Goal: Task Accomplishment & Management: Use online tool/utility

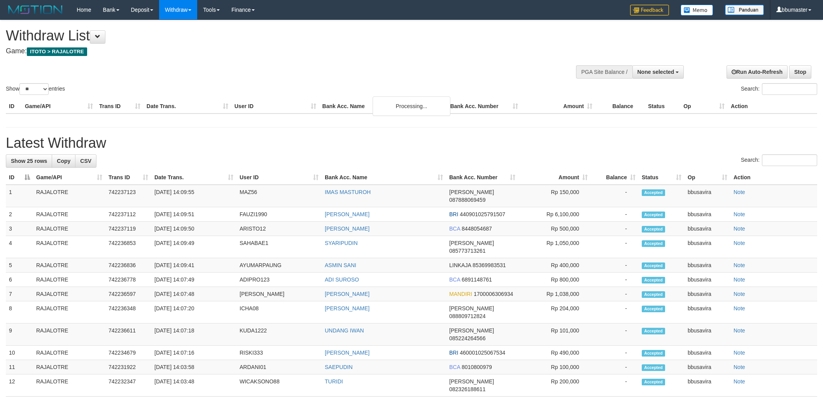
select select
select select "**"
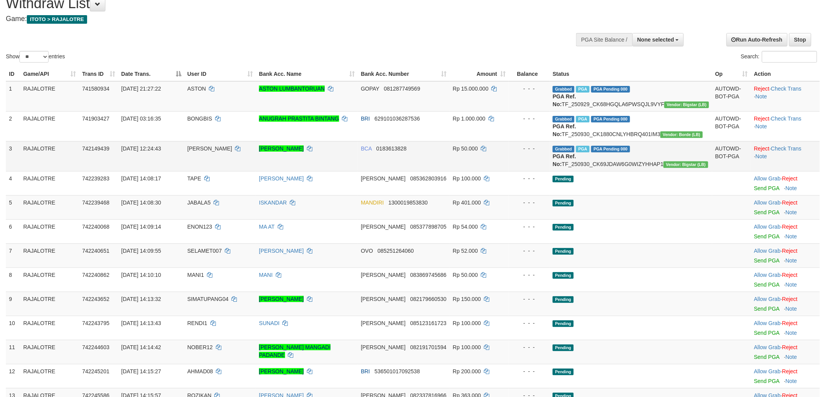
scroll to position [86, 0]
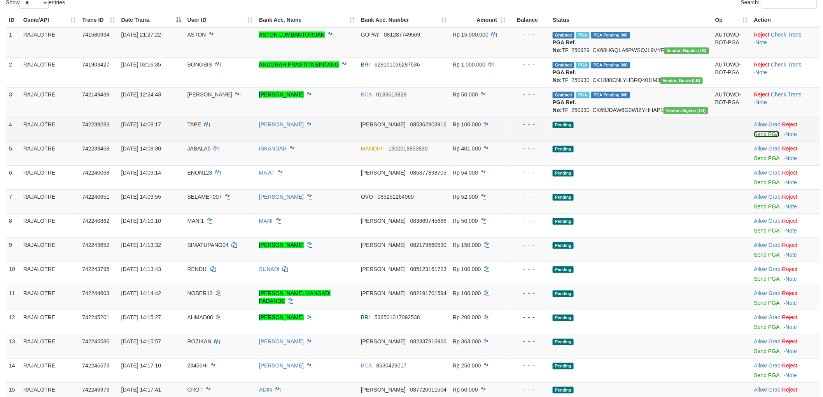
click at [758, 137] on link "Send PGA" at bounding box center [766, 134] width 25 height 6
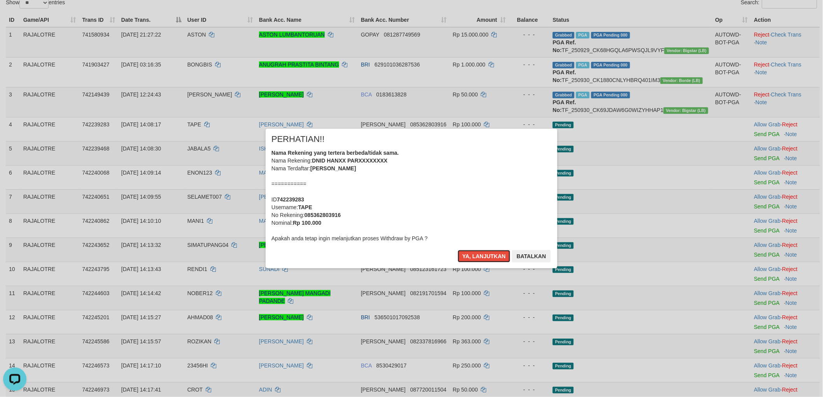
click at [458, 250] on button "Ya, lanjutkan" at bounding box center [484, 256] width 53 height 12
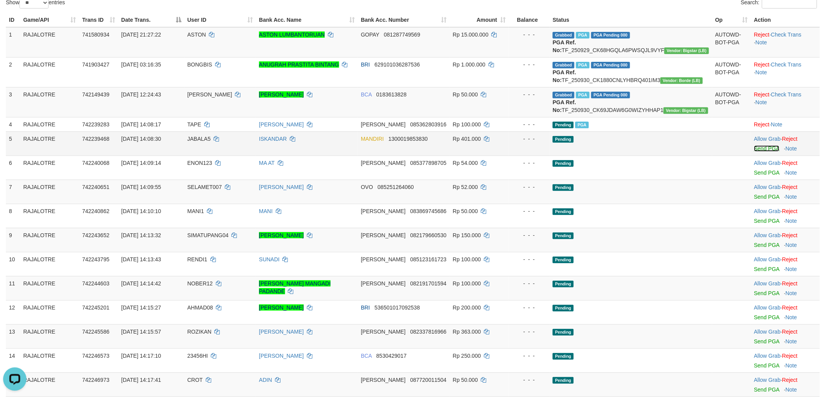
click at [757, 152] on link "Send PGA" at bounding box center [766, 148] width 25 height 6
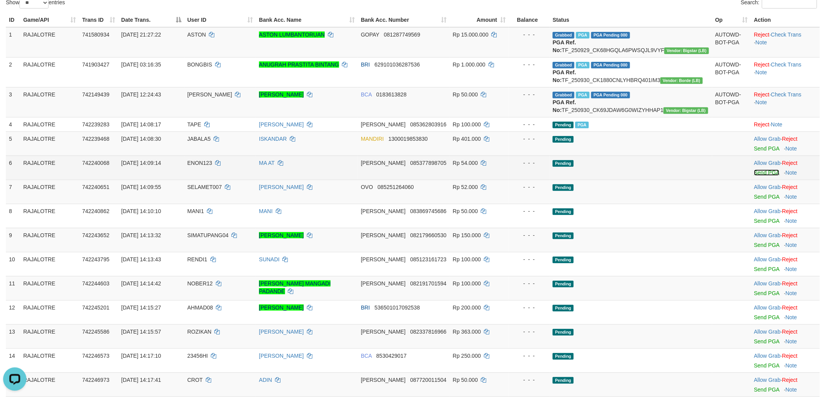
click at [758, 176] on link "Send PGA" at bounding box center [766, 173] width 25 height 6
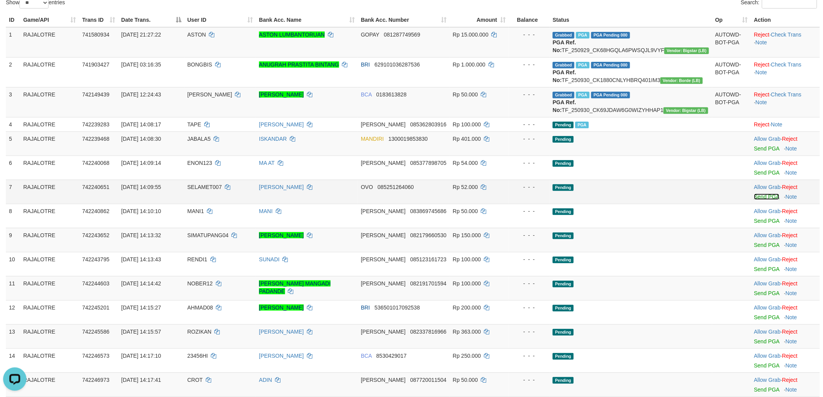
click at [755, 200] on link "Send PGA" at bounding box center [766, 197] width 25 height 6
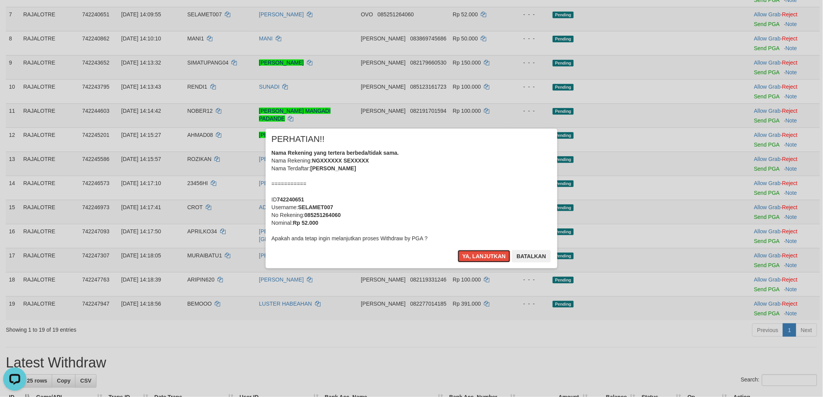
click at [458, 250] on button "Ya, lanjutkan" at bounding box center [484, 256] width 53 height 12
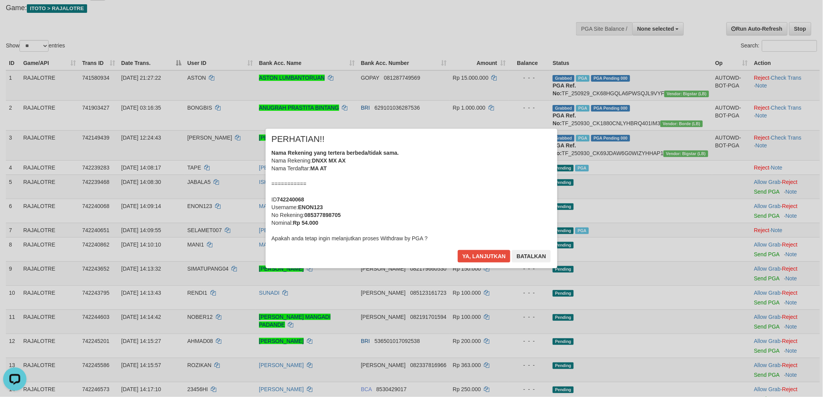
click at [552, 215] on div "× PERHATIAN!! Nama Rekening yang tertera berbeda/tidak sama. Nama Rekening: DNX…" at bounding box center [412, 198] width 292 height 139
click at [458, 250] on button "Ya, lanjutkan" at bounding box center [484, 256] width 53 height 12
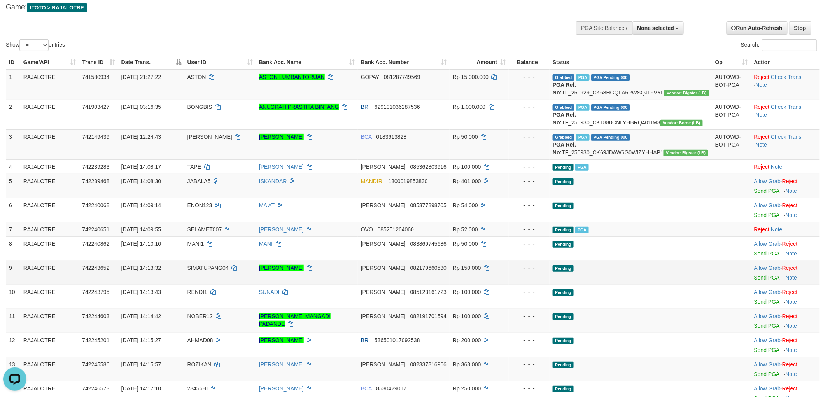
scroll to position [130, 0]
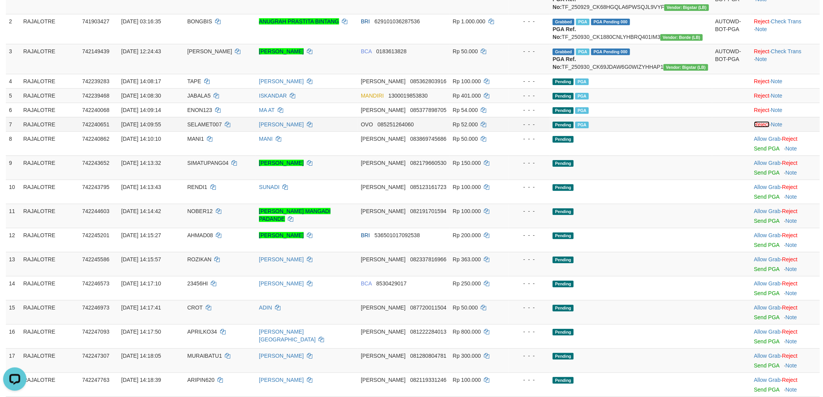
click at [754, 128] on link "Reject" at bounding box center [762, 124] width 16 height 6
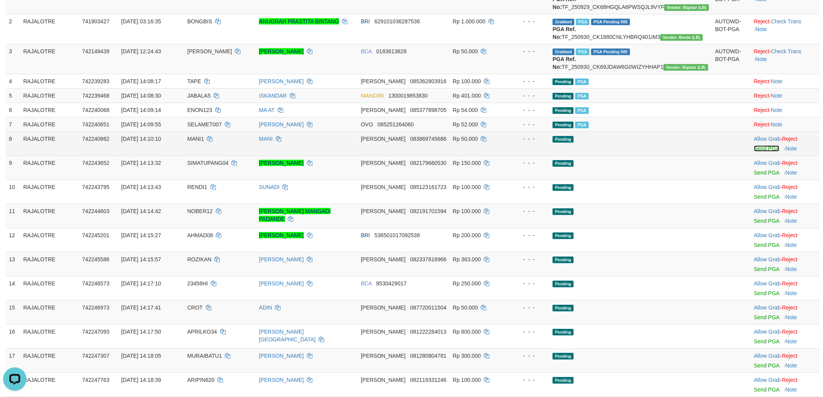
click at [758, 152] on link "Send PGA" at bounding box center [766, 148] width 25 height 6
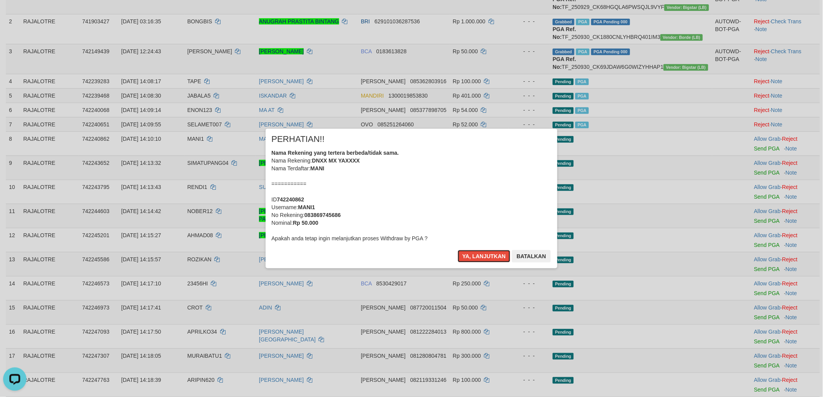
click at [458, 250] on button "Ya, lanjutkan" at bounding box center [484, 256] width 53 height 12
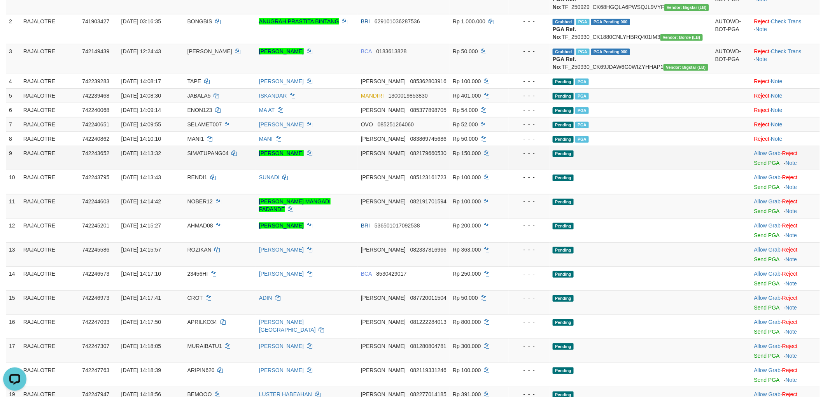
click at [760, 170] on td "Allow Grab · Reject Send PGA · Note" at bounding box center [785, 158] width 69 height 24
click at [762, 166] on link "Send PGA" at bounding box center [766, 163] width 25 height 6
click at [761, 166] on link "Send PGA" at bounding box center [766, 163] width 25 height 6
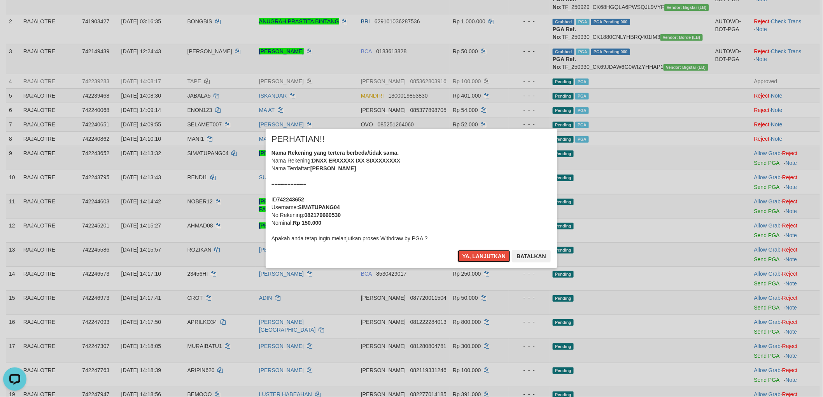
click at [458, 250] on button "Ya, lanjutkan" at bounding box center [484, 256] width 53 height 12
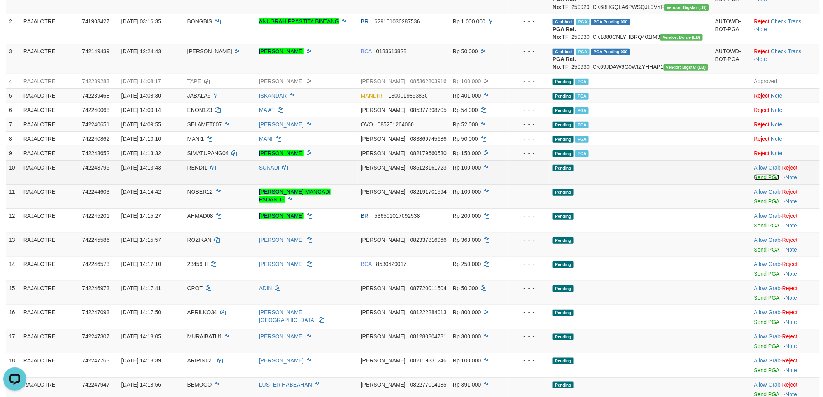
click at [757, 180] on link "Send PGA" at bounding box center [766, 177] width 25 height 6
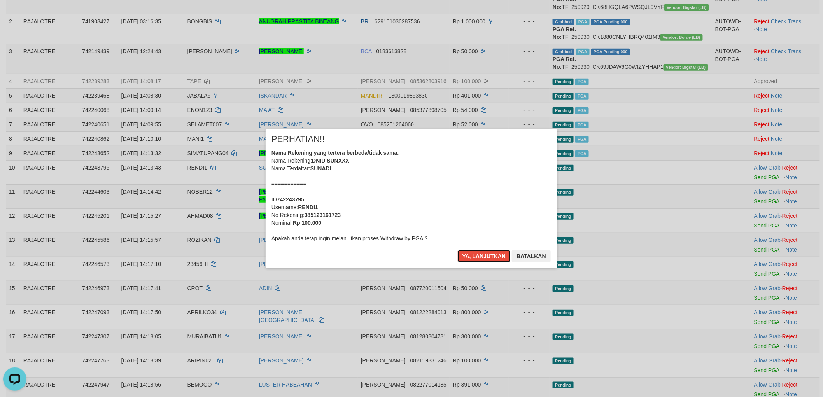
click at [458, 250] on button "Ya, lanjutkan" at bounding box center [484, 256] width 53 height 12
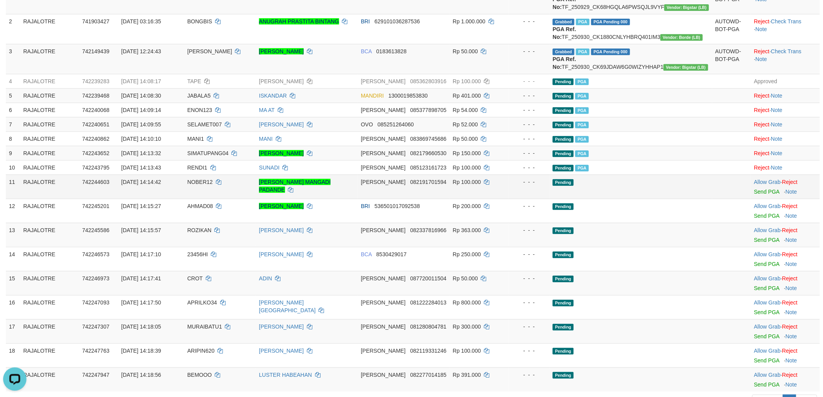
click at [763, 188] on div at bounding box center [785, 187] width 63 height 2
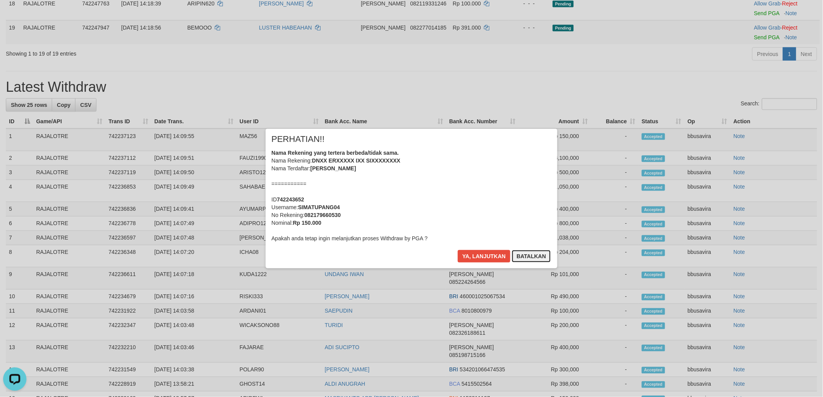
click at [527, 256] on button "Batalkan" at bounding box center [531, 256] width 39 height 12
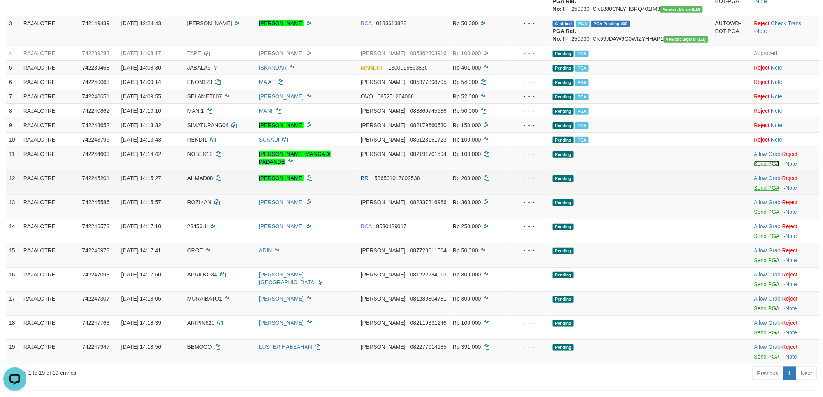
scroll to position [166, 0]
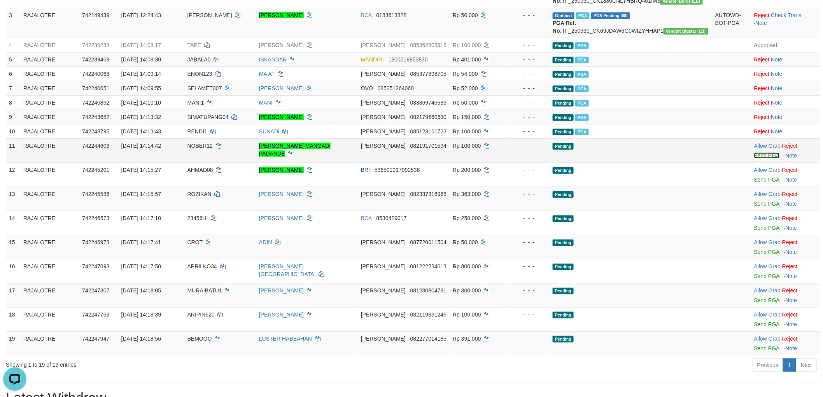
click at [759, 159] on link "Send PGA" at bounding box center [766, 155] width 25 height 6
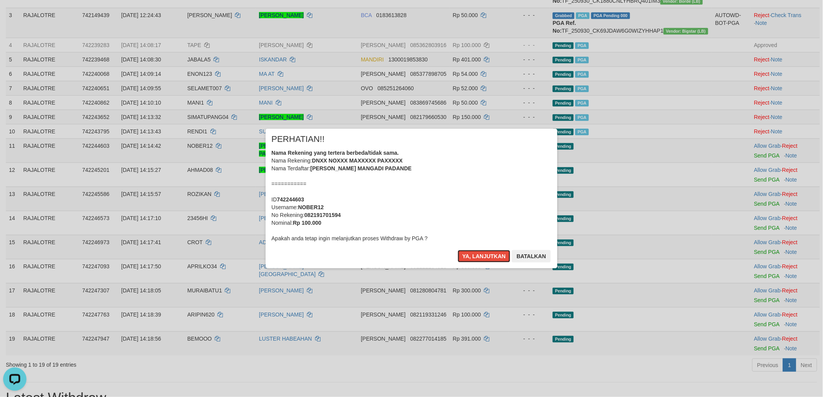
click at [458, 250] on button "Ya, lanjutkan" at bounding box center [484, 256] width 53 height 12
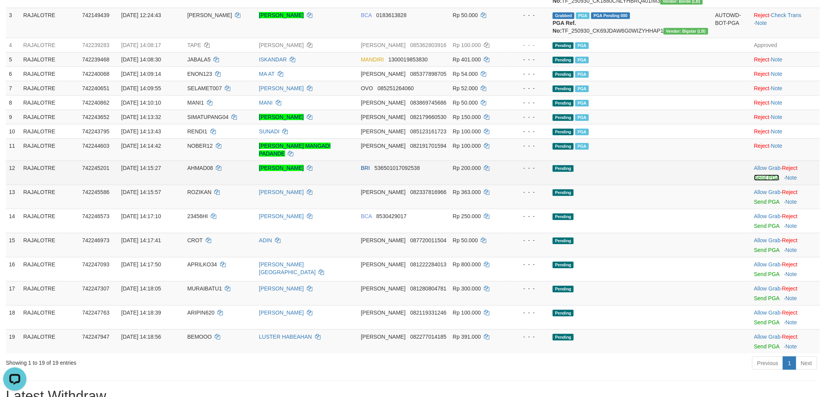
click at [758, 181] on link "Send PGA" at bounding box center [766, 178] width 25 height 6
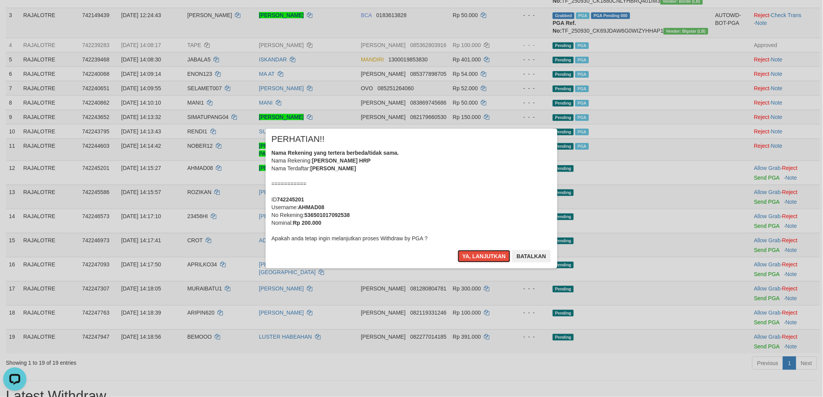
click at [458, 250] on button "Ya, lanjutkan" at bounding box center [484, 256] width 53 height 12
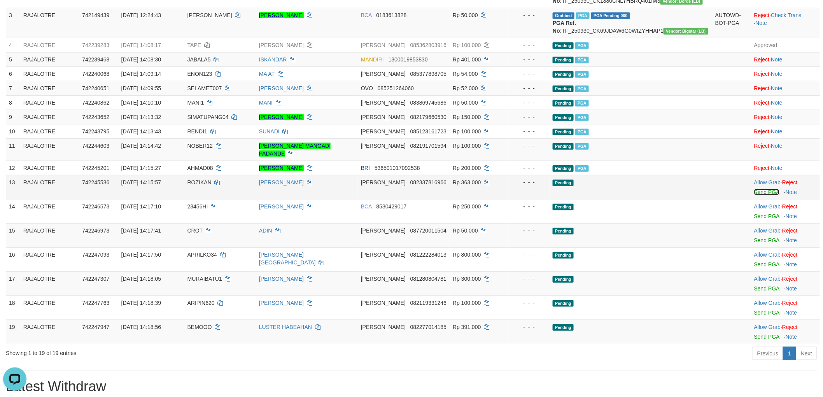
click at [759, 195] on link "Send PGA" at bounding box center [766, 192] width 25 height 6
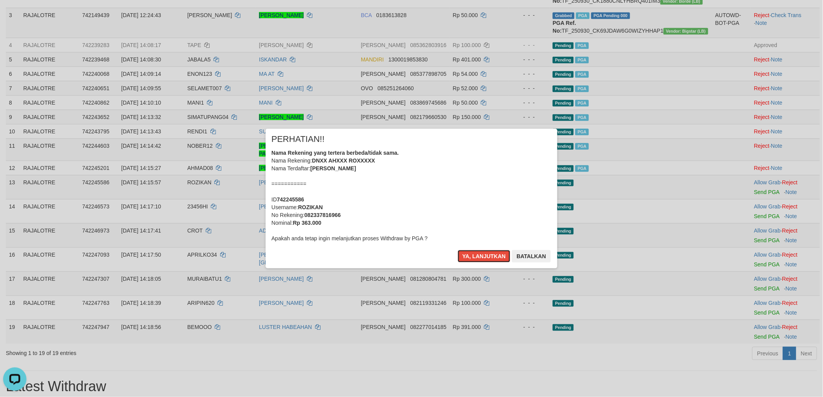
click at [458, 250] on button "Ya, lanjutkan" at bounding box center [484, 256] width 53 height 12
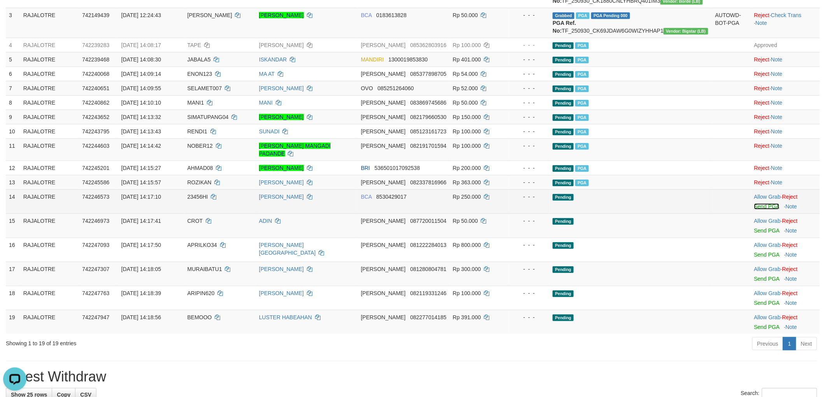
click at [761, 210] on link "Send PGA" at bounding box center [766, 206] width 25 height 6
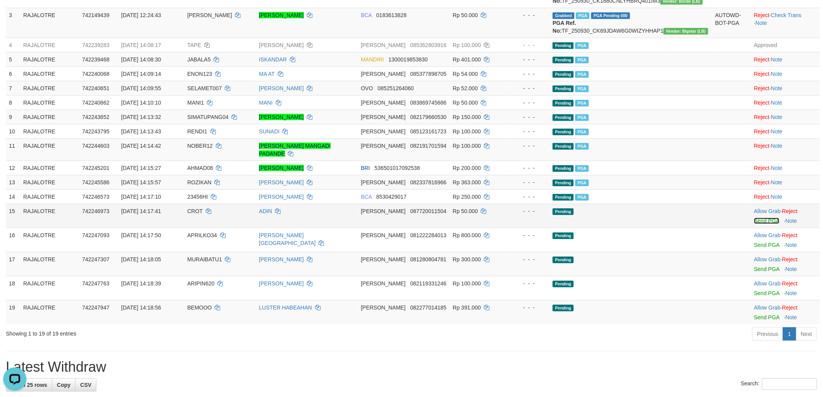
click at [760, 224] on link "Send PGA" at bounding box center [766, 221] width 25 height 6
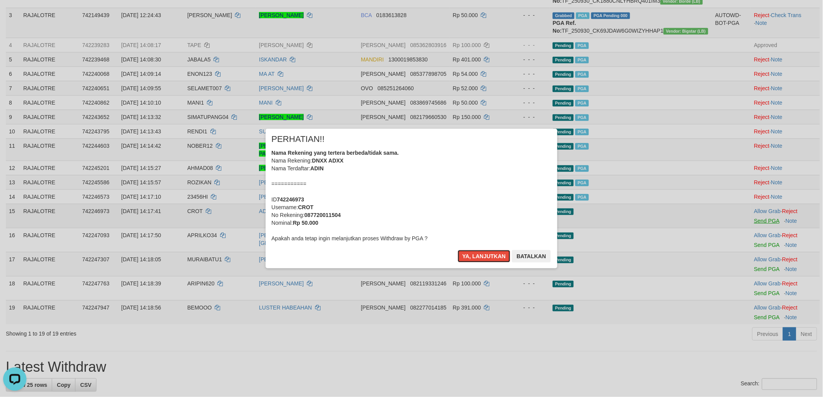
click at [458, 250] on button "Ya, lanjutkan" at bounding box center [484, 256] width 53 height 12
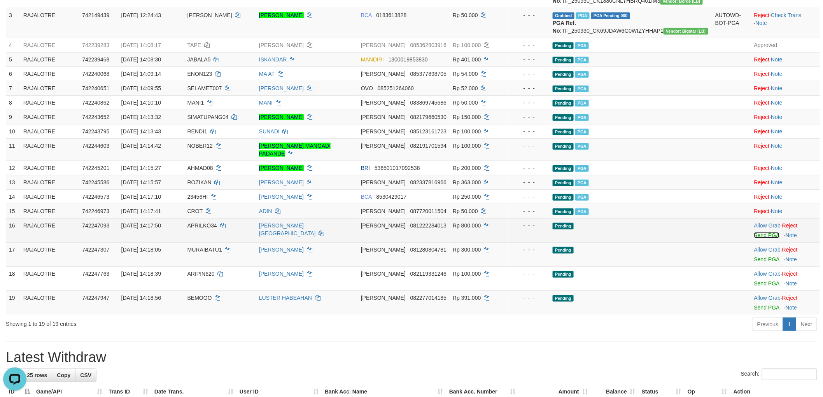
click at [760, 238] on link "Send PGA" at bounding box center [766, 235] width 25 height 6
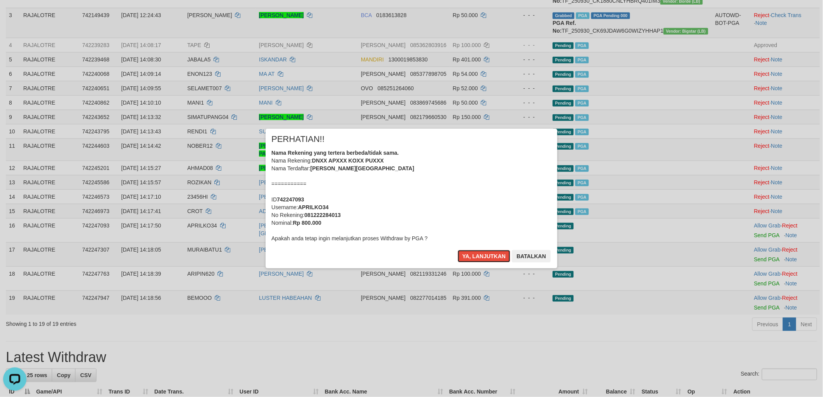
click at [458, 250] on button "Ya, lanjutkan" at bounding box center [484, 256] width 53 height 12
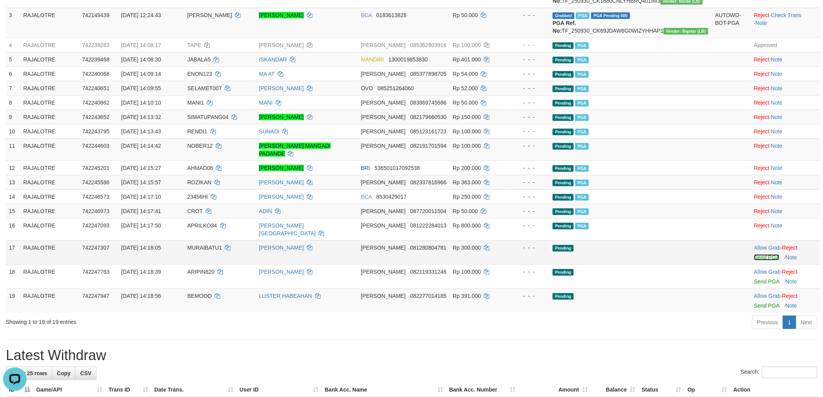
click at [763, 261] on link "Send PGA" at bounding box center [766, 257] width 25 height 6
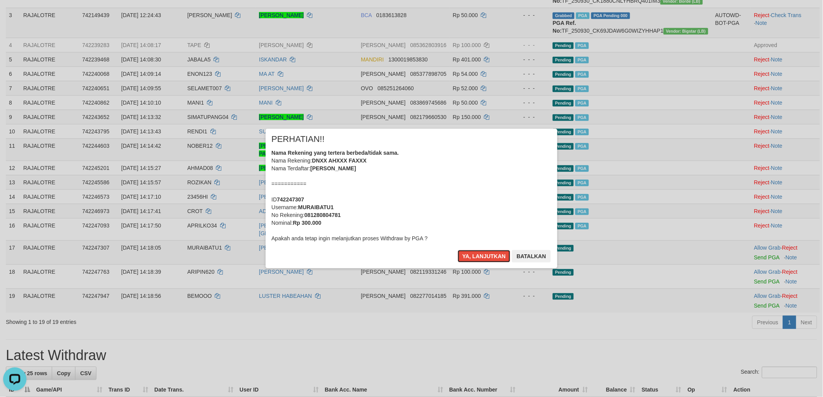
click at [458, 250] on button "Ya, lanjutkan" at bounding box center [484, 256] width 53 height 12
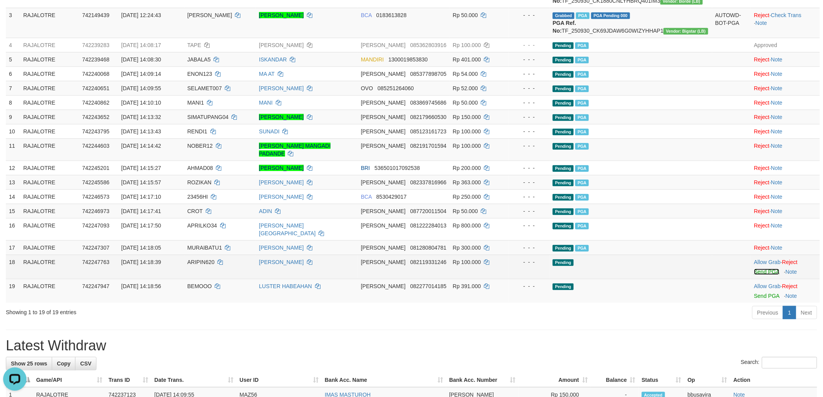
click at [755, 275] on link "Send PGA" at bounding box center [766, 272] width 25 height 6
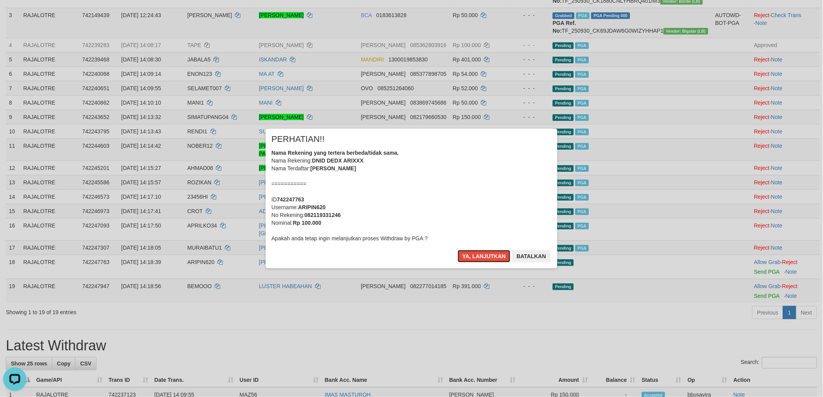
click at [458, 250] on button "Ya, lanjutkan" at bounding box center [484, 256] width 53 height 12
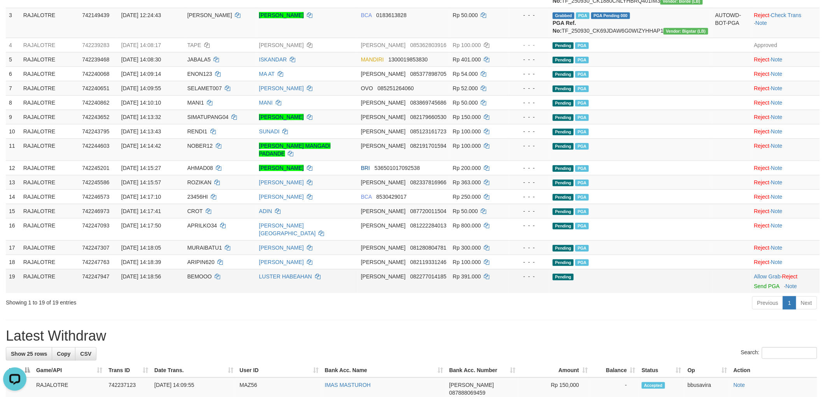
click at [755, 289] on td "Allow Grab · Reject Send PGA · Note" at bounding box center [785, 281] width 69 height 24
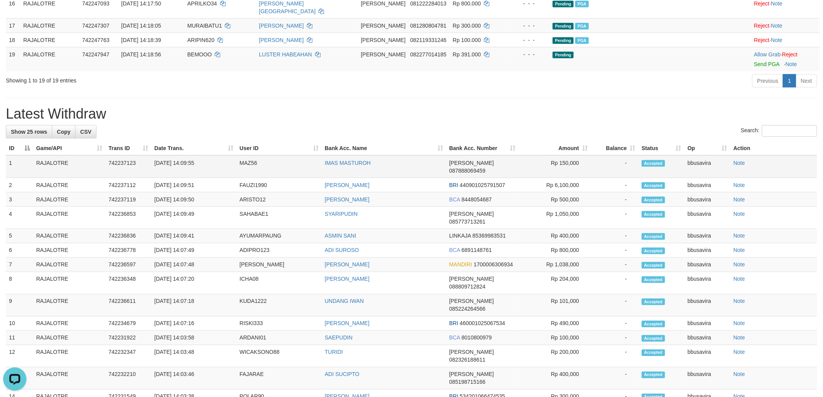
scroll to position [297, 0]
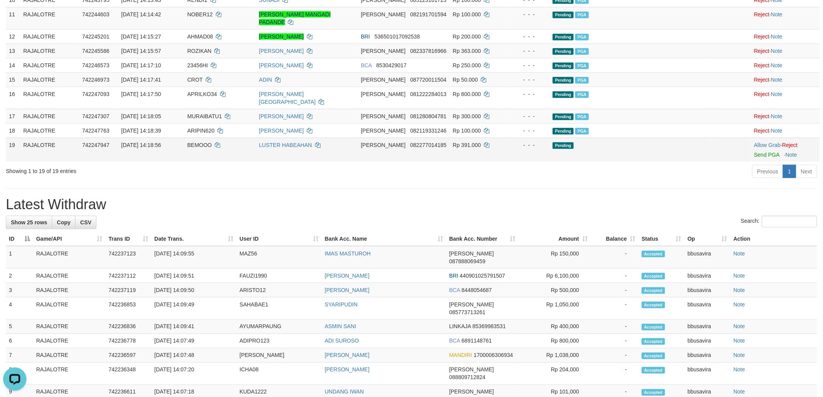
click at [757, 162] on td "Allow Grab · Reject Send PGA · Note" at bounding box center [785, 150] width 69 height 24
click at [760, 158] on link "Send PGA" at bounding box center [766, 155] width 25 height 6
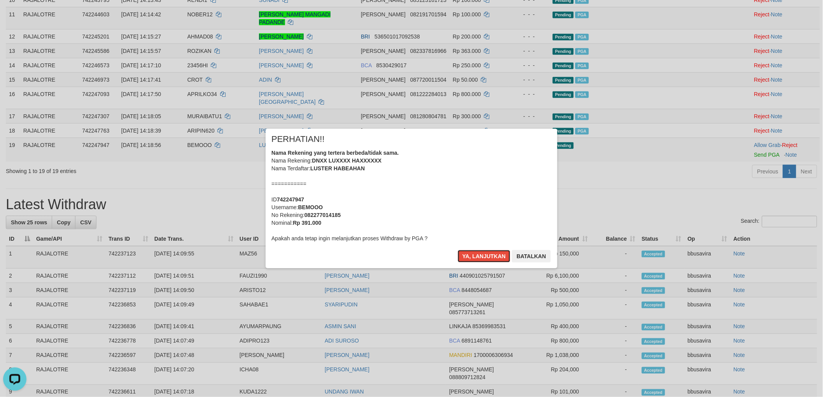
click at [458, 250] on button "Ya, lanjutkan" at bounding box center [484, 256] width 53 height 12
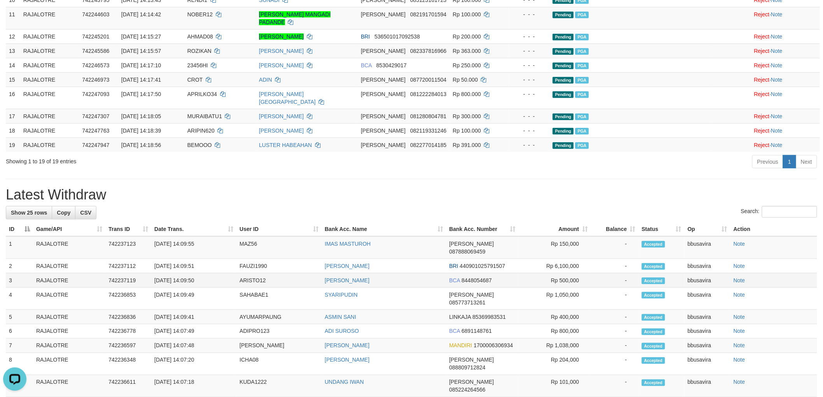
click at [165, 279] on td "30/09/2025 14:09:50" at bounding box center [193, 280] width 85 height 14
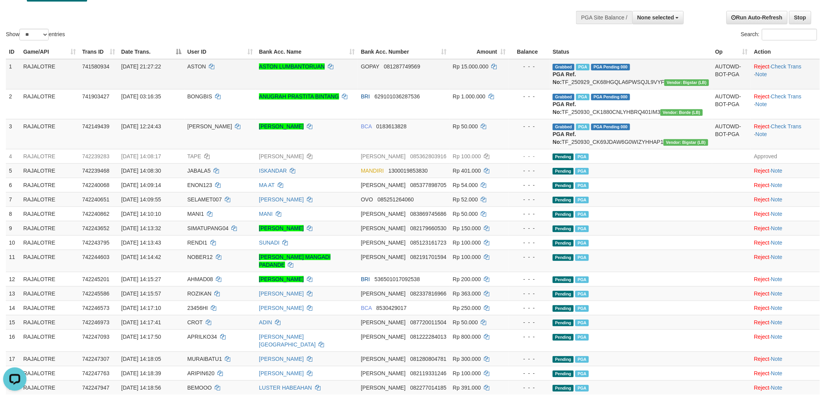
scroll to position [0, 0]
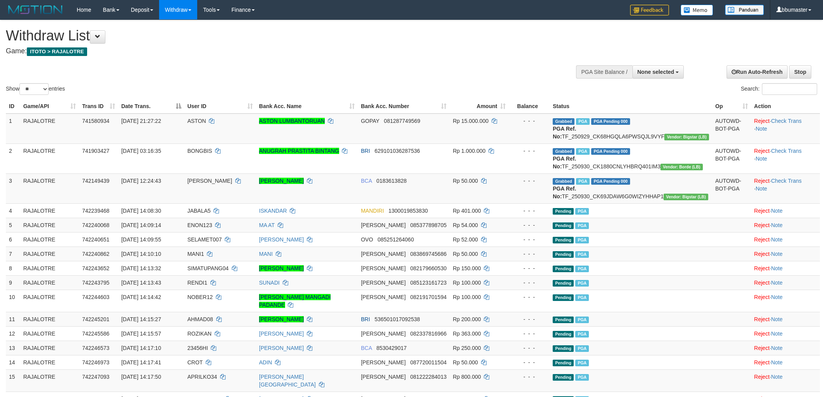
select select
select select "**"
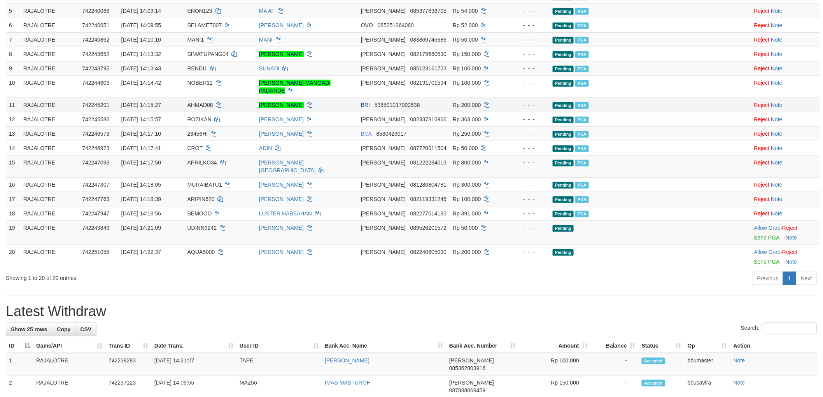
scroll to position [259, 0]
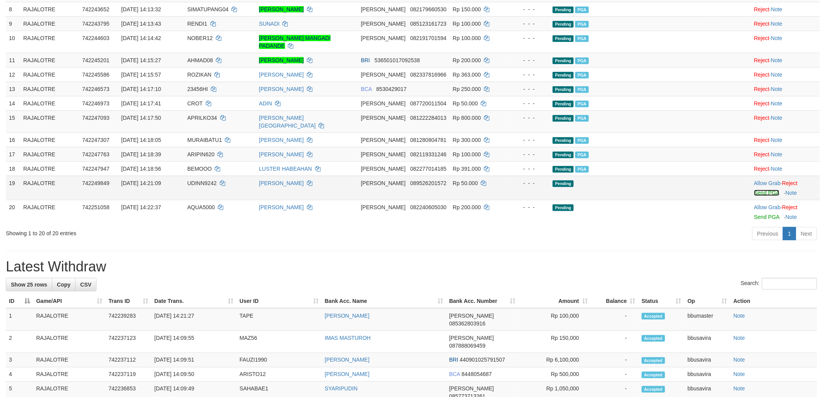
click at [759, 196] on link "Send PGA" at bounding box center [766, 193] width 25 height 6
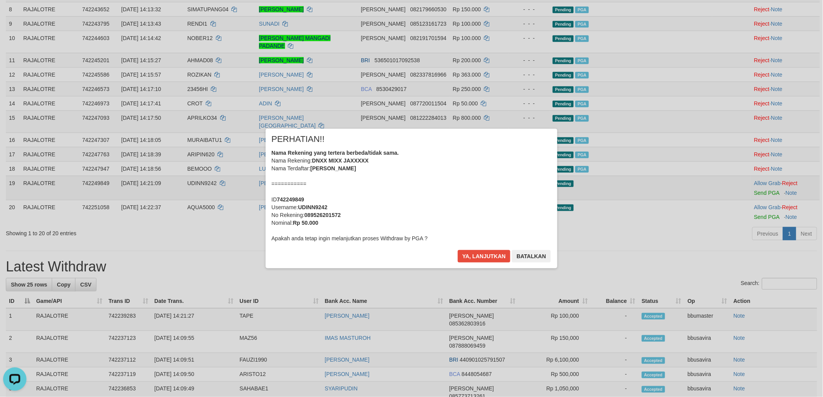
scroll to position [0, 0]
click at [458, 250] on button "Ya, lanjutkan" at bounding box center [484, 256] width 53 height 12
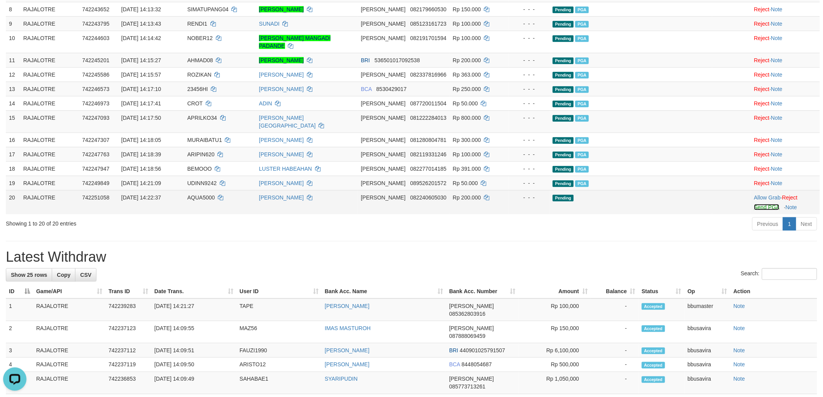
click at [754, 210] on link "Send PGA" at bounding box center [766, 207] width 25 height 6
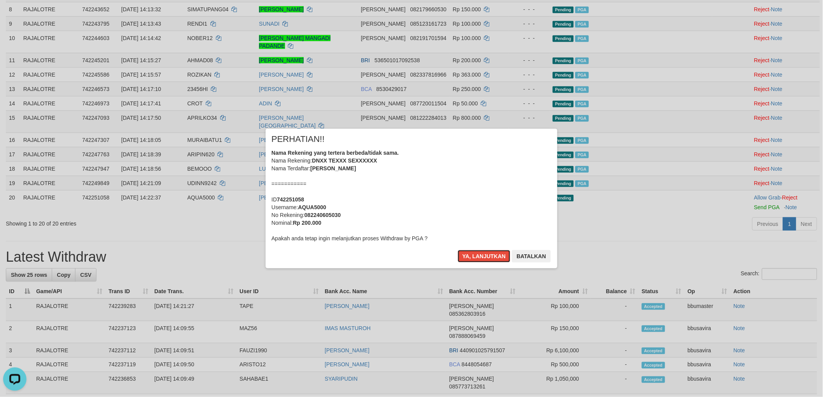
click at [458, 250] on button "Ya, lanjutkan" at bounding box center [484, 256] width 53 height 12
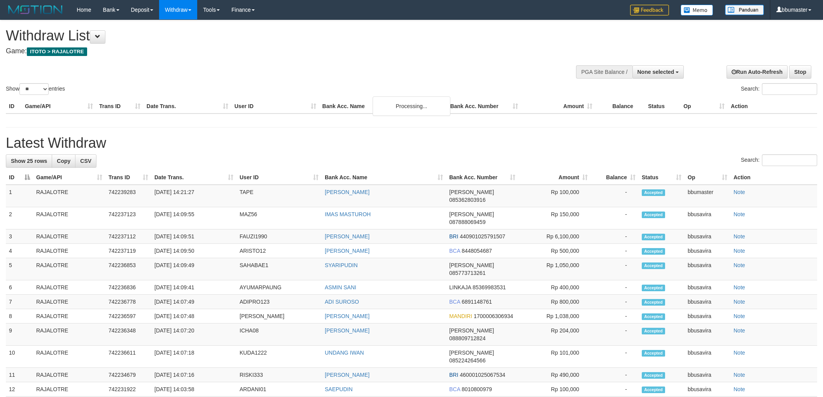
select select
select select "**"
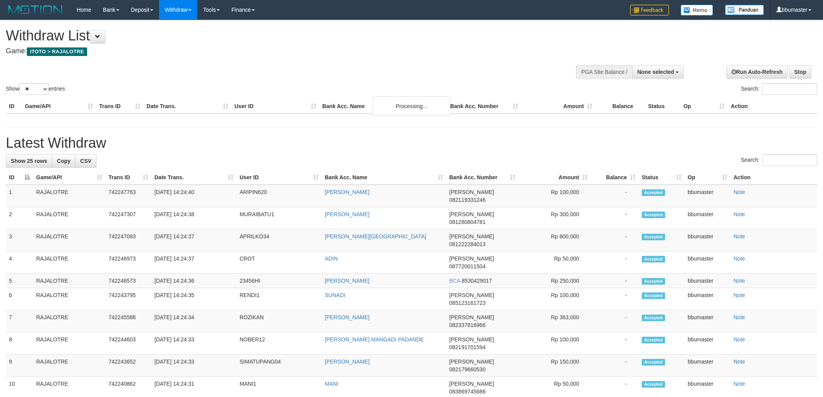
select select
select select "**"
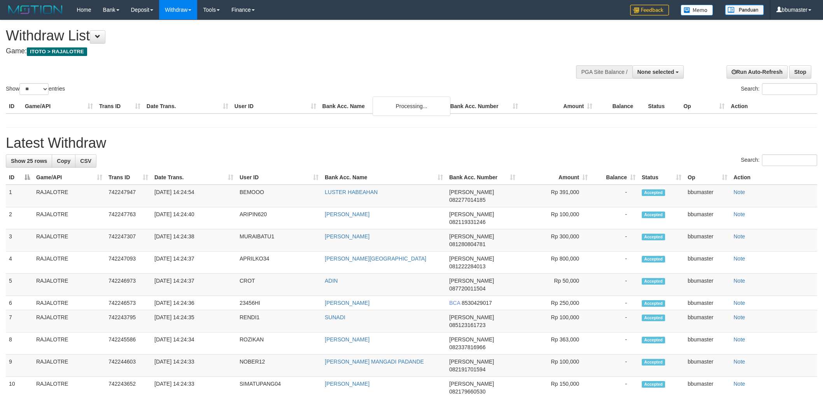
select select
select select "**"
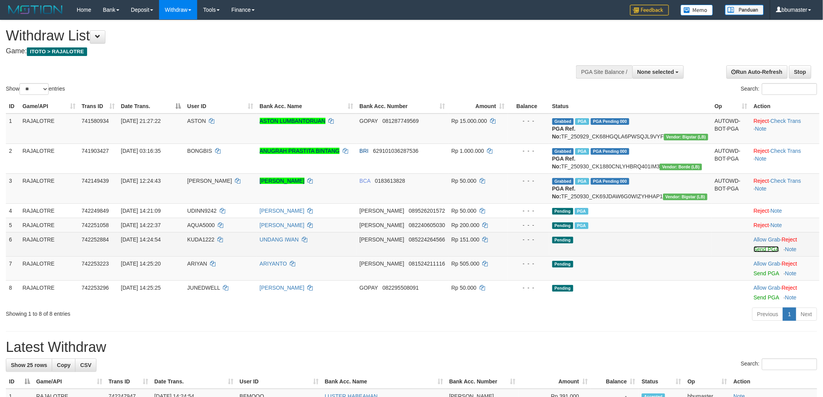
click at [760, 252] on link "Send PGA" at bounding box center [766, 249] width 25 height 6
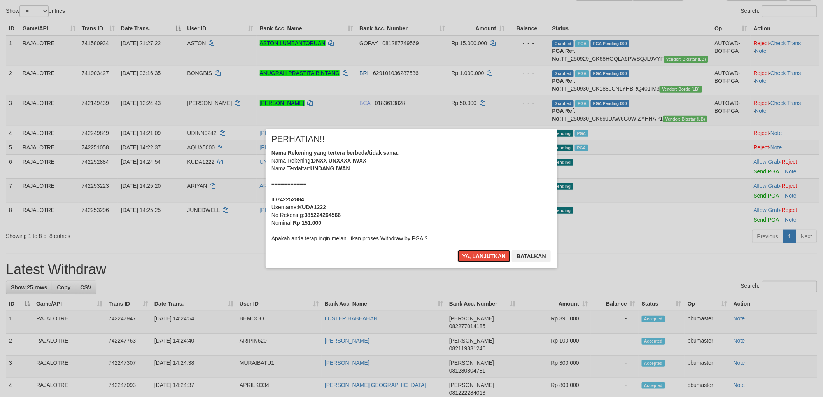
click at [458, 250] on button "Ya, lanjutkan" at bounding box center [484, 256] width 53 height 12
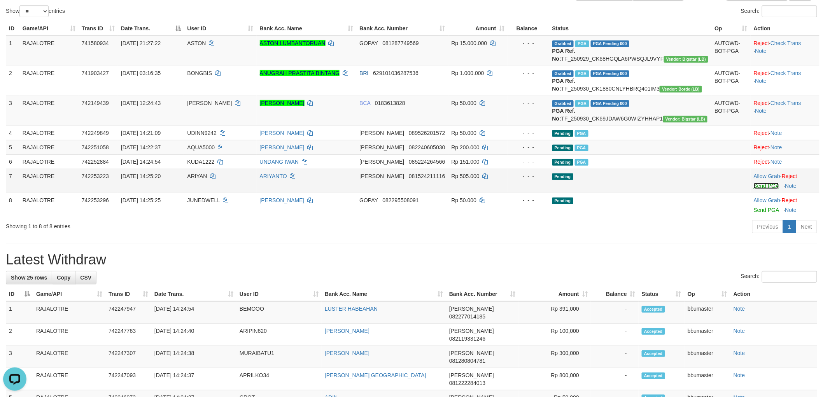
scroll to position [0, 0]
click at [759, 189] on link "Send PGA" at bounding box center [766, 186] width 25 height 6
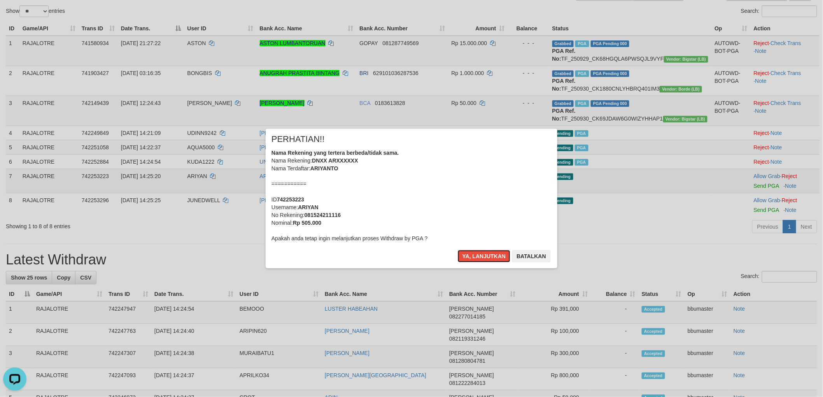
click at [458, 250] on button "Ya, lanjutkan" at bounding box center [484, 256] width 53 height 12
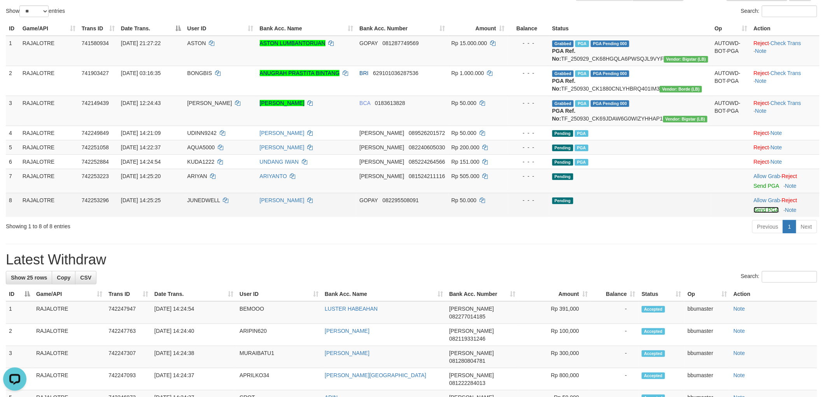
click at [757, 213] on link "Send PGA" at bounding box center [766, 210] width 25 height 6
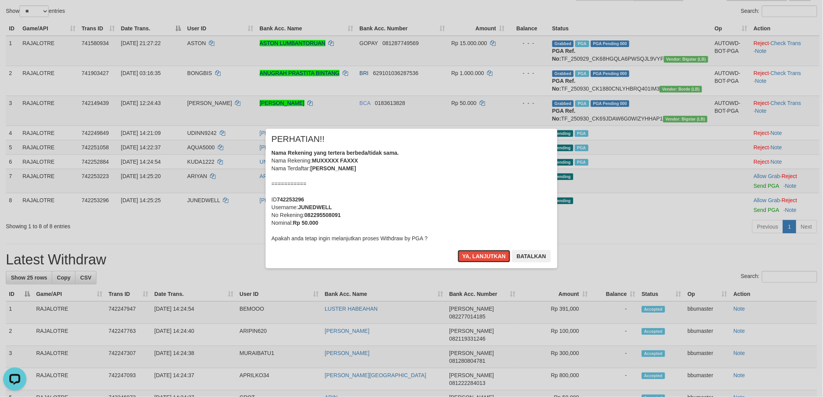
click at [458, 250] on button "Ya, lanjutkan" at bounding box center [484, 256] width 53 height 12
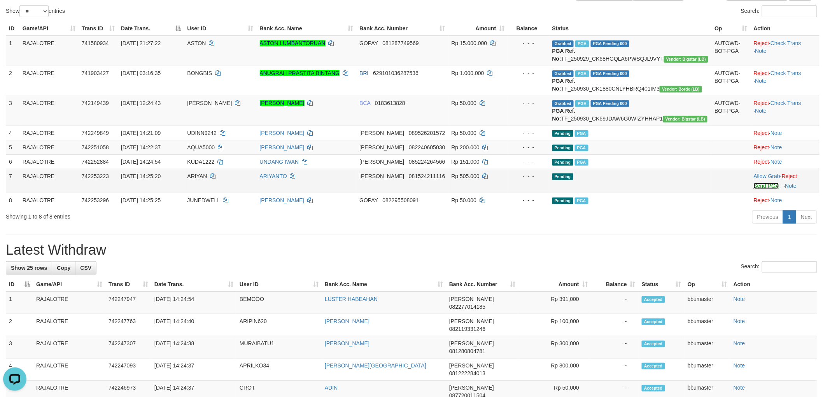
click at [754, 189] on link "Send PGA" at bounding box center [766, 186] width 25 height 6
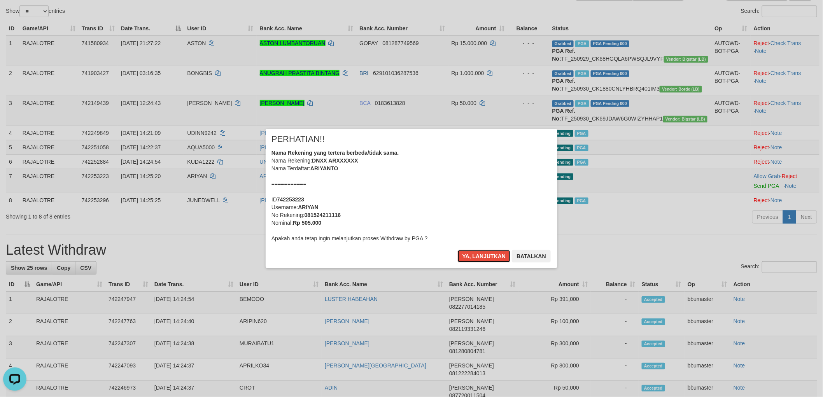
click at [458, 250] on button "Ya, lanjutkan" at bounding box center [484, 256] width 53 height 12
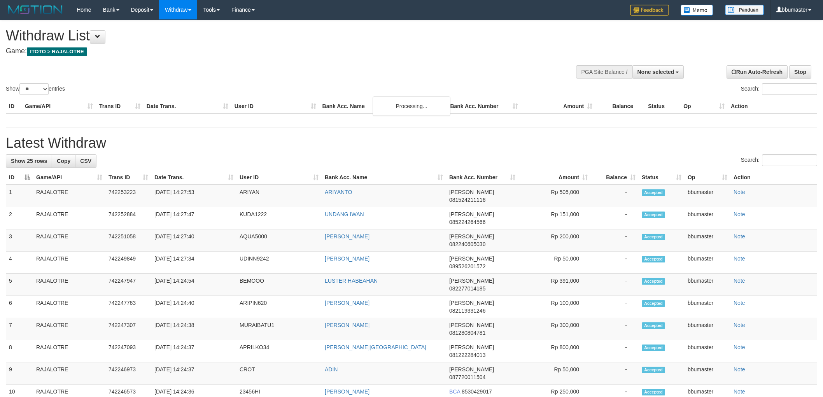
select select
select select "**"
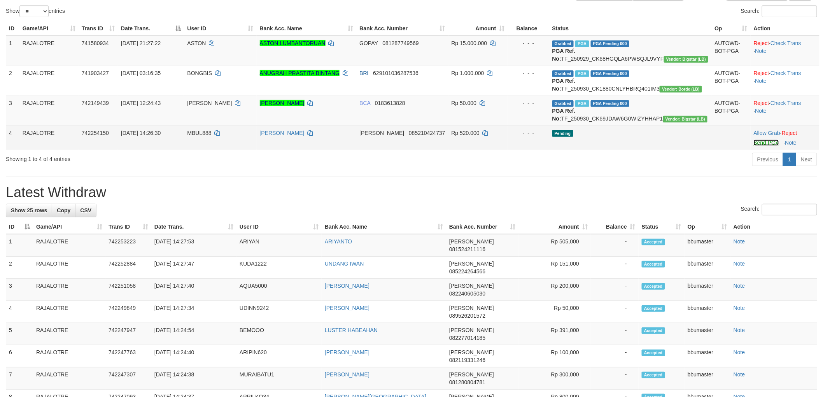
click at [755, 146] on link "Send PGA" at bounding box center [766, 143] width 25 height 6
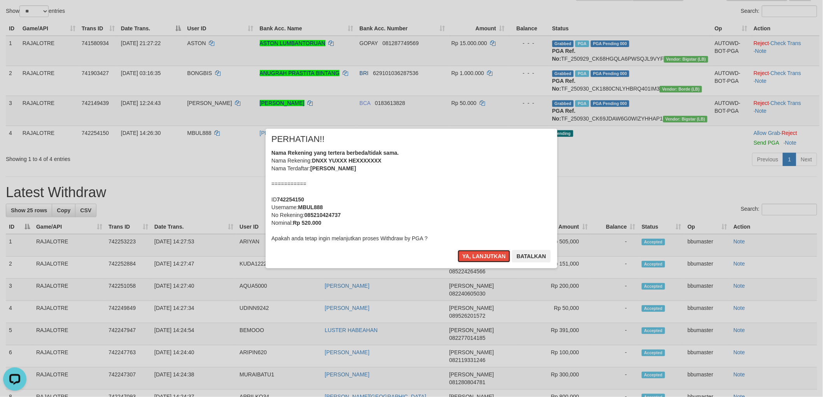
click at [458, 250] on button "Ya, lanjutkan" at bounding box center [484, 256] width 53 height 12
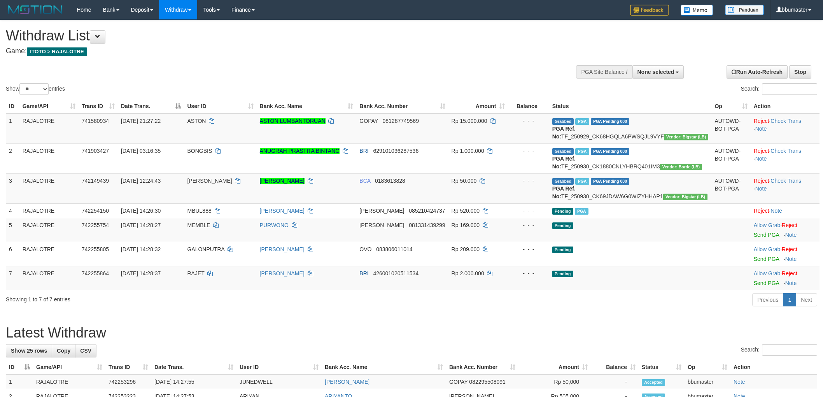
select select
select select "**"
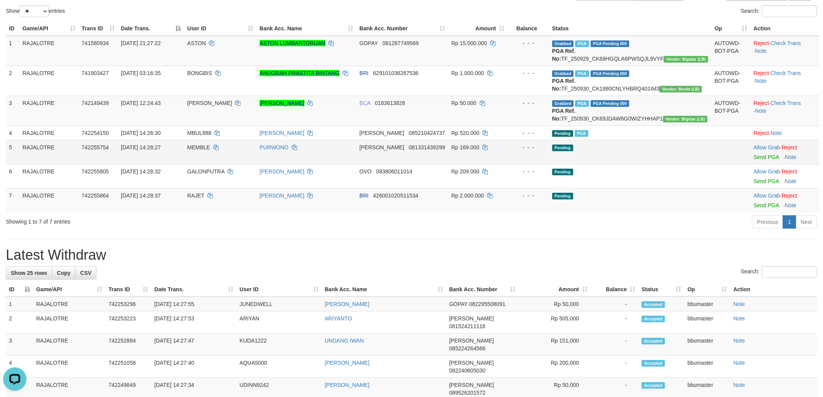
click at [758, 164] on td "Allow Grab · Reject Send PGA · Note" at bounding box center [785, 152] width 69 height 24
click at [758, 160] on link "Send PGA" at bounding box center [766, 157] width 25 height 6
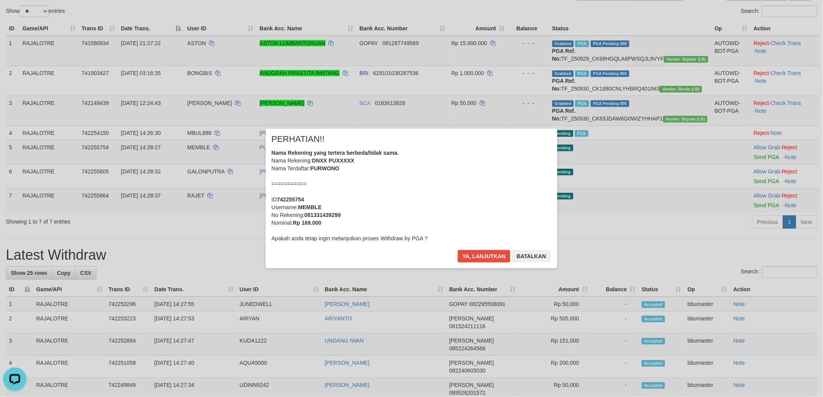
click at [542, 174] on div "Nama Rekening yang tertera berbeda/tidak sama. Nama Rekening: DNXX PUXXXXX Nama…" at bounding box center [411, 195] width 280 height 93
click at [458, 250] on button "Ya, lanjutkan" at bounding box center [484, 256] width 53 height 12
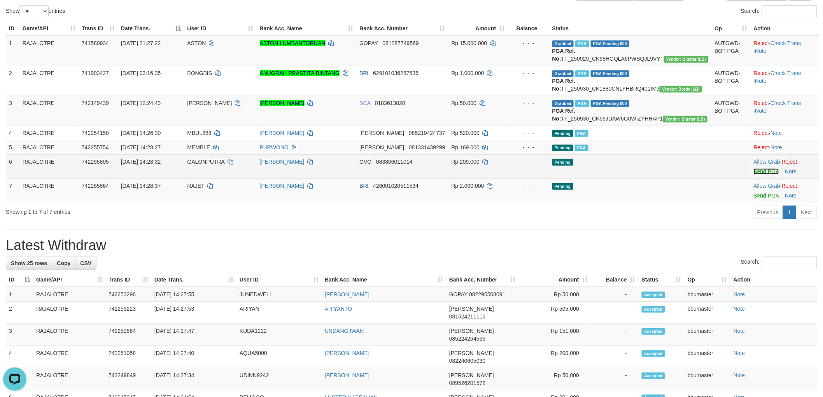
click at [754, 175] on link "Send PGA" at bounding box center [766, 171] width 25 height 6
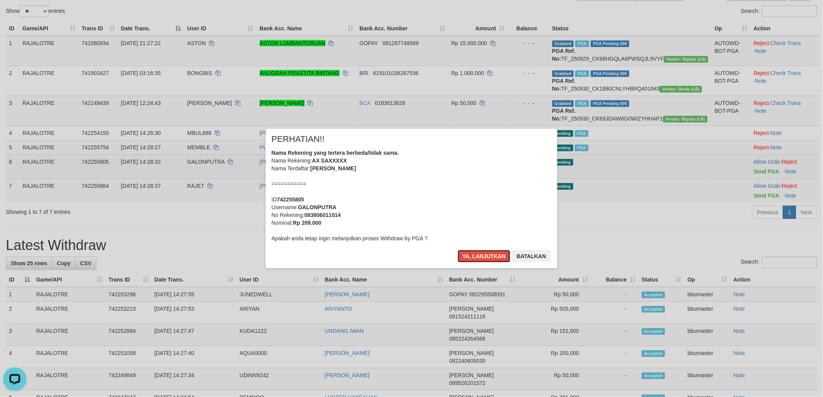
click at [458, 250] on button "Ya, lanjutkan" at bounding box center [484, 256] width 53 height 12
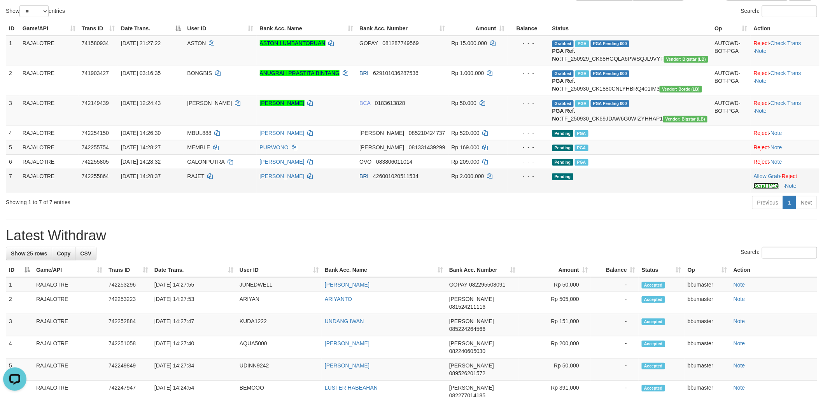
click at [761, 189] on link "Send PGA" at bounding box center [766, 186] width 25 height 6
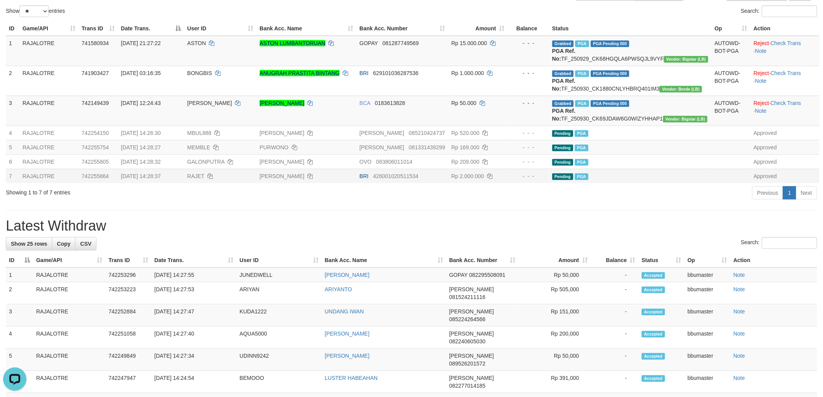
click at [153, 239] on div "**********" at bounding box center [411, 376] width 823 height 869
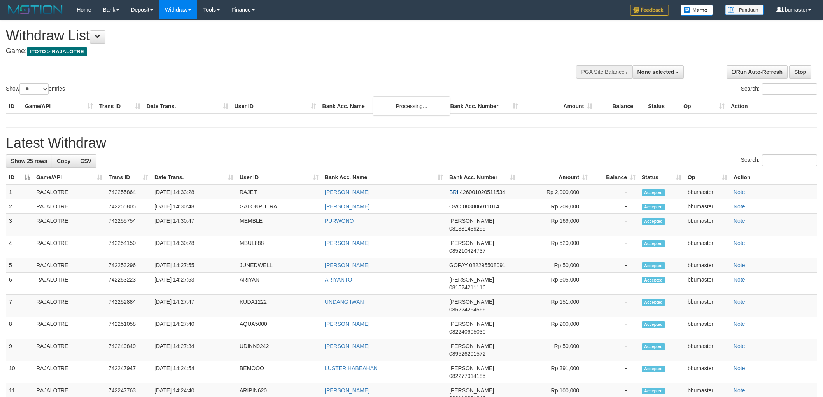
select select
select select "**"
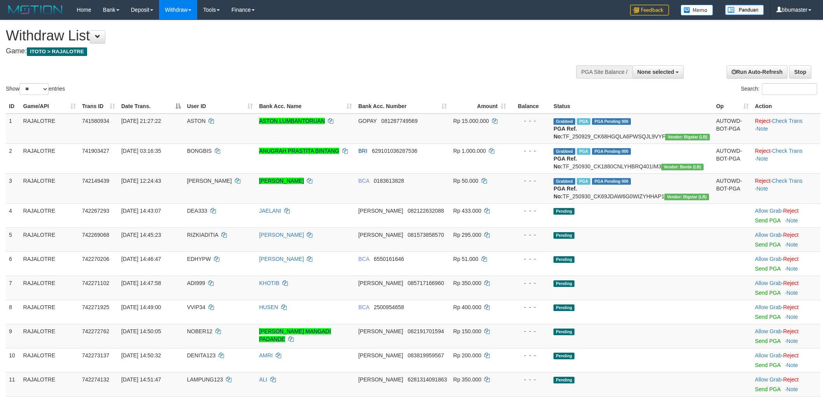
select select
select select "**"
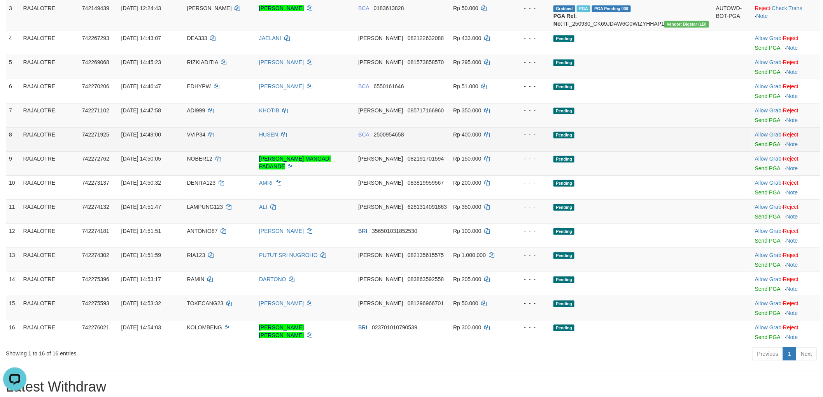
click at [79, 151] on td "RAJALOTRE" at bounding box center [49, 139] width 59 height 24
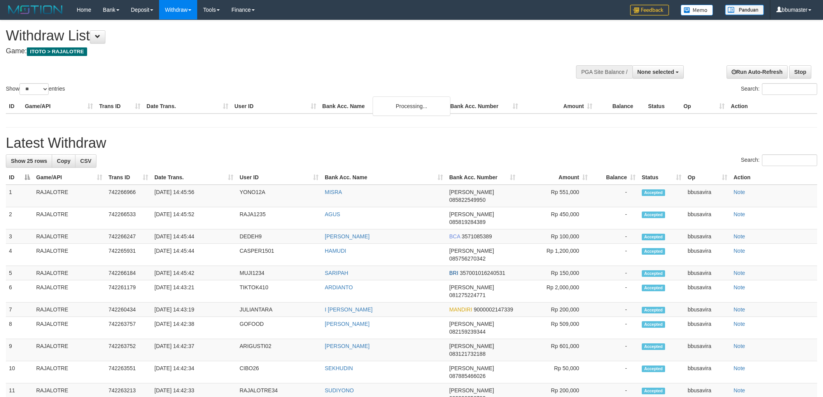
select select
select select "**"
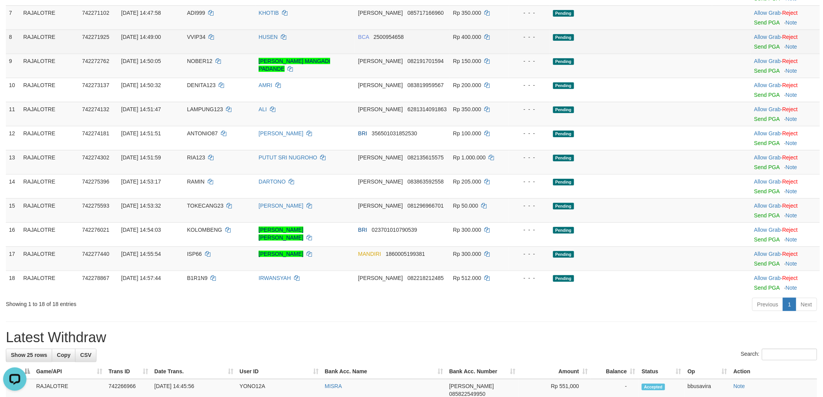
scroll to position [216, 0]
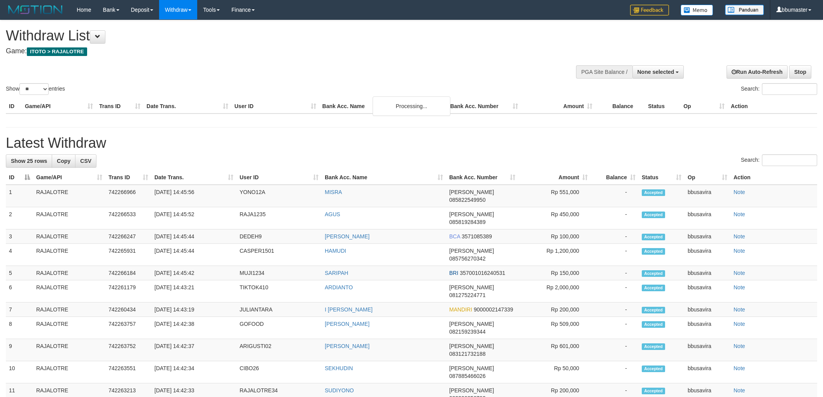
select select
select select "**"
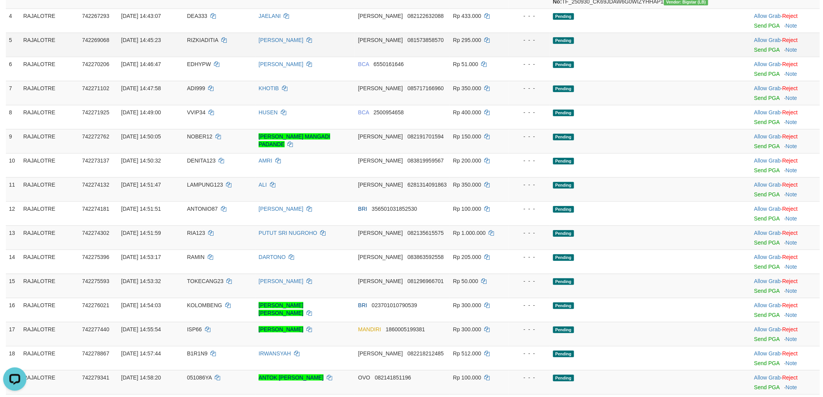
scroll to position [194, 0]
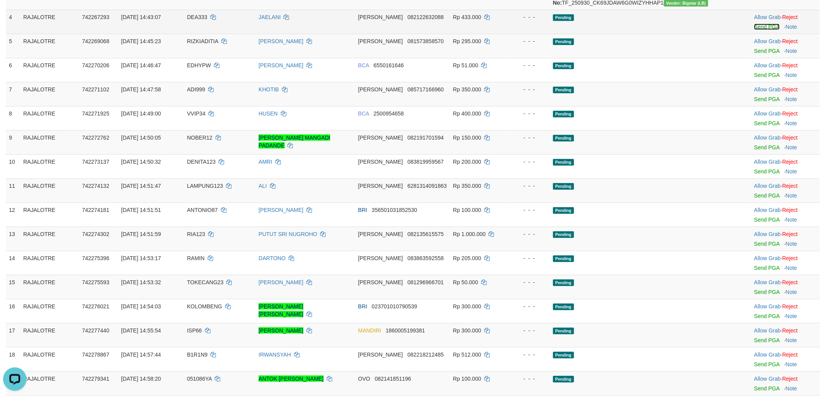
click at [761, 30] on link "Send PGA" at bounding box center [766, 27] width 25 height 6
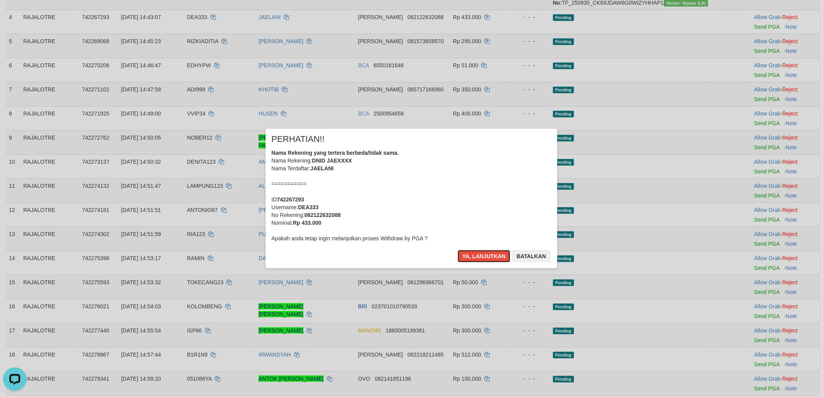
click at [458, 250] on button "Ya, lanjutkan" at bounding box center [484, 256] width 53 height 12
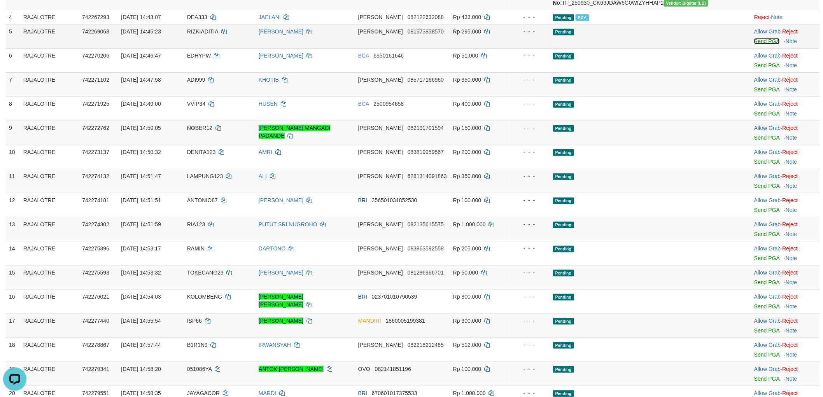
click at [760, 44] on link "Send PGA" at bounding box center [766, 41] width 25 height 6
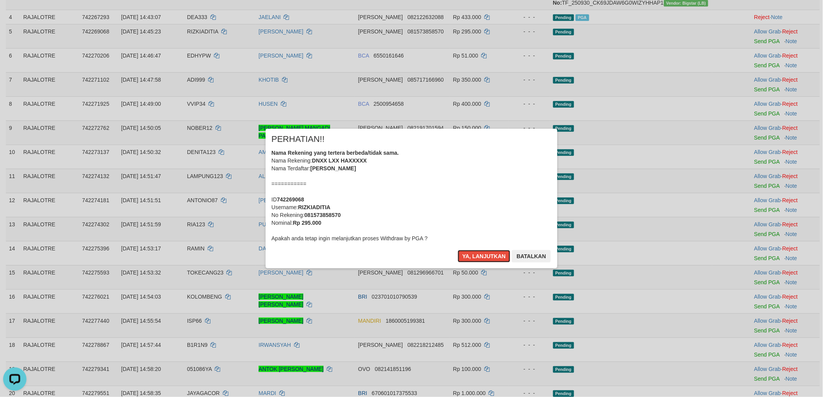
click at [458, 250] on button "Ya, lanjutkan" at bounding box center [484, 256] width 53 height 12
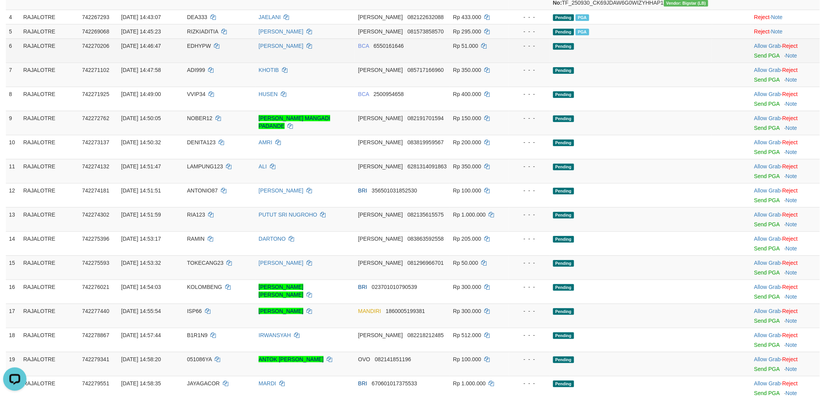
click at [751, 63] on td "Allow Grab · Reject Send PGA · Note" at bounding box center [785, 51] width 69 height 24
click at [754, 59] on link "Send PGA" at bounding box center [766, 56] width 25 height 6
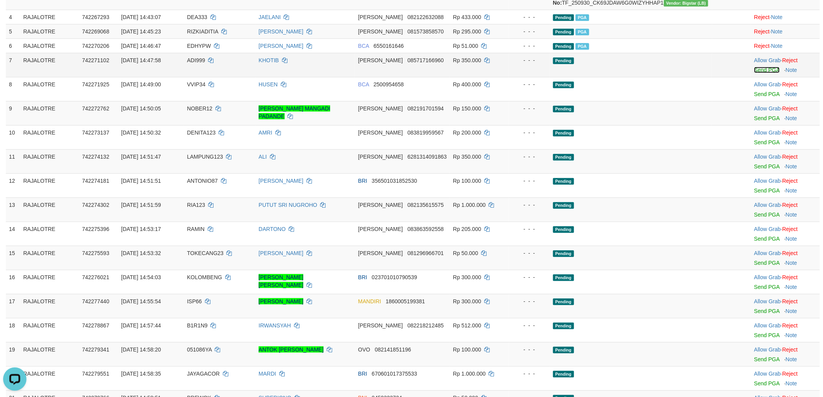
click at [760, 73] on link "Send PGA" at bounding box center [766, 70] width 25 height 6
click at [761, 73] on link "Send PGA" at bounding box center [766, 70] width 25 height 6
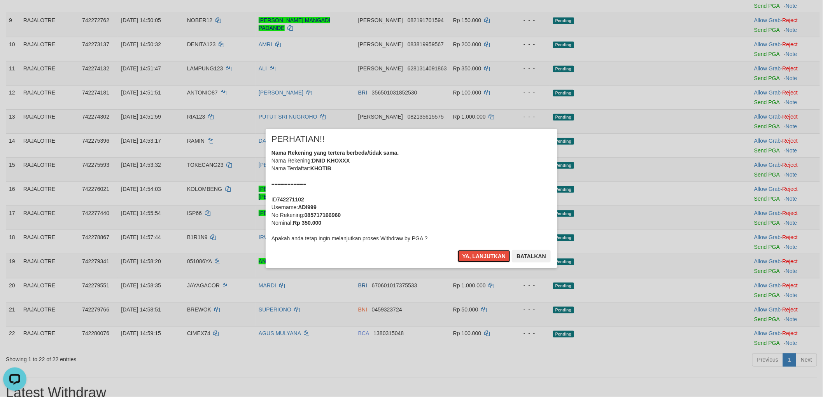
click at [458, 250] on button "Ya, lanjutkan" at bounding box center [484, 256] width 53 height 12
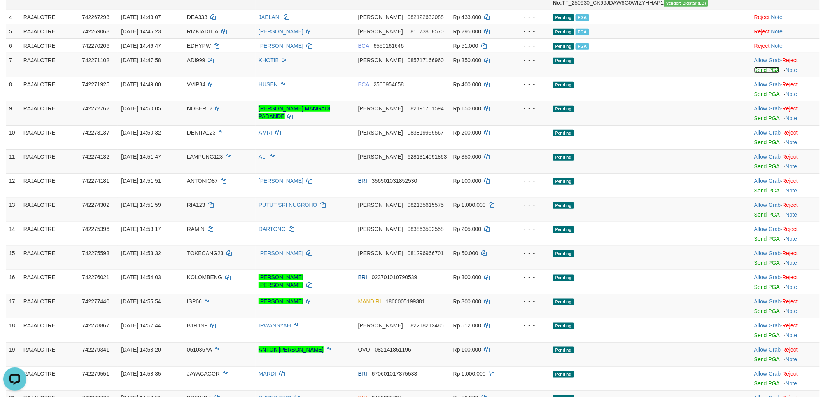
scroll to position [109, 0]
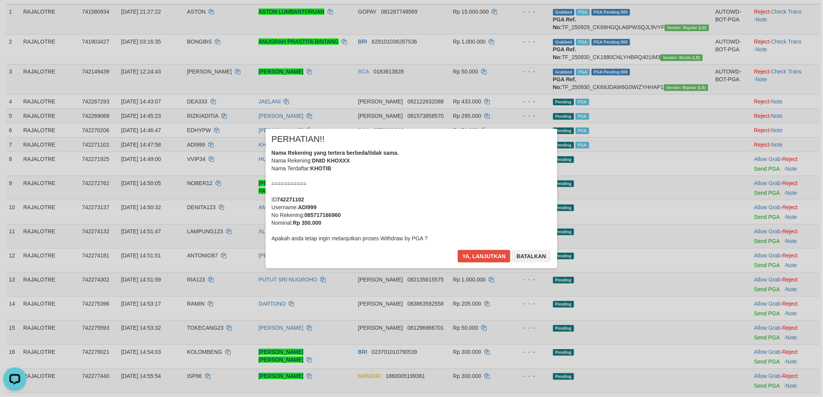
click at [430, 212] on div "Nama Rekening yang tertera berbeda/tidak sama. Nama Rekening: DNID KHOXXX Nama …" at bounding box center [411, 195] width 280 height 93
click at [531, 259] on button "Batalkan" at bounding box center [531, 256] width 39 height 12
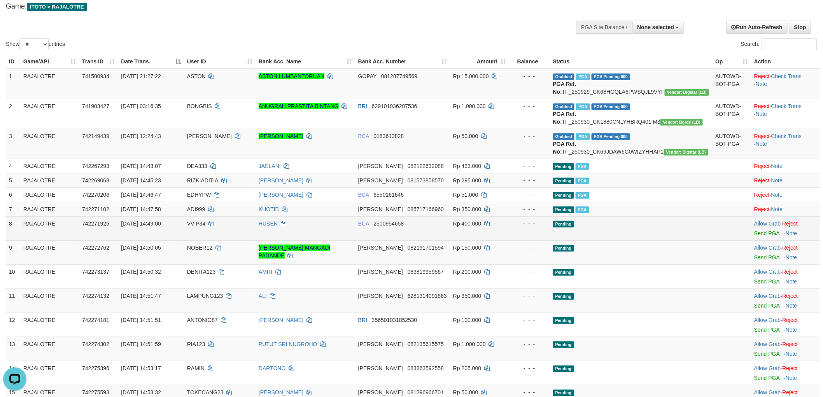
scroll to position [86, 0]
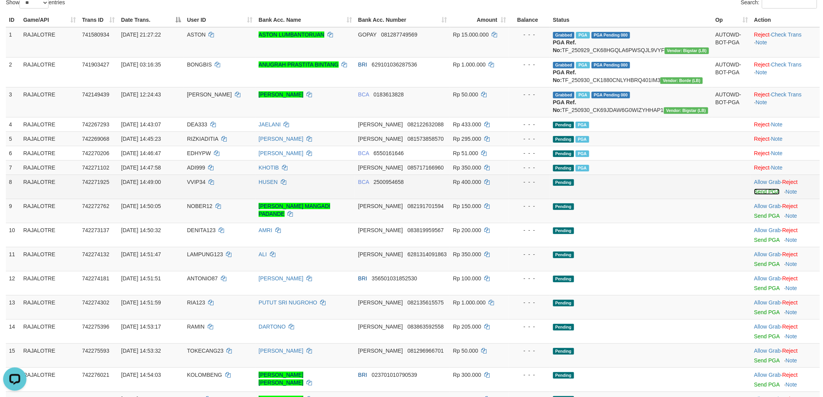
click at [754, 195] on link "Send PGA" at bounding box center [766, 192] width 25 height 6
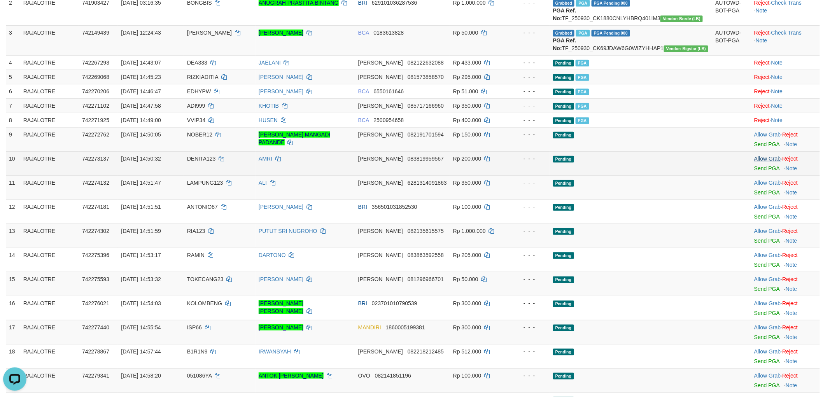
scroll to position [216, 0]
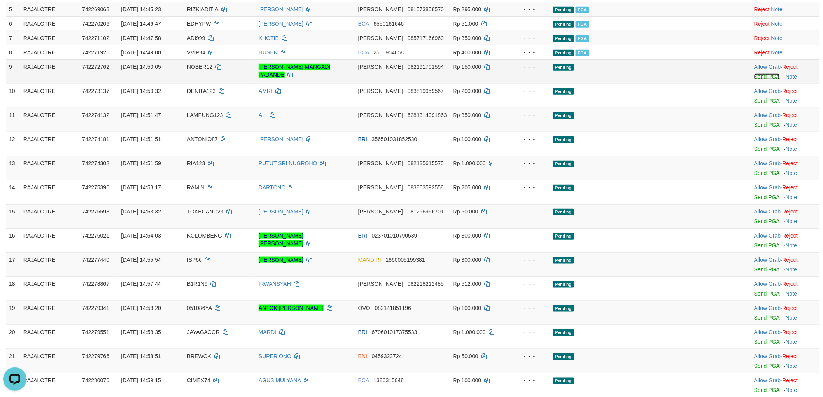
click at [755, 80] on link "Send PGA" at bounding box center [766, 77] width 25 height 6
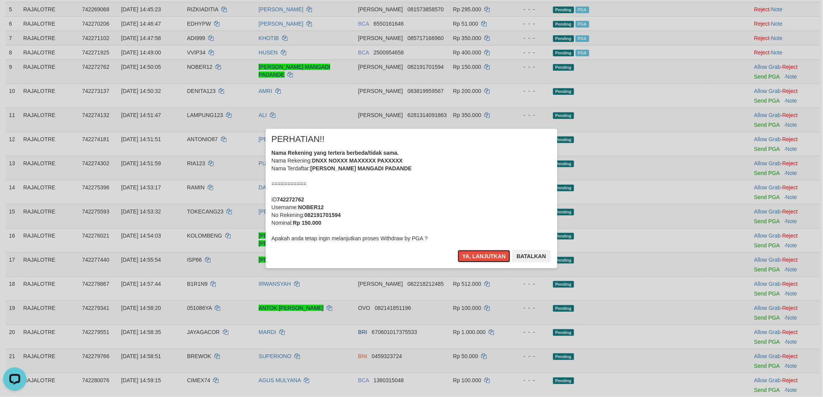
click at [458, 250] on button "Ya, lanjutkan" at bounding box center [484, 256] width 53 height 12
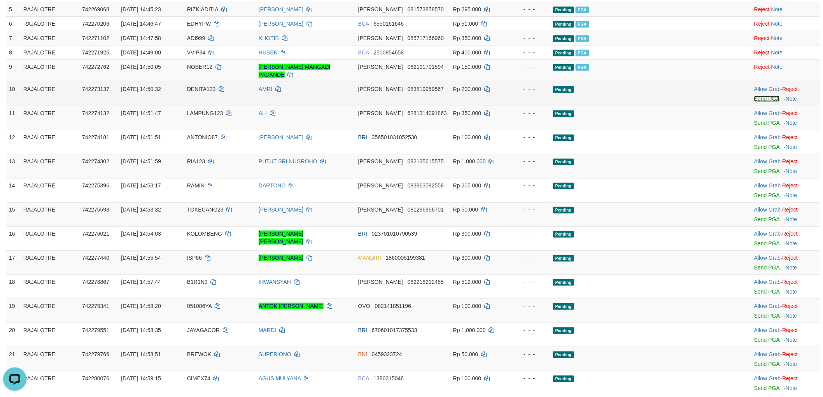
click at [762, 102] on link "Send PGA" at bounding box center [766, 99] width 25 height 6
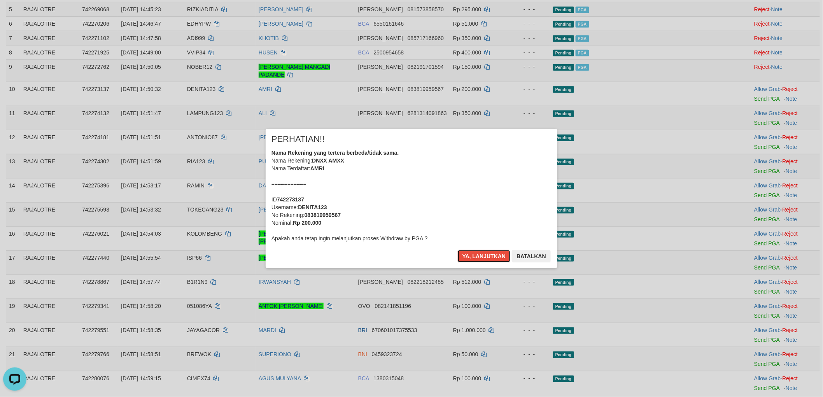
click at [458, 250] on button "Ya, lanjutkan" at bounding box center [484, 256] width 53 height 12
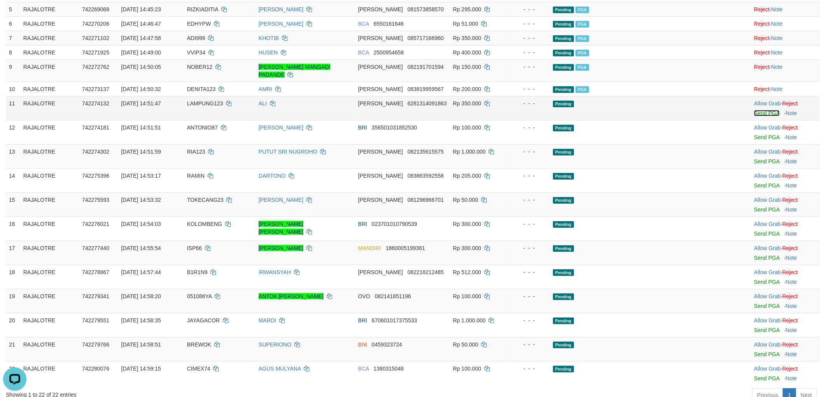
click at [762, 116] on link "Send PGA" at bounding box center [766, 113] width 25 height 6
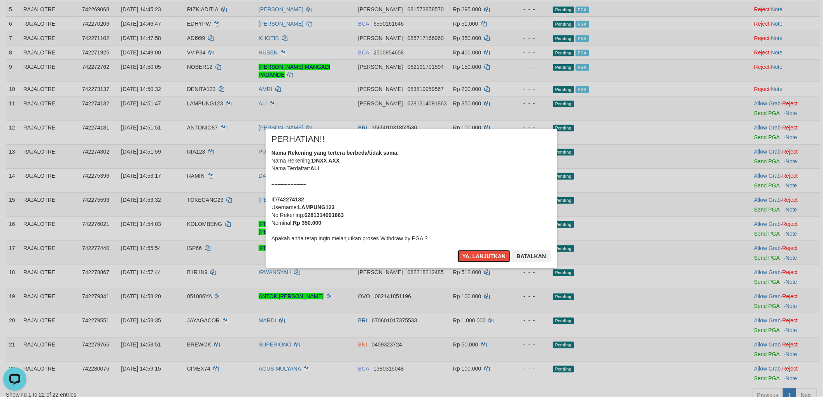
click at [458, 250] on button "Ya, lanjutkan" at bounding box center [484, 256] width 53 height 12
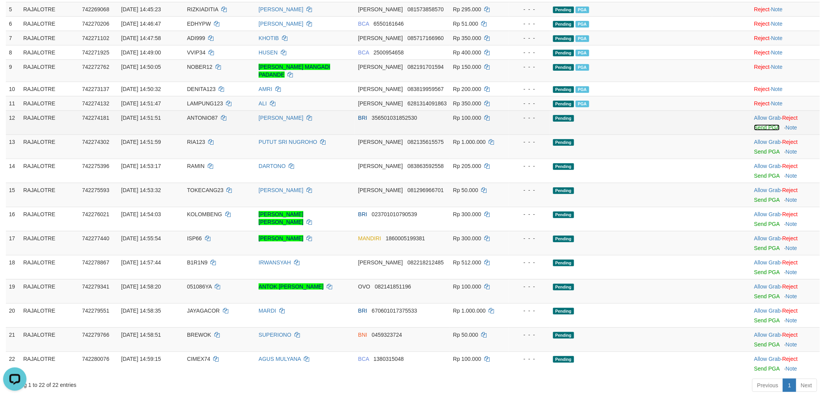
click at [755, 131] on link "Send PGA" at bounding box center [766, 127] width 25 height 6
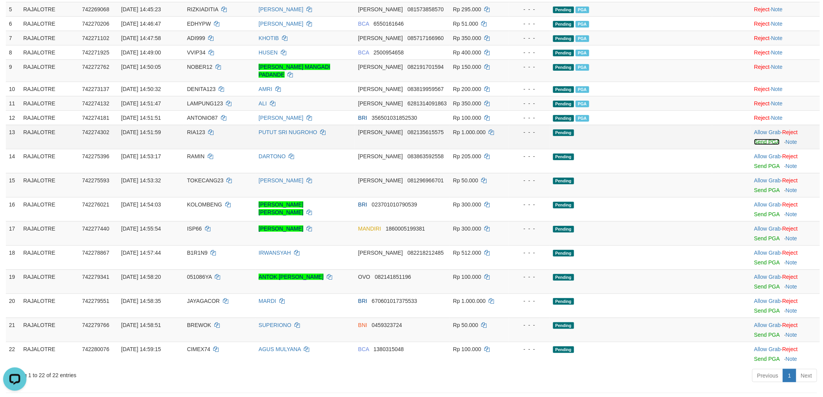
click at [754, 145] on link "Send PGA" at bounding box center [766, 142] width 25 height 6
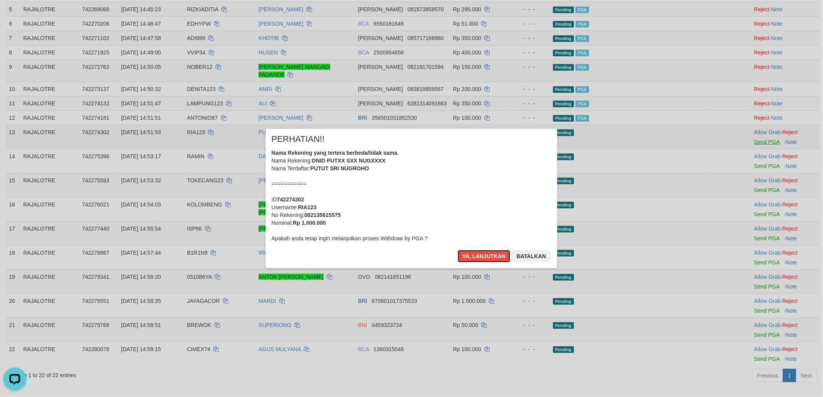
click at [458, 250] on button "Ya, lanjutkan" at bounding box center [484, 256] width 53 height 12
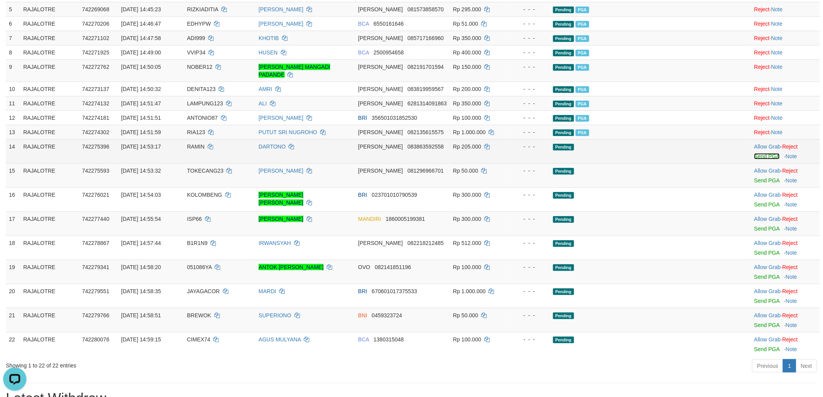
click at [756, 159] on link "Send PGA" at bounding box center [766, 156] width 25 height 6
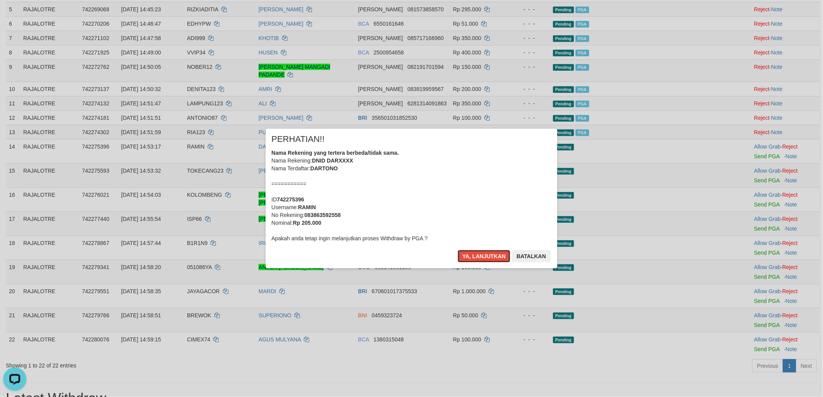
click at [458, 250] on button "Ya, lanjutkan" at bounding box center [484, 256] width 53 height 12
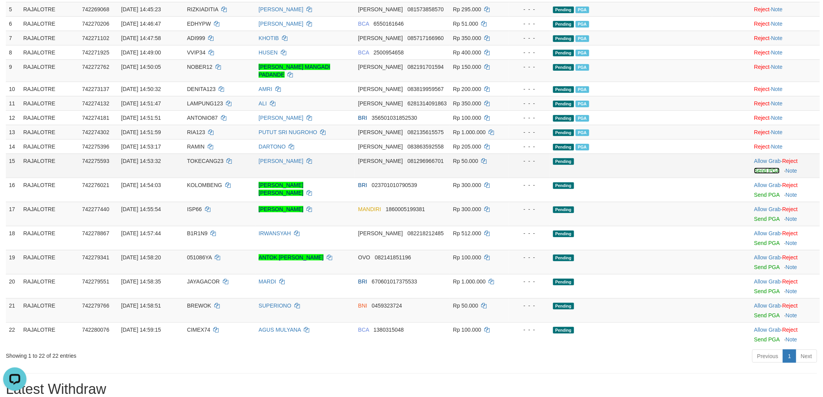
click at [761, 174] on link "Send PGA" at bounding box center [766, 171] width 25 height 6
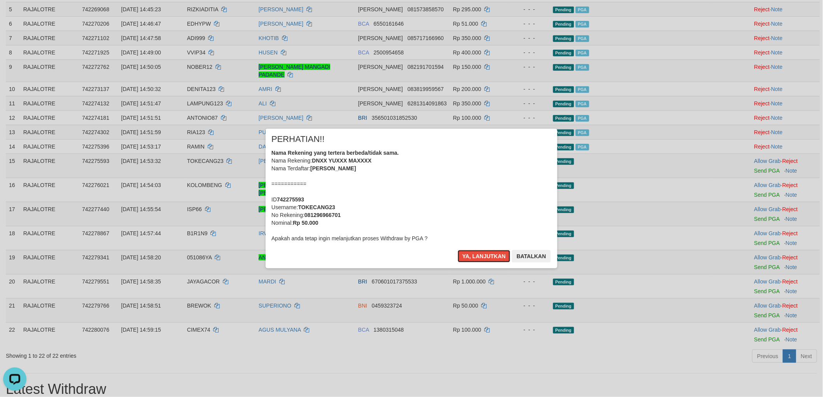
click at [458, 250] on button "Ya, lanjutkan" at bounding box center [484, 256] width 53 height 12
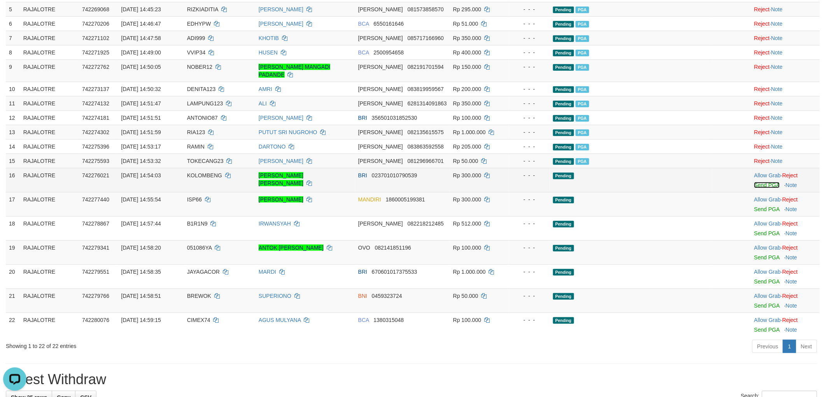
click at [763, 188] on link "Send PGA" at bounding box center [766, 185] width 25 height 6
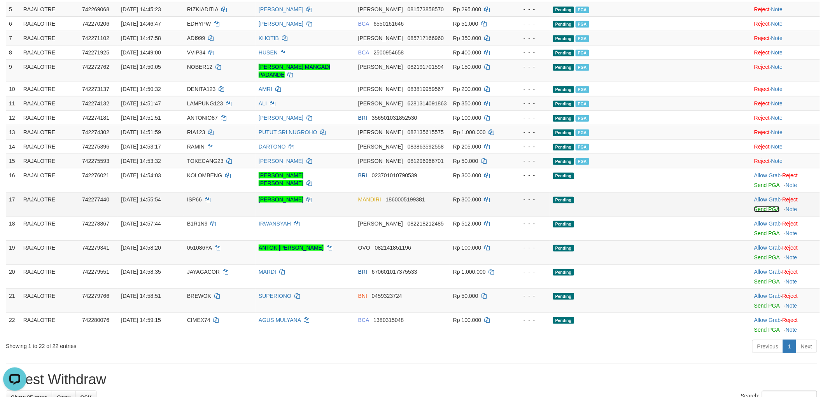
click at [761, 212] on link "Send PGA" at bounding box center [766, 209] width 25 height 6
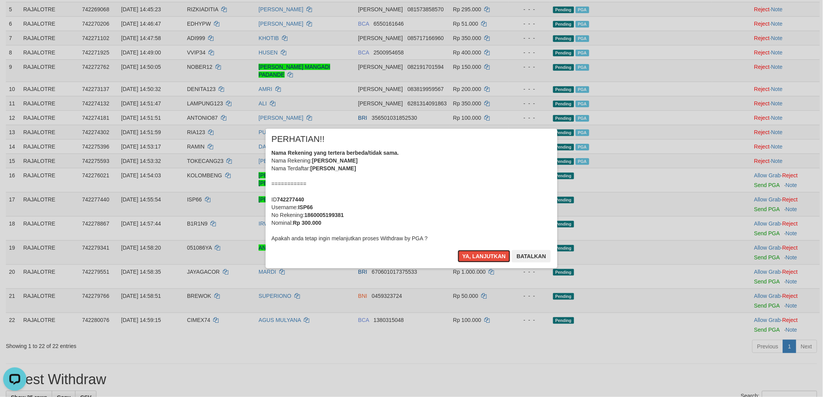
click at [458, 250] on button "Ya, lanjutkan" at bounding box center [484, 256] width 53 height 12
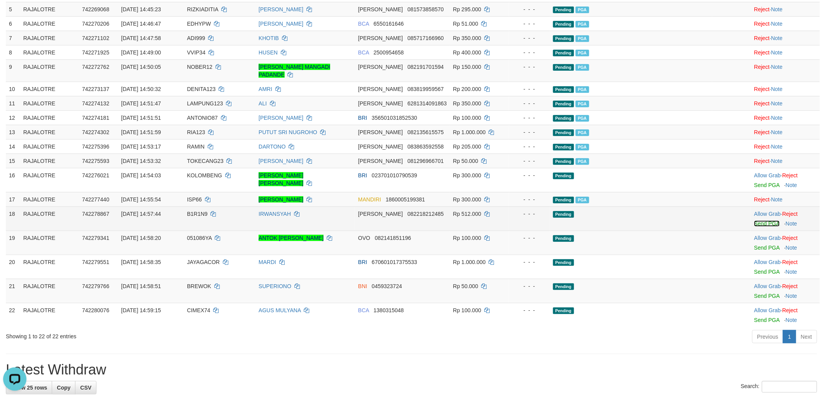
click at [758, 227] on link "Send PGA" at bounding box center [766, 224] width 25 height 6
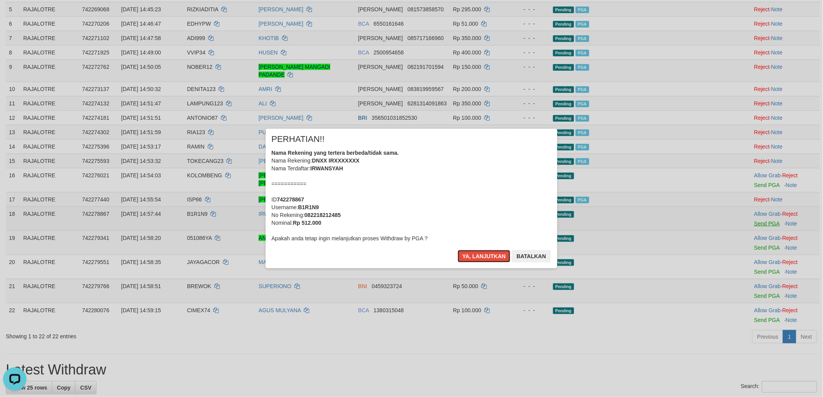
click at [458, 250] on button "Ya, lanjutkan" at bounding box center [484, 256] width 53 height 12
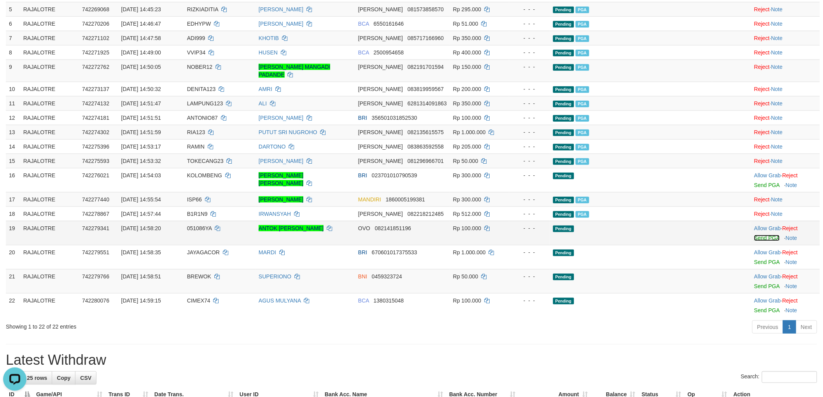
click at [758, 241] on link "Send PGA" at bounding box center [766, 238] width 25 height 6
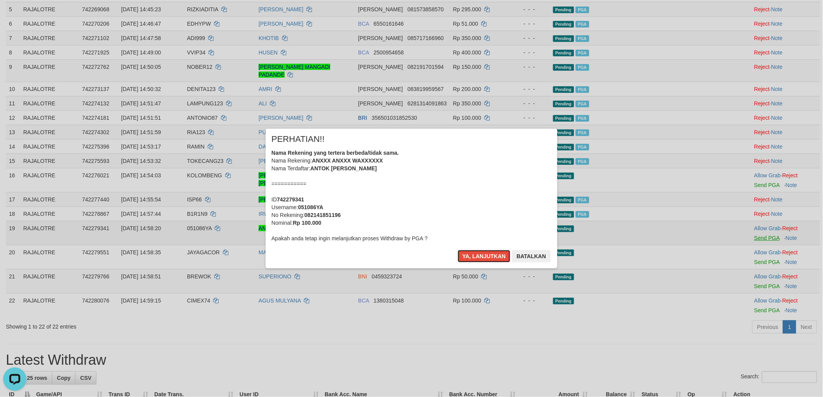
click at [458, 250] on button "Ya, lanjutkan" at bounding box center [484, 256] width 53 height 12
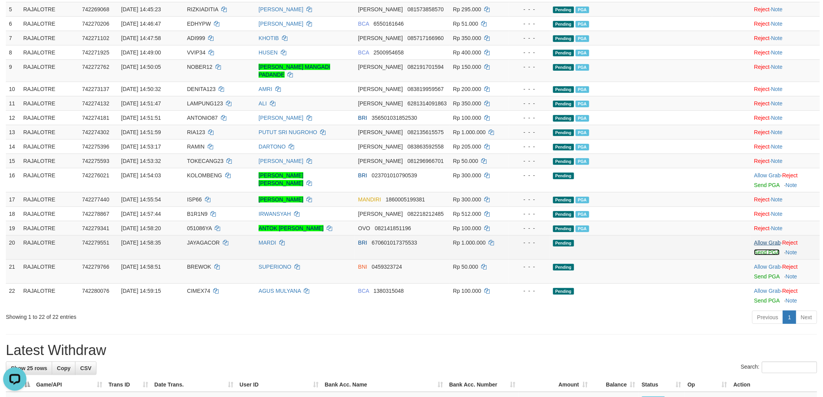
click at [760, 256] on link "Send PGA" at bounding box center [766, 252] width 25 height 6
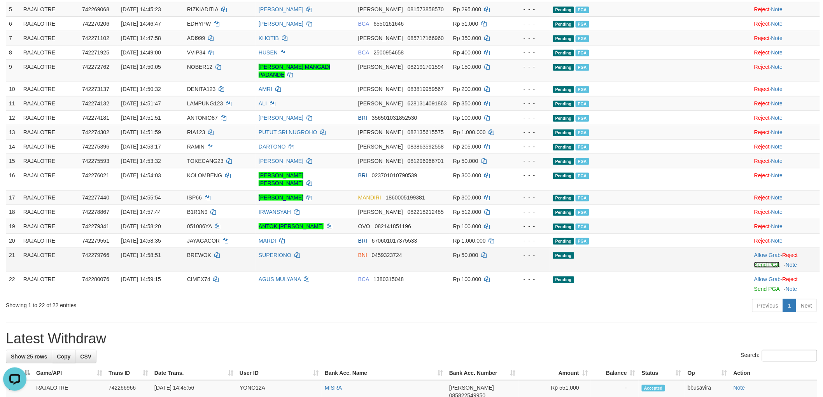
click at [759, 268] on link "Send PGA" at bounding box center [766, 265] width 25 height 6
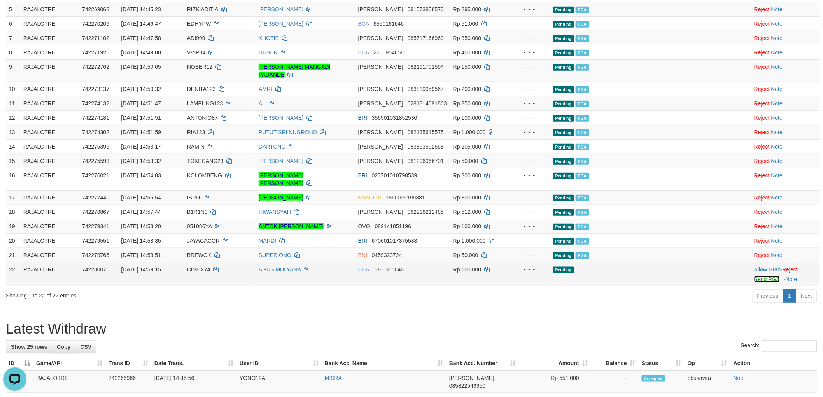
click at [754, 282] on link "Send PGA" at bounding box center [766, 279] width 25 height 6
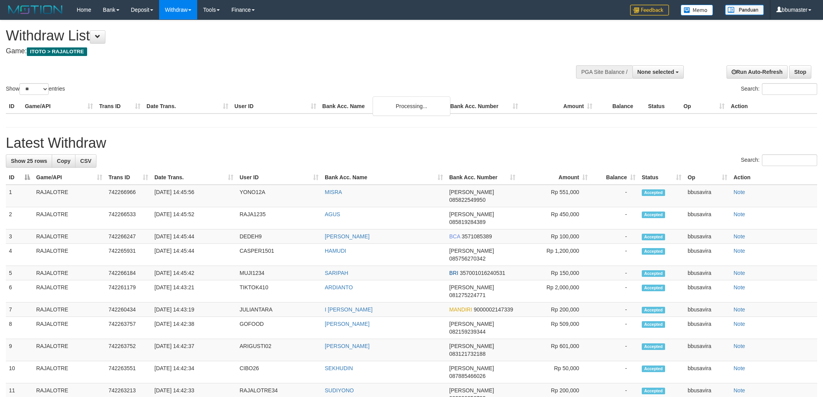
select select
select select "**"
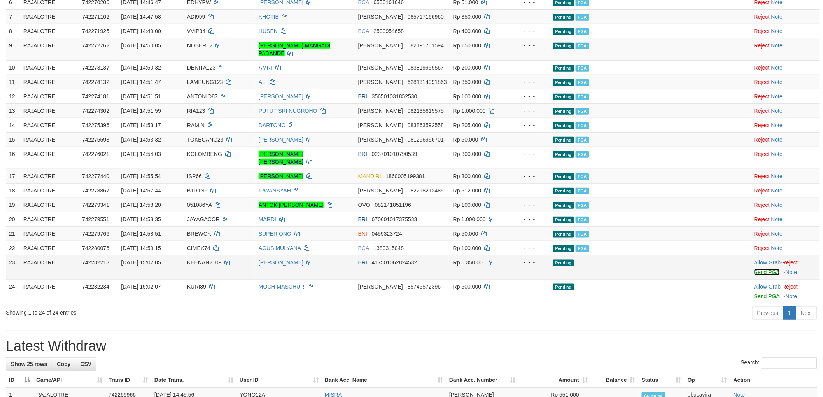
click at [769, 275] on link "Send PGA" at bounding box center [766, 272] width 25 height 6
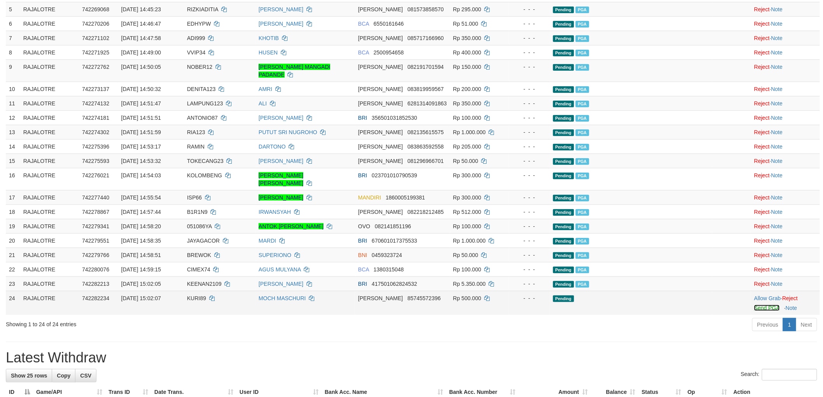
click at [755, 311] on link "Send PGA" at bounding box center [766, 308] width 25 height 6
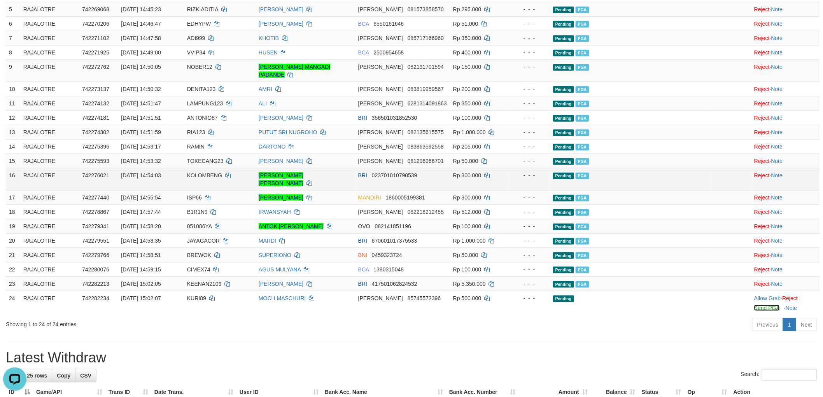
scroll to position [0, 0]
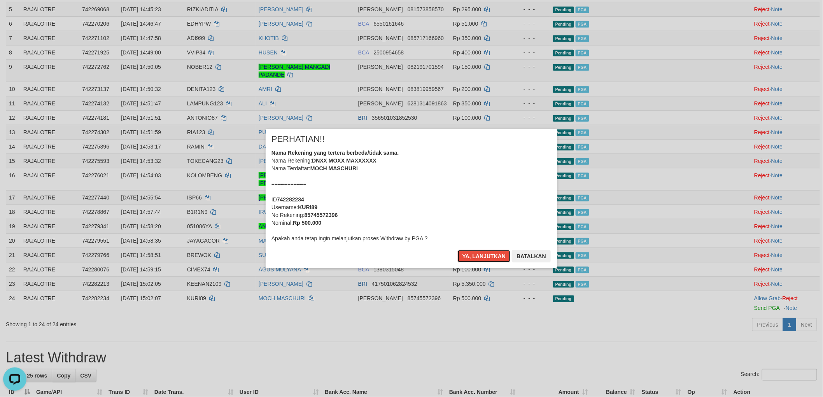
click at [458, 250] on button "Ya, lanjutkan" at bounding box center [484, 256] width 53 height 12
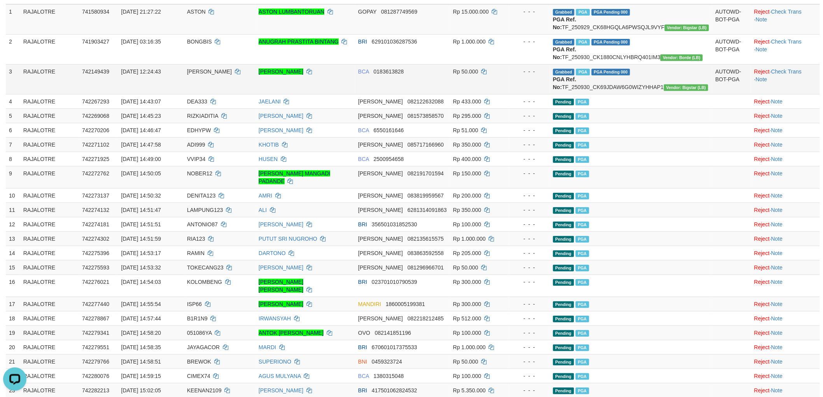
scroll to position [216, 0]
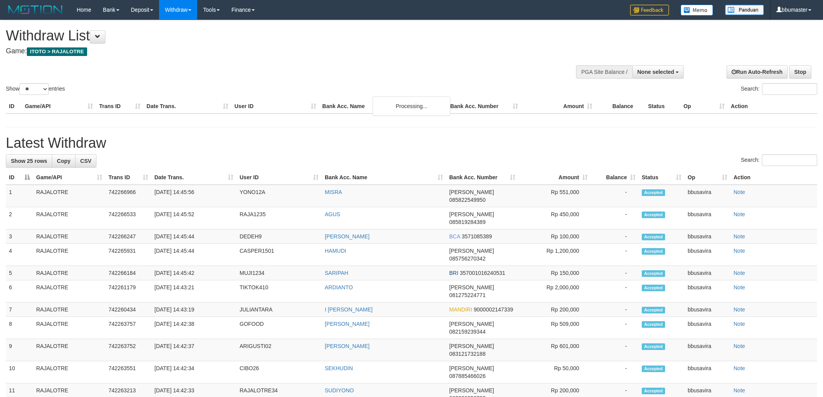
select select
select select "**"
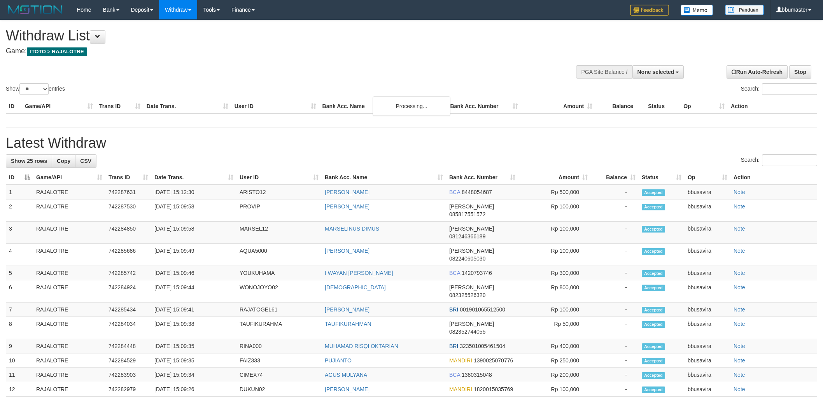
select select
select select "**"
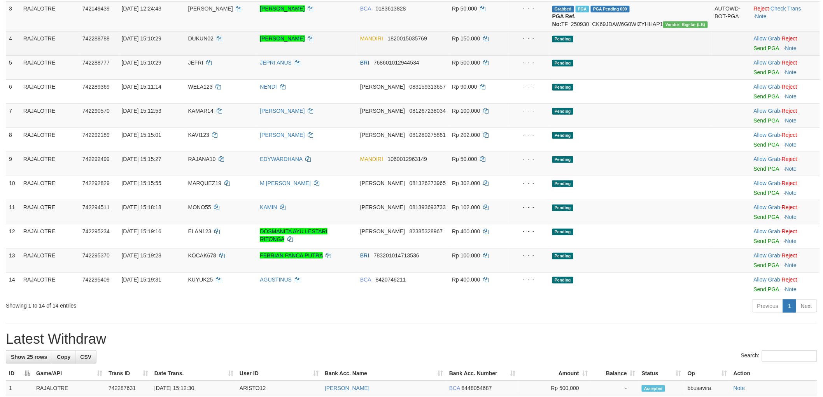
scroll to position [173, 0]
click at [760, 51] on link "Send PGA" at bounding box center [766, 48] width 25 height 6
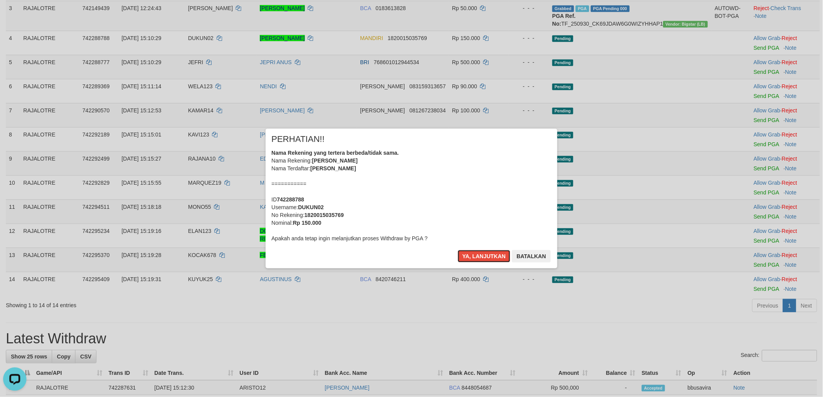
click at [458, 250] on button "Ya, lanjutkan" at bounding box center [484, 256] width 53 height 12
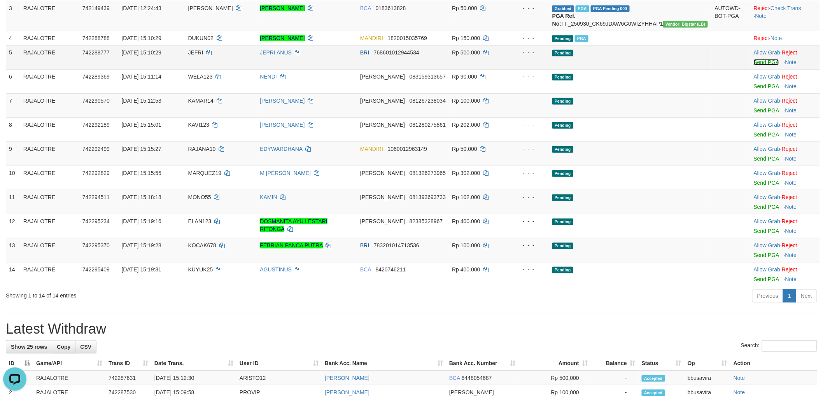
click at [766, 65] on link "Send PGA" at bounding box center [766, 62] width 25 height 6
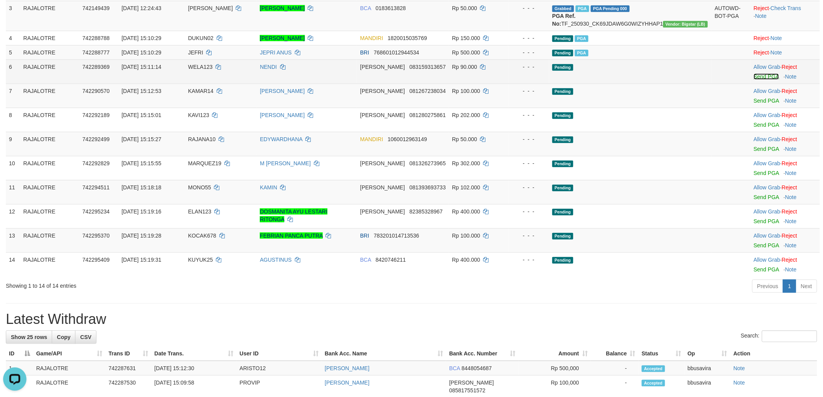
click at [754, 80] on link "Send PGA" at bounding box center [766, 77] width 25 height 6
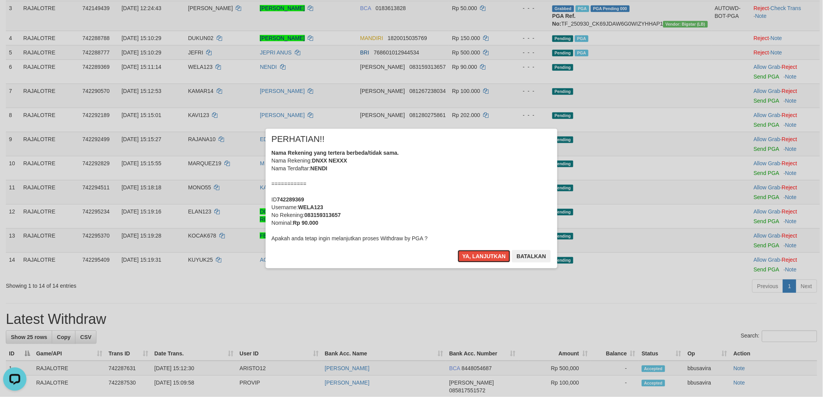
click at [458, 250] on button "Ya, lanjutkan" at bounding box center [484, 256] width 53 height 12
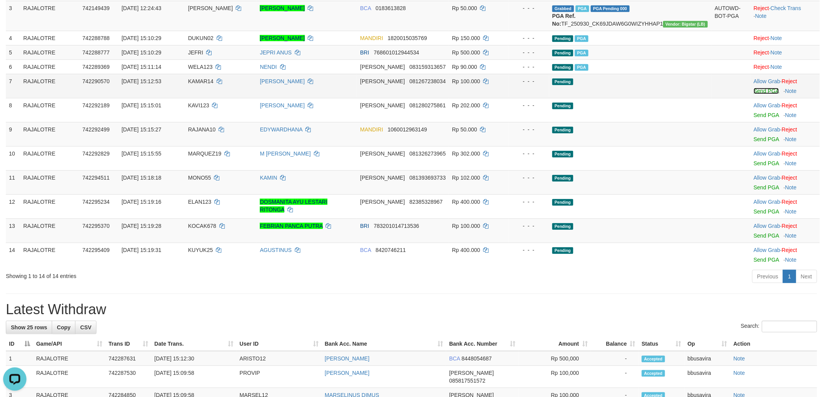
click at [759, 94] on link "Send PGA" at bounding box center [766, 91] width 25 height 6
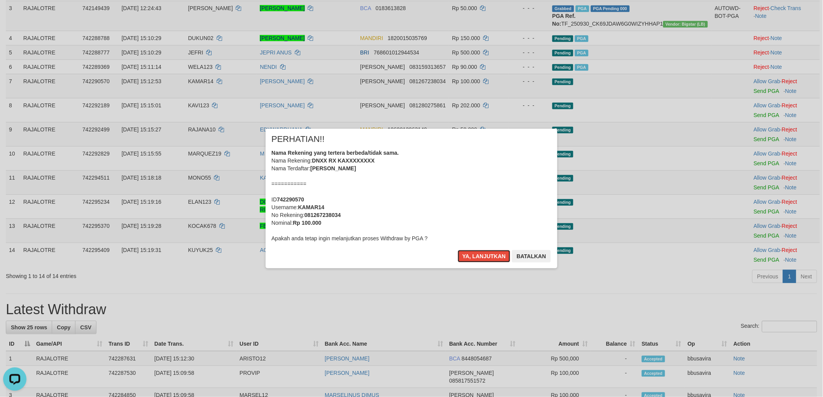
click at [458, 250] on button "Ya, lanjutkan" at bounding box center [484, 256] width 53 height 12
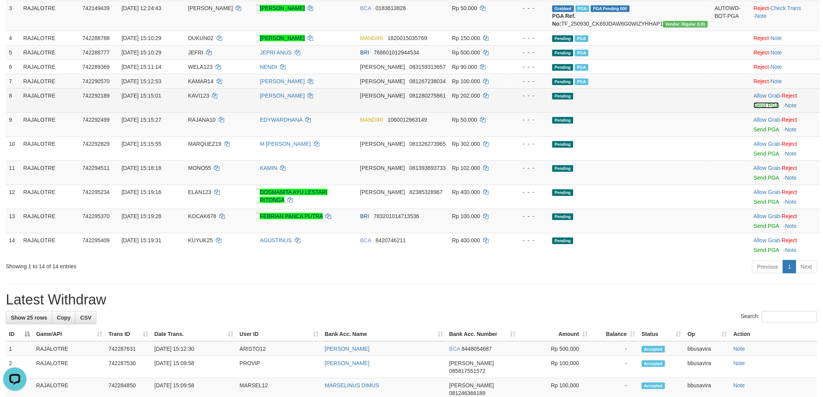
click at [760, 109] on link "Send PGA" at bounding box center [766, 105] width 25 height 6
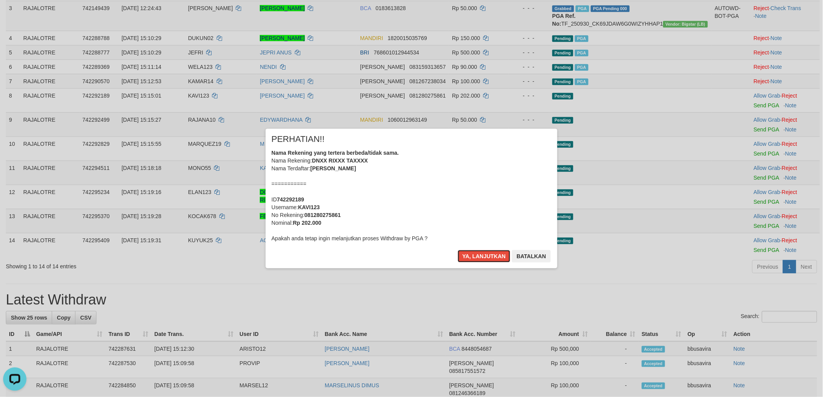
click at [458, 250] on button "Ya, lanjutkan" at bounding box center [484, 256] width 53 height 12
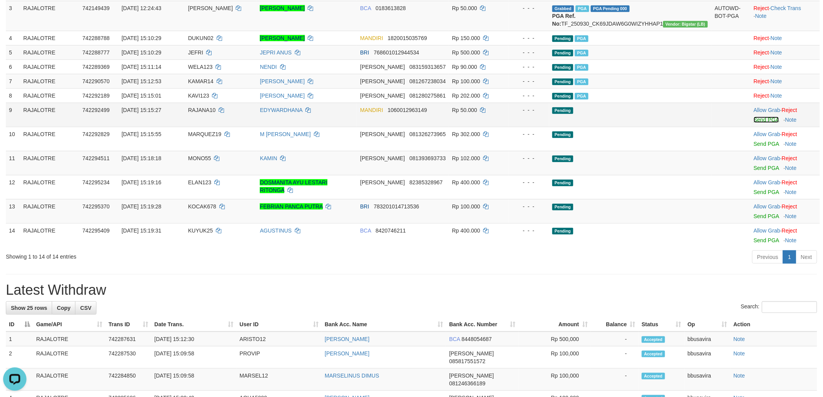
click at [758, 123] on link "Send PGA" at bounding box center [766, 120] width 25 height 6
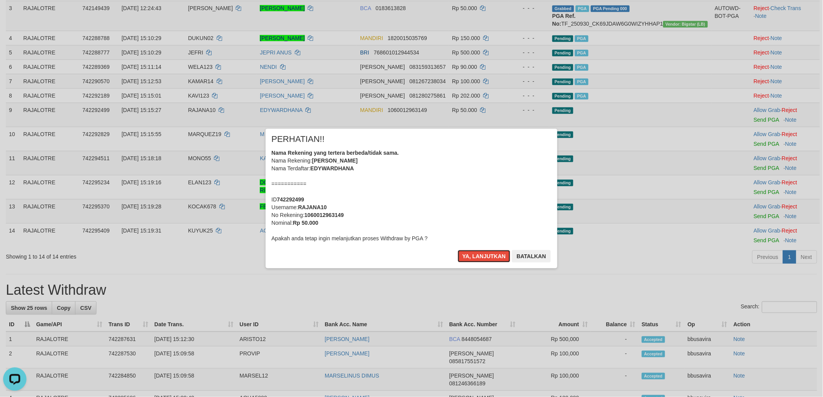
click at [458, 250] on button "Ya, lanjutkan" at bounding box center [484, 256] width 53 height 12
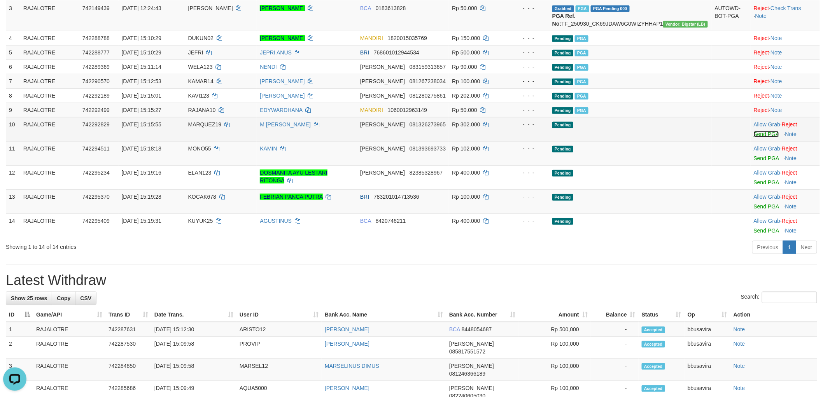
click at [761, 137] on link "Send PGA" at bounding box center [766, 134] width 25 height 6
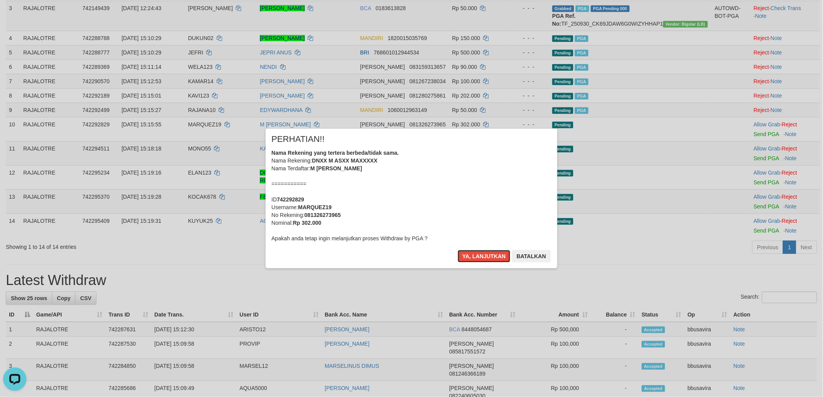
click at [458, 250] on button "Ya, lanjutkan" at bounding box center [484, 256] width 53 height 12
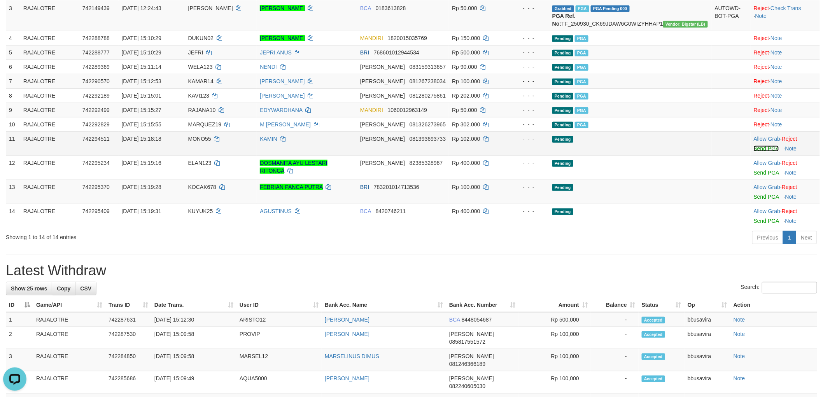
click at [760, 152] on link "Send PGA" at bounding box center [766, 148] width 25 height 6
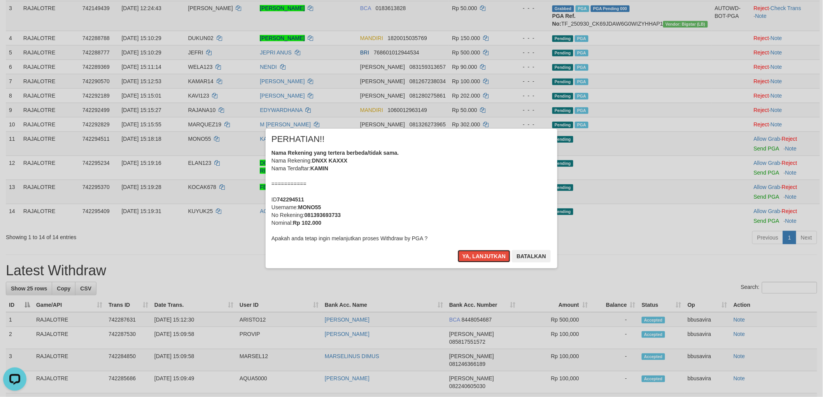
click at [458, 250] on button "Ya, lanjutkan" at bounding box center [484, 256] width 53 height 12
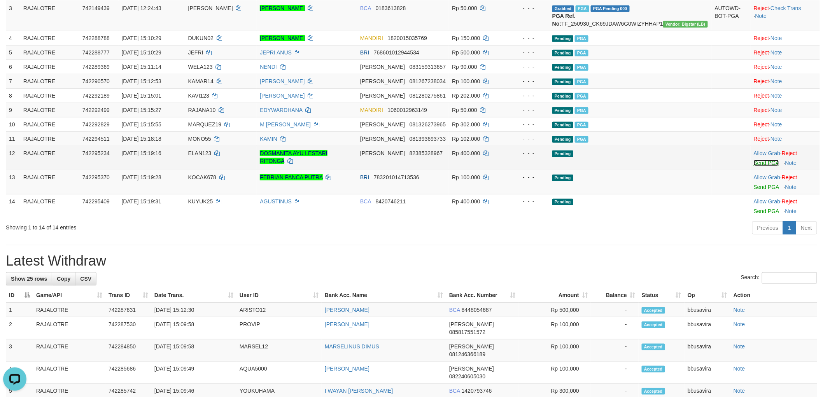
click at [762, 166] on link "Send PGA" at bounding box center [766, 163] width 25 height 6
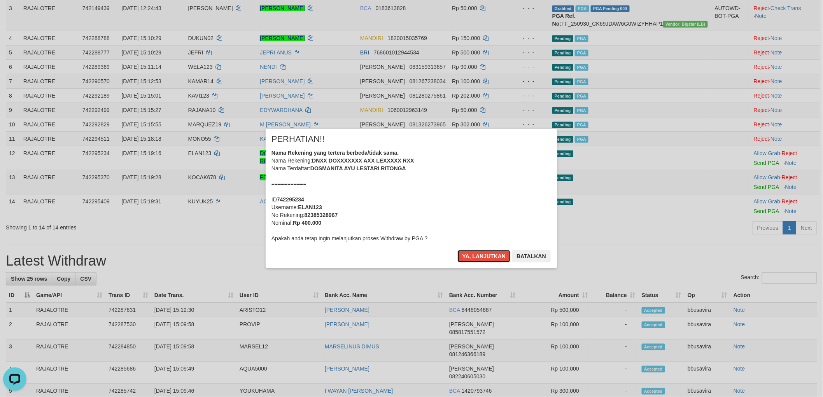
click at [458, 250] on button "Ya, lanjutkan" at bounding box center [484, 256] width 53 height 12
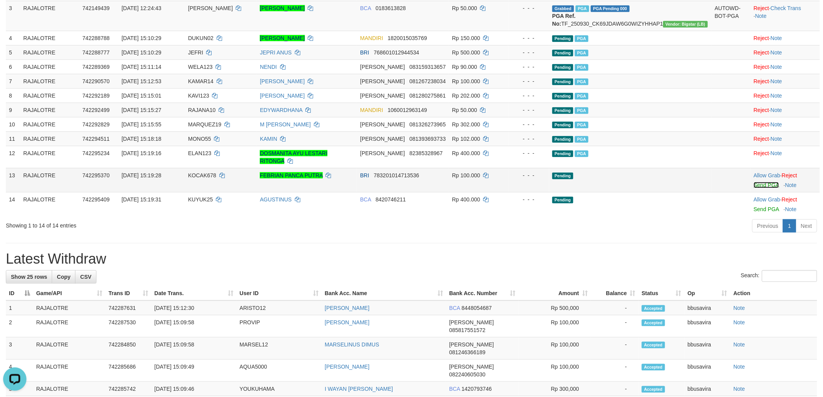
click at [760, 188] on link "Send PGA" at bounding box center [766, 185] width 25 height 6
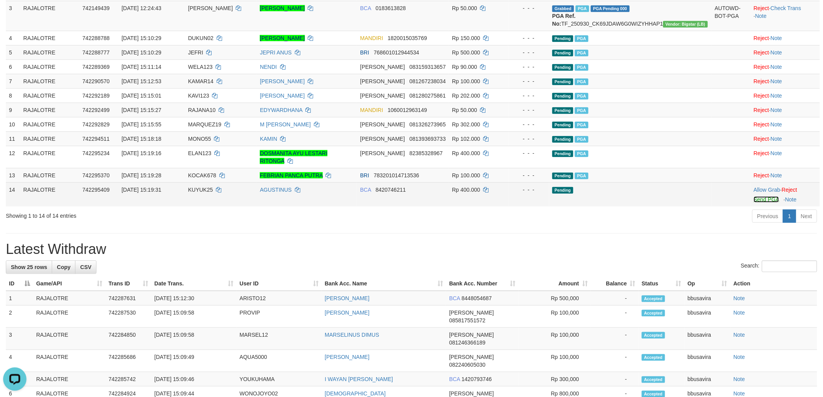
click at [756, 203] on link "Send PGA" at bounding box center [766, 199] width 25 height 6
click at [758, 203] on link "Send PGA" at bounding box center [766, 199] width 25 height 6
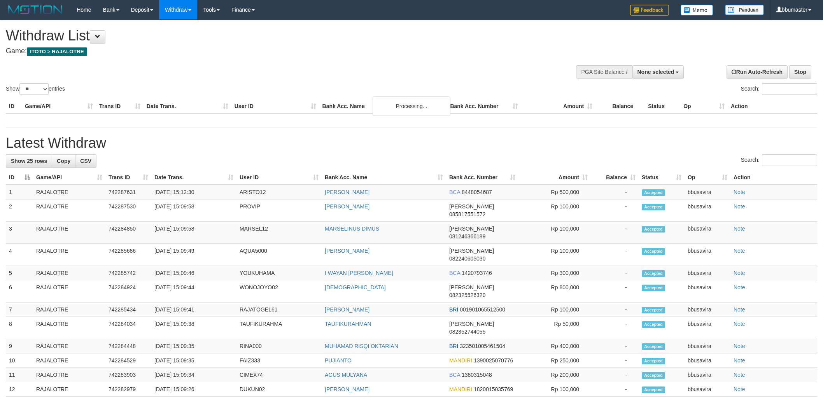
select select
select select "**"
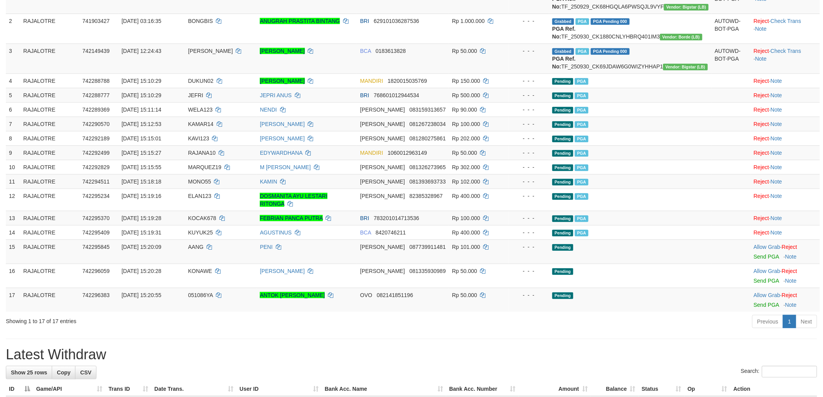
scroll to position [259, 0]
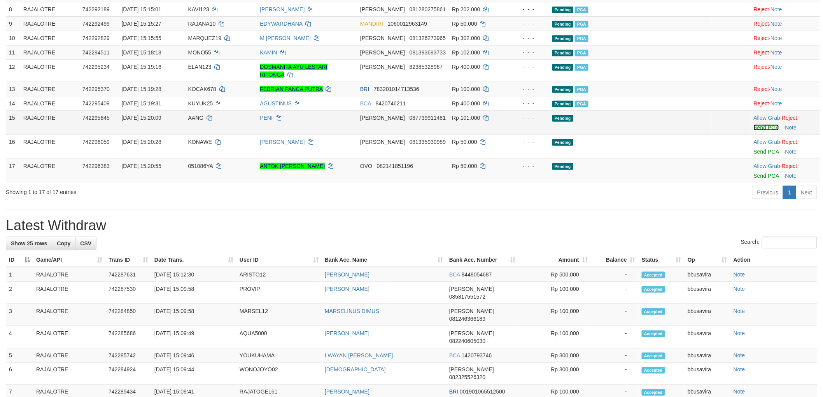
click at [765, 131] on link "Send PGA" at bounding box center [766, 127] width 25 height 6
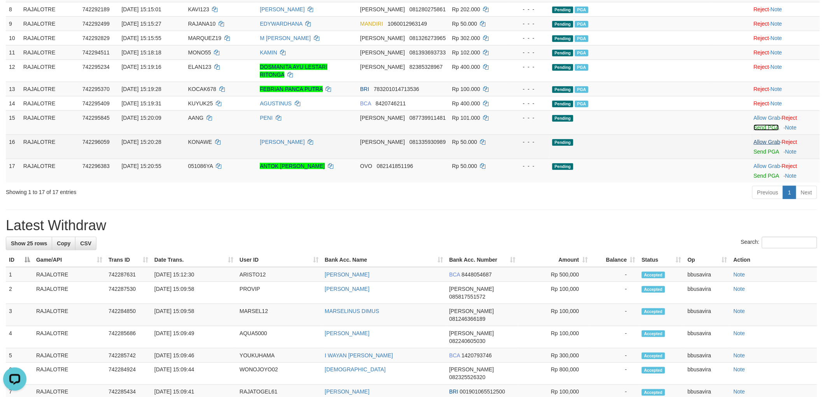
scroll to position [0, 0]
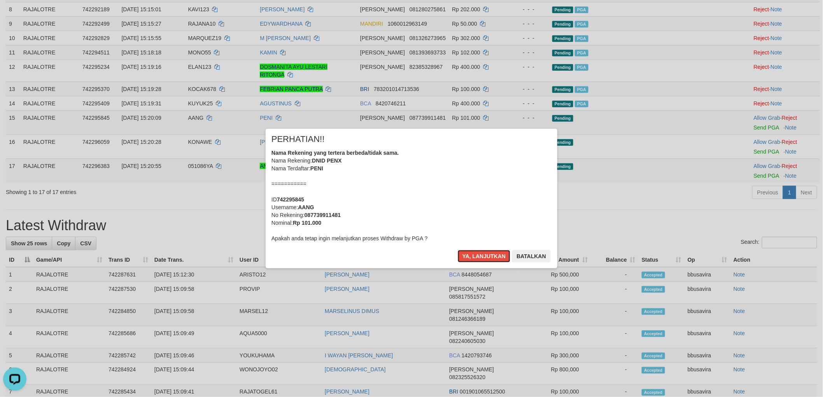
click at [458, 250] on button "Ya, lanjutkan" at bounding box center [484, 256] width 53 height 12
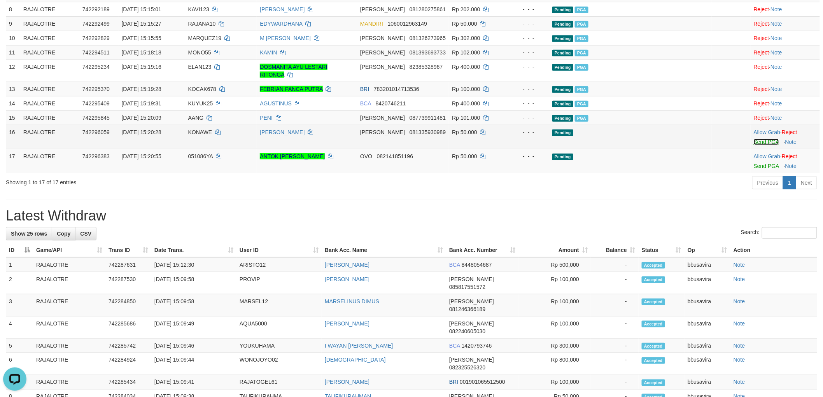
click at [758, 145] on link "Send PGA" at bounding box center [766, 142] width 25 height 6
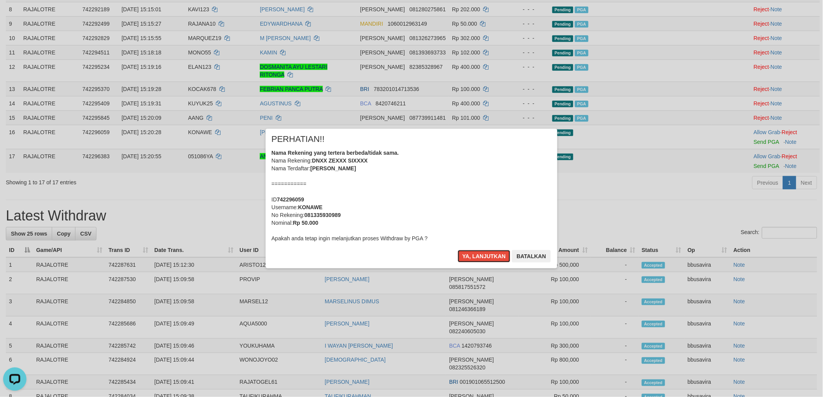
click at [458, 250] on button "Ya, lanjutkan" at bounding box center [484, 256] width 53 height 12
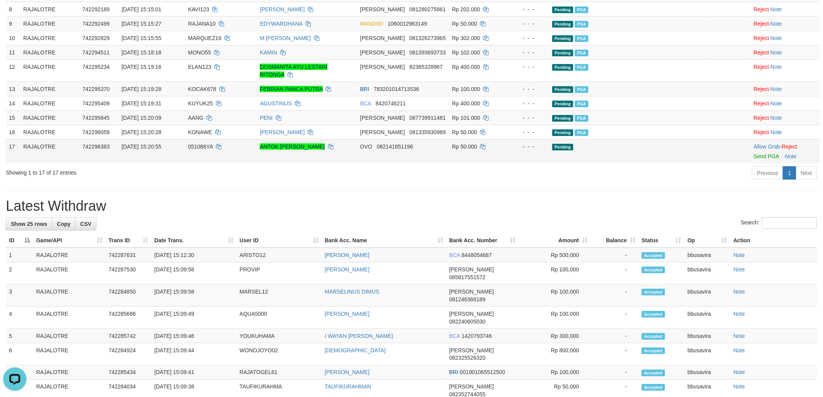
click at [761, 163] on td "Allow Grab · Reject Send PGA · Note" at bounding box center [785, 151] width 69 height 24
click at [763, 159] on link "Send PGA" at bounding box center [766, 156] width 25 height 6
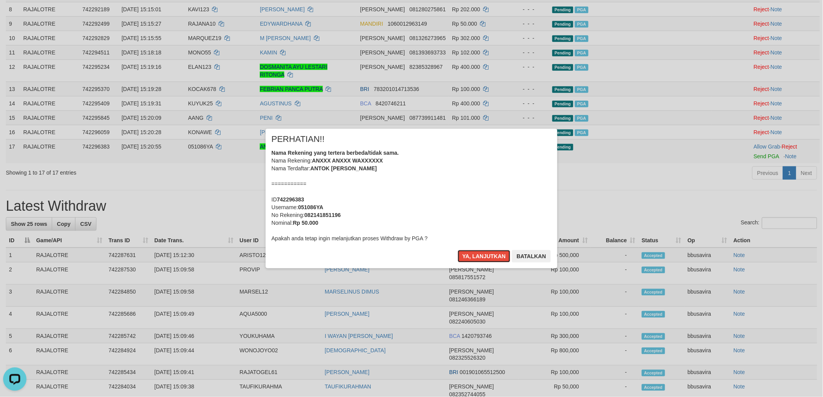
click at [458, 250] on button "Ya, lanjutkan" at bounding box center [484, 256] width 53 height 12
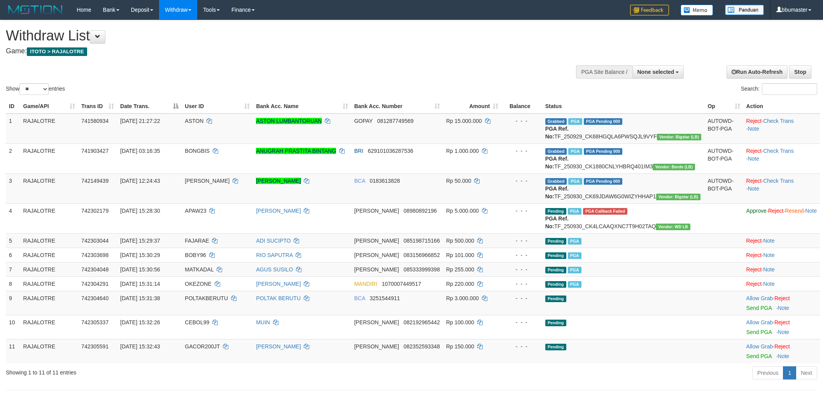
select select
select select "**"
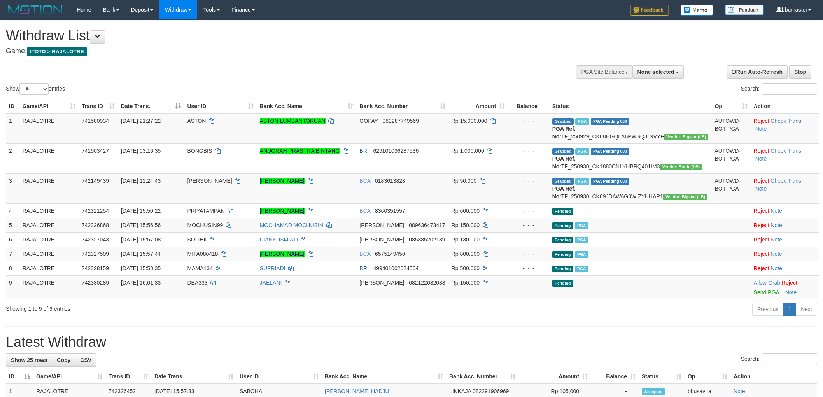
select select
select select "**"
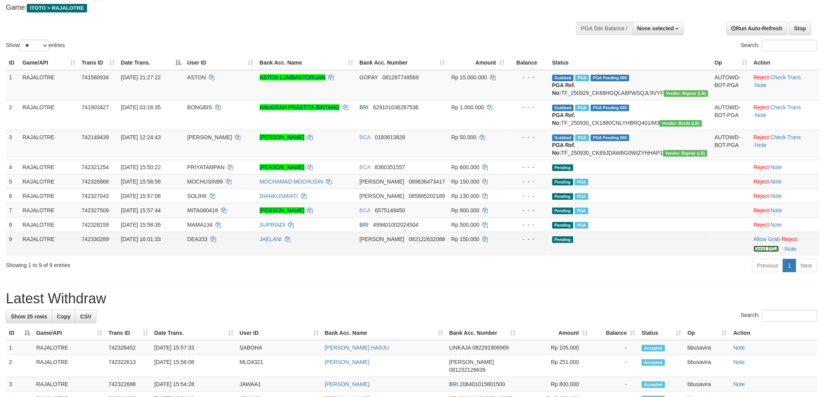
click at [756, 252] on link "Send PGA" at bounding box center [766, 249] width 25 height 6
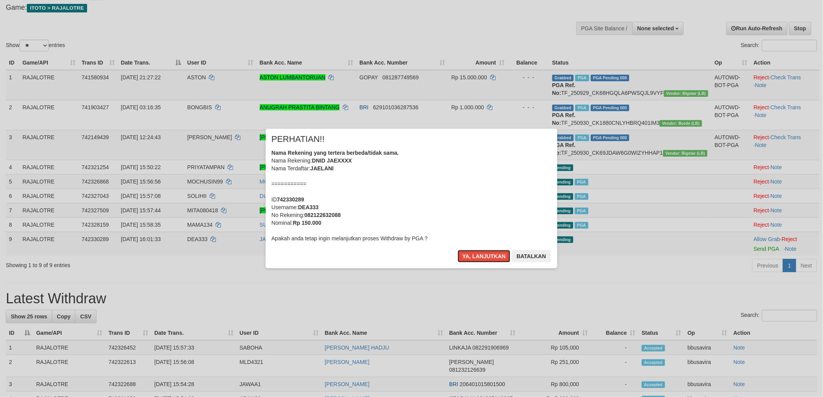
click at [458, 250] on button "Ya, lanjutkan" at bounding box center [484, 256] width 53 height 12
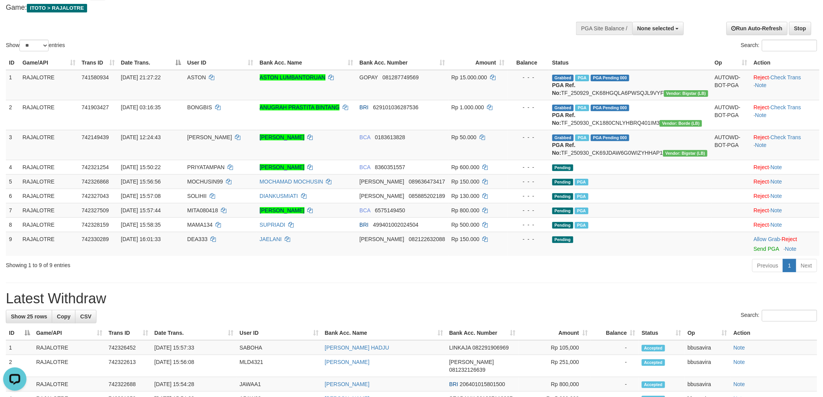
scroll to position [0, 0]
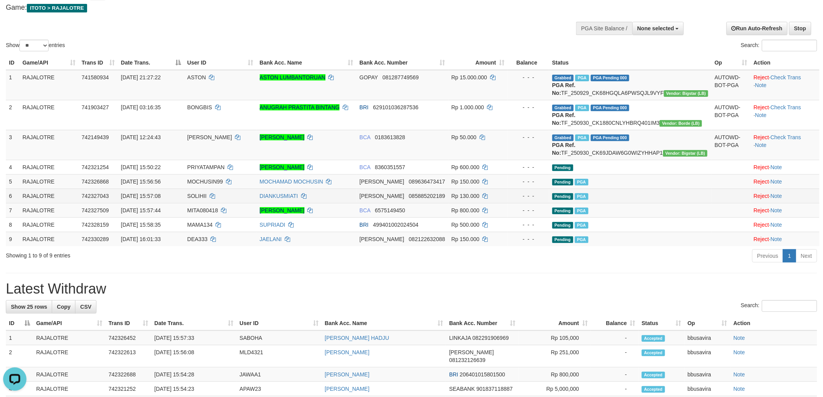
click at [130, 199] on span "30/09/2025 15:57:08" at bounding box center [141, 196] width 40 height 6
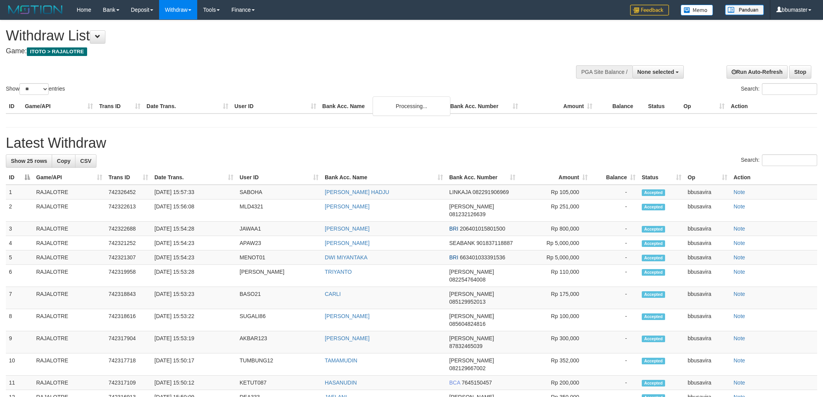
select select
select select "**"
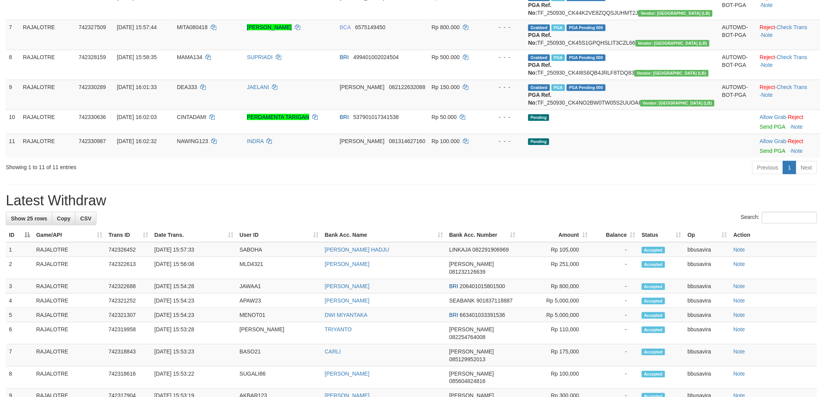
scroll to position [259, 0]
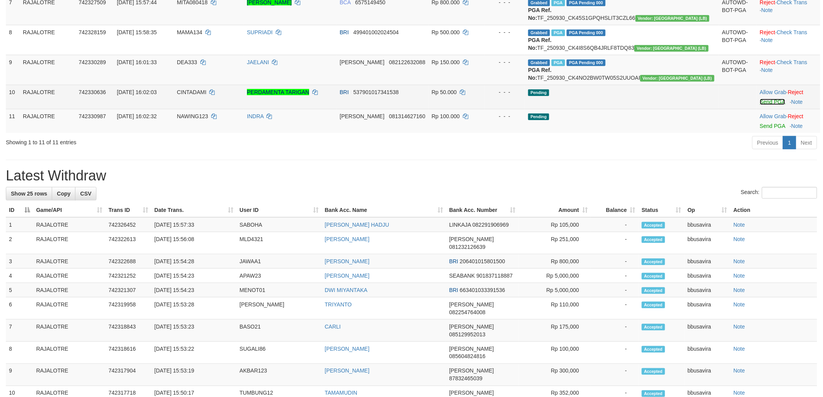
click at [761, 105] on link "Send PGA" at bounding box center [772, 102] width 25 height 6
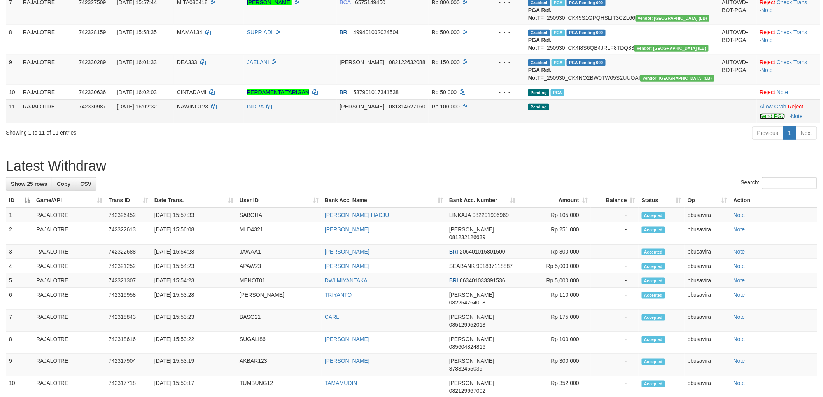
click at [760, 119] on link "Send PGA" at bounding box center [772, 116] width 25 height 6
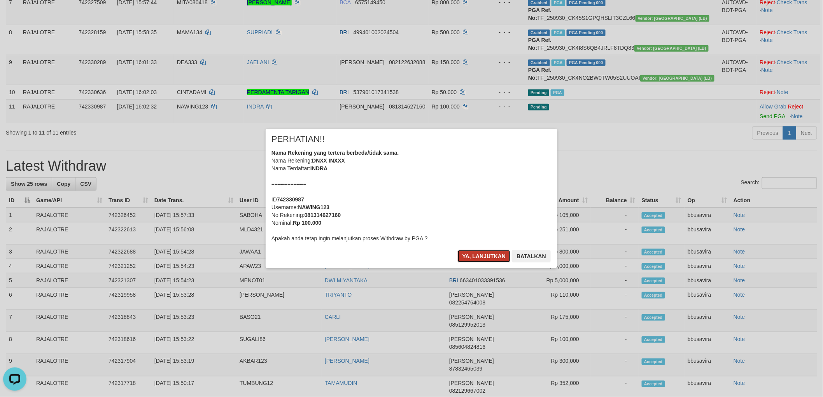
click at [483, 258] on button "Ya, lanjutkan" at bounding box center [484, 256] width 53 height 12
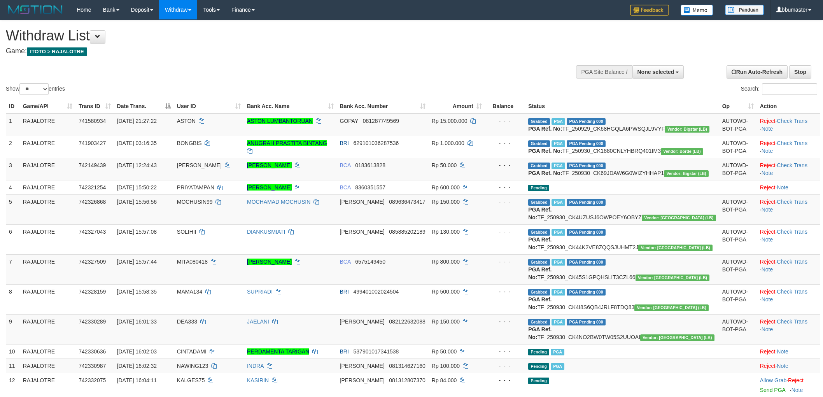
select select
select select "**"
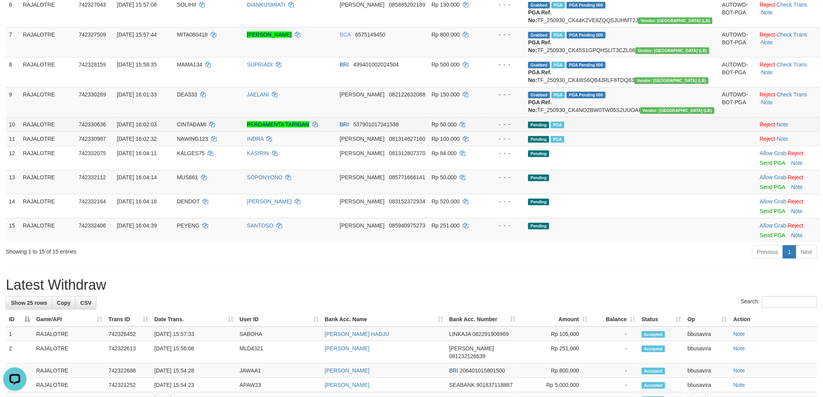
scroll to position [324, 0]
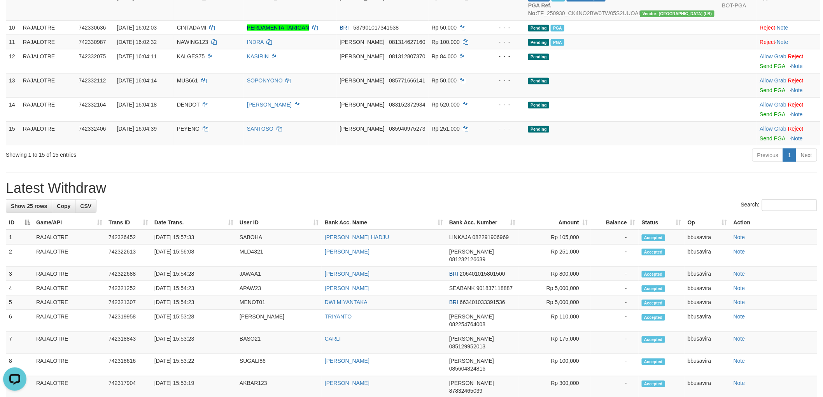
click at [135, 165] on div "Showing 1 to 15 of 15 entries Previous 1 Next" at bounding box center [411, 156] width 823 height 17
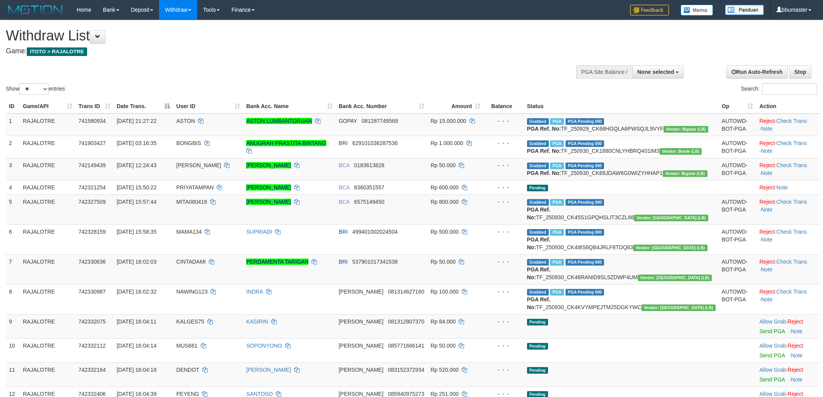
select select
select select "**"
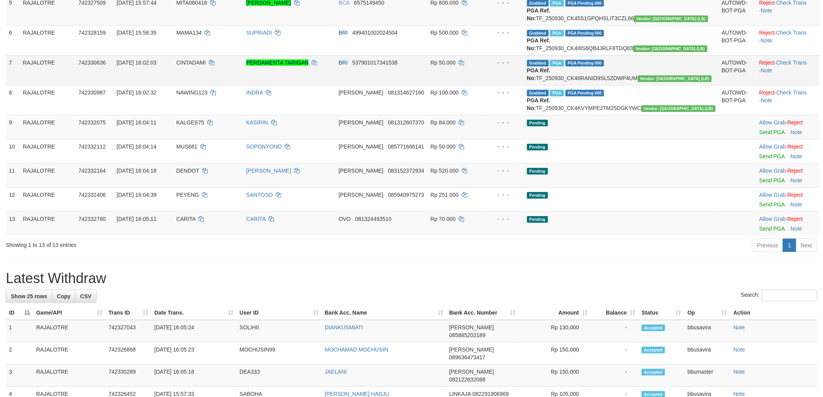
scroll to position [194, 0]
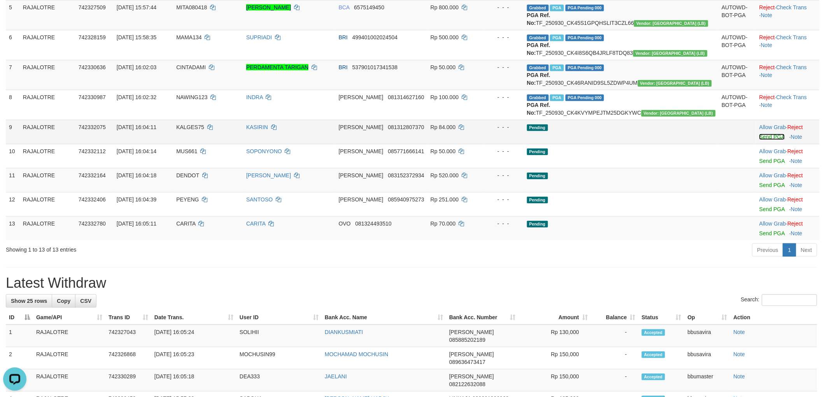
click at [763, 140] on link "Send PGA" at bounding box center [771, 137] width 25 height 6
click at [759, 140] on link "Send PGA" at bounding box center [771, 137] width 25 height 6
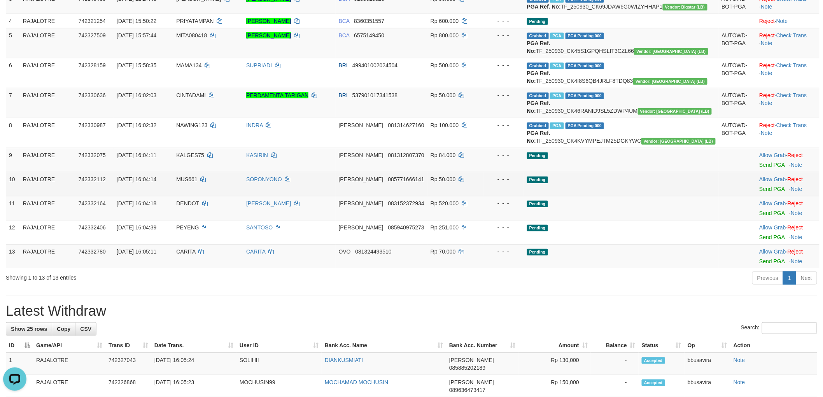
scroll to position [151, 0]
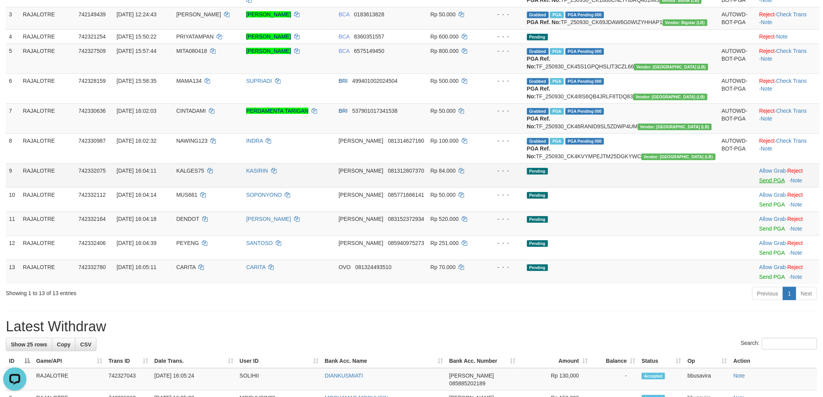
click at [759, 184] on link "Send PGA" at bounding box center [771, 180] width 25 height 6
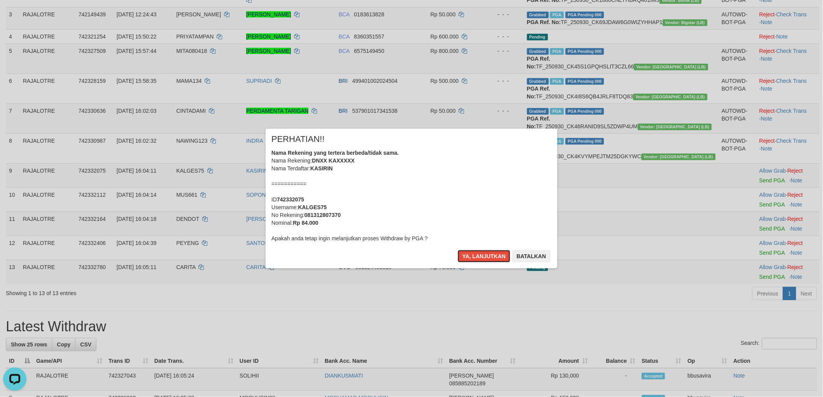
click at [458, 250] on button "Ya, lanjutkan" at bounding box center [484, 256] width 53 height 12
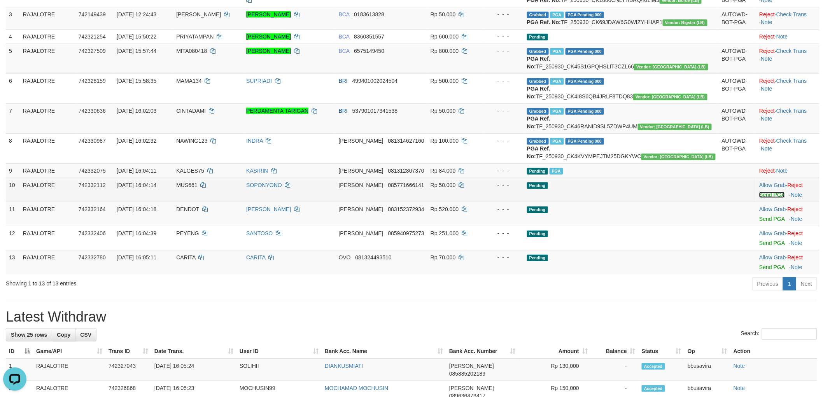
click at [759, 198] on link "Send PGA" at bounding box center [771, 195] width 25 height 6
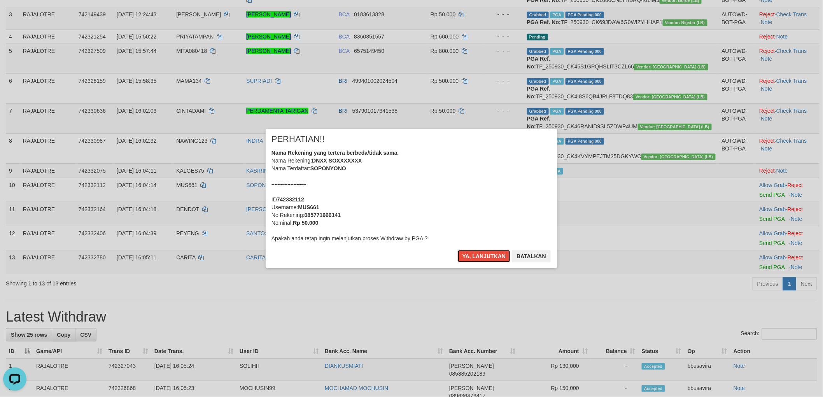
click at [458, 250] on button "Ya, lanjutkan" at bounding box center [484, 256] width 53 height 12
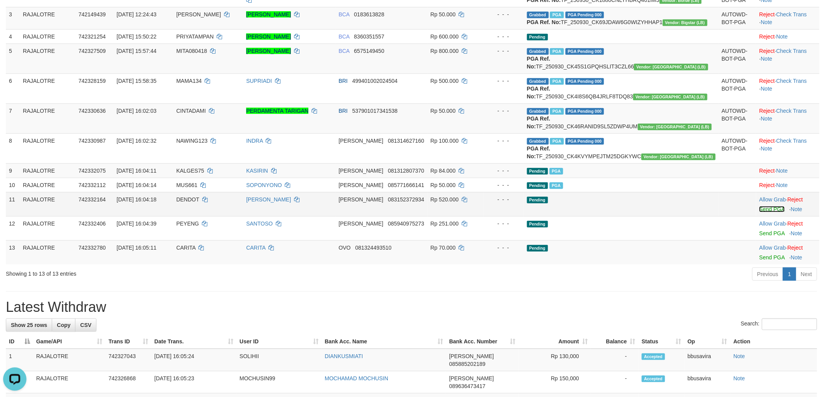
click at [760, 212] on link "Send PGA" at bounding box center [771, 209] width 25 height 6
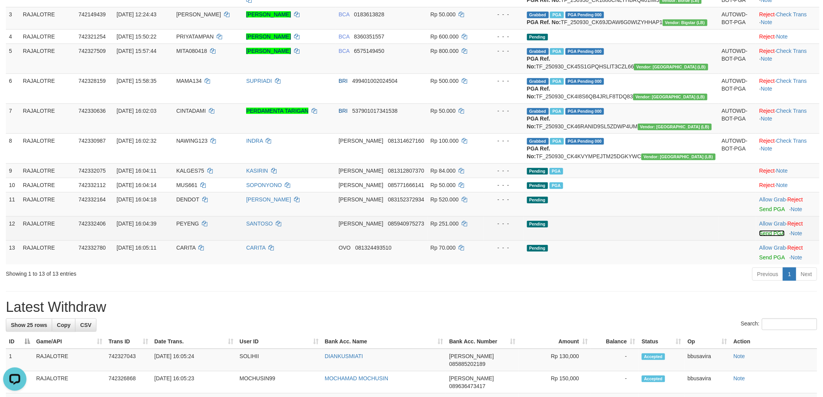
click at [759, 236] on link "Send PGA" at bounding box center [771, 233] width 25 height 6
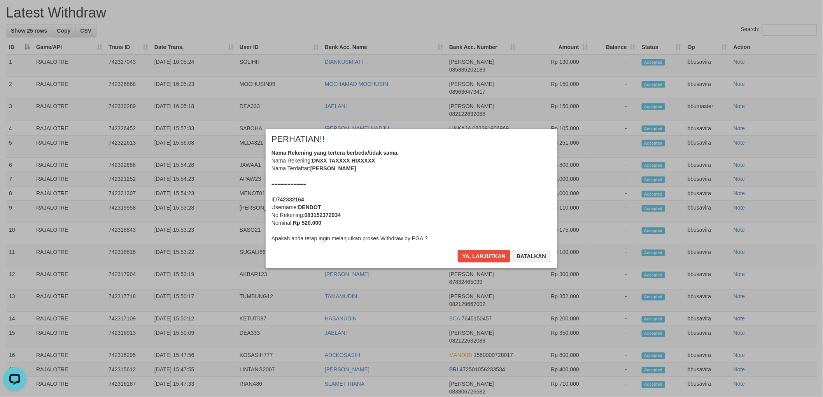
scroll to position [499, 0]
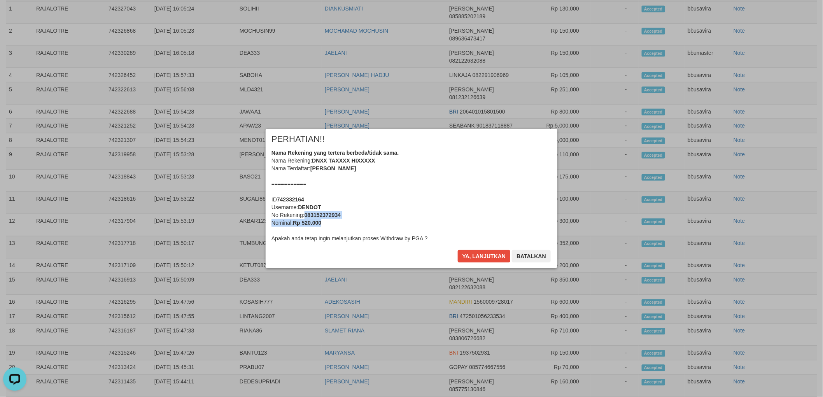
click at [514, 219] on div "Nama Rekening yang tertera berbeda/tidak sama. Nama Rekening: DNXX TAXXXX HIXXX…" at bounding box center [411, 195] width 280 height 93
click at [458, 250] on button "Ya, lanjutkan" at bounding box center [484, 256] width 53 height 12
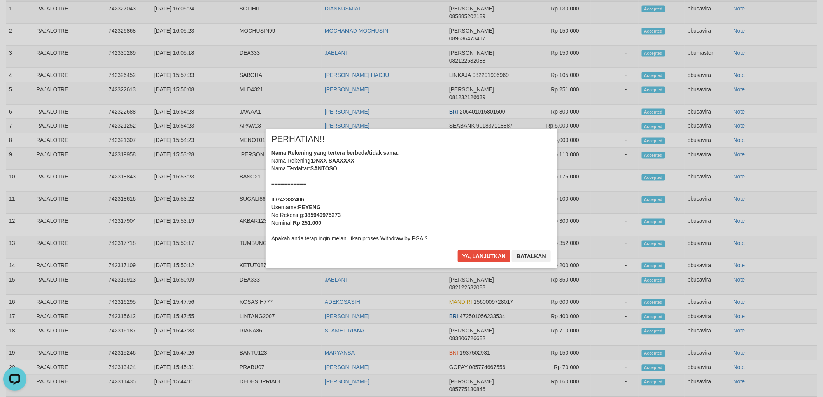
click at [518, 209] on div "Nama Rekening yang tertera berbeda/tidak sama. Nama Rekening: DNXX SAXXXXX Nama…" at bounding box center [411, 195] width 280 height 93
click at [458, 250] on button "Ya, lanjutkan" at bounding box center [484, 256] width 53 height 12
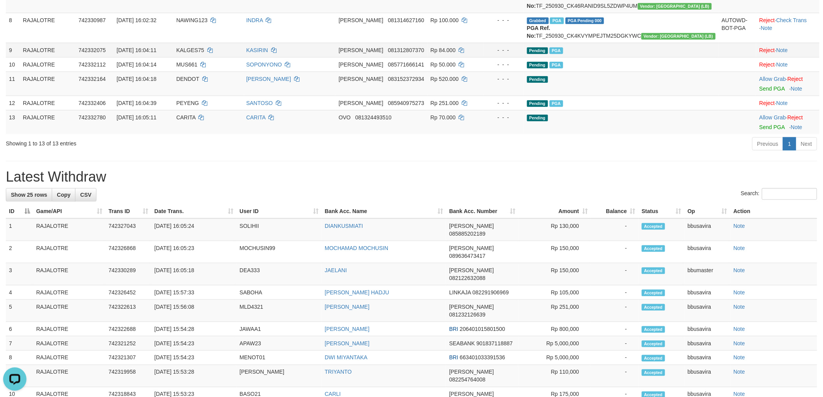
scroll to position [196, 0]
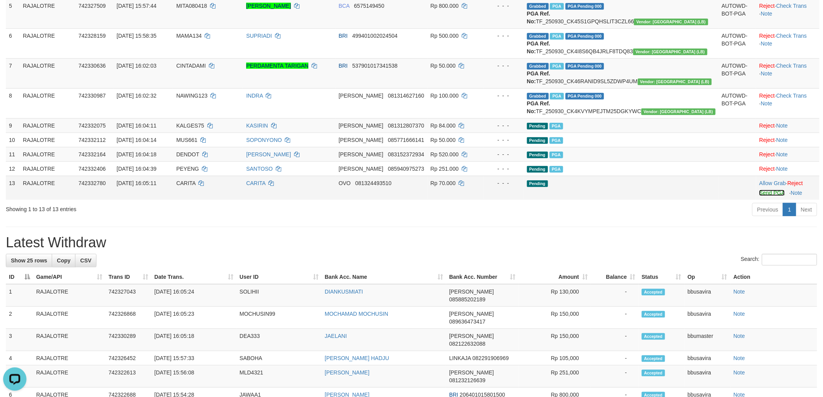
click at [759, 196] on link "Send PGA" at bounding box center [771, 193] width 25 height 6
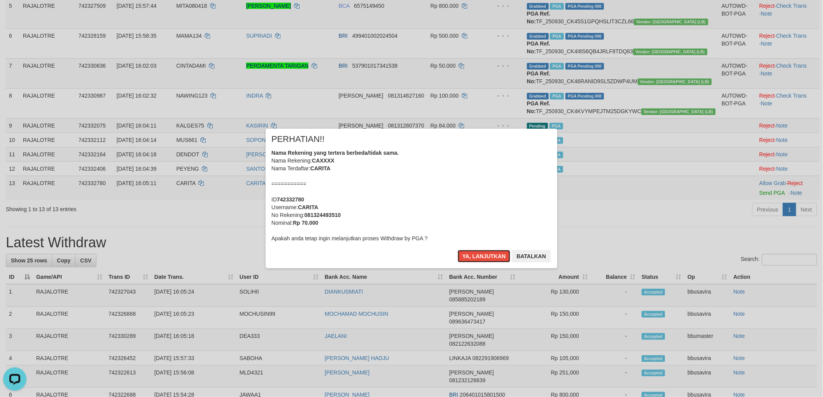
click at [458, 250] on button "Ya, lanjutkan" at bounding box center [484, 256] width 53 height 12
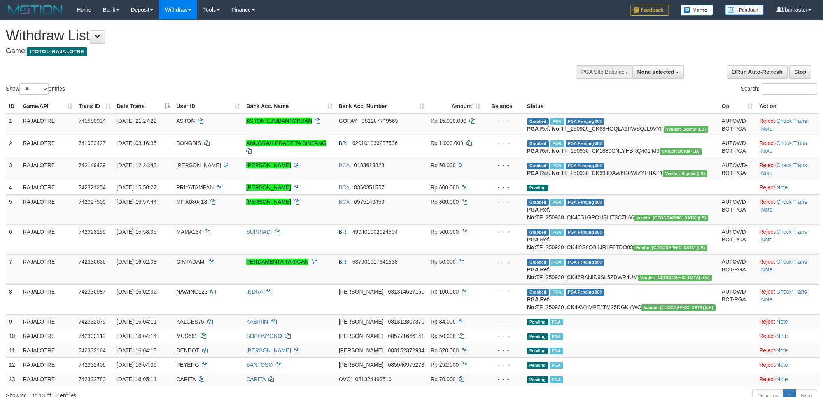
select select
select select "**"
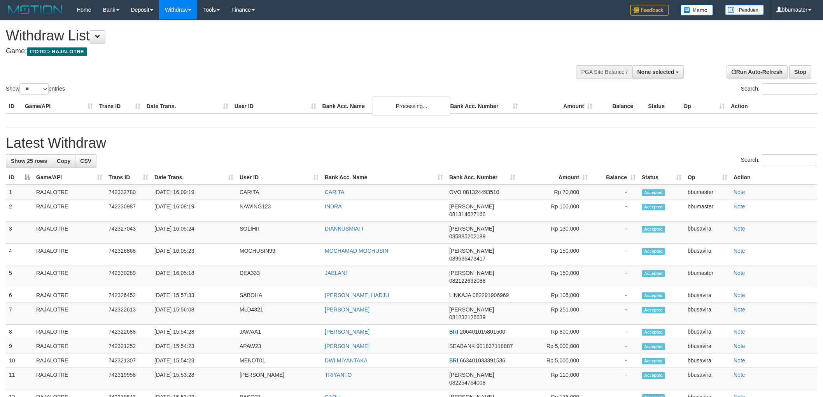
select select
select select "**"
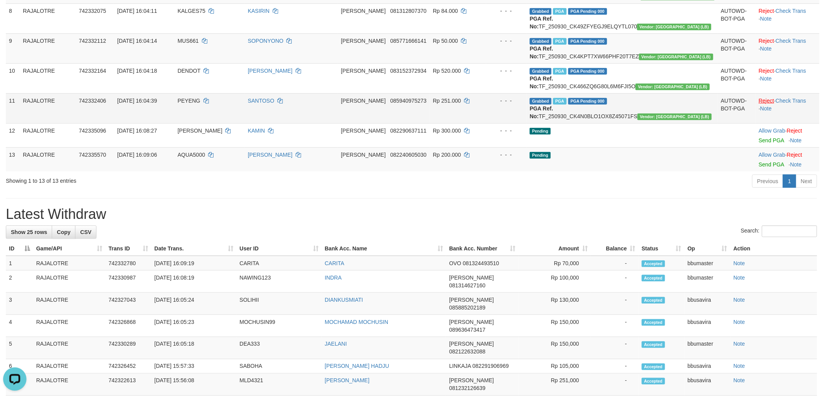
scroll to position [216, 0]
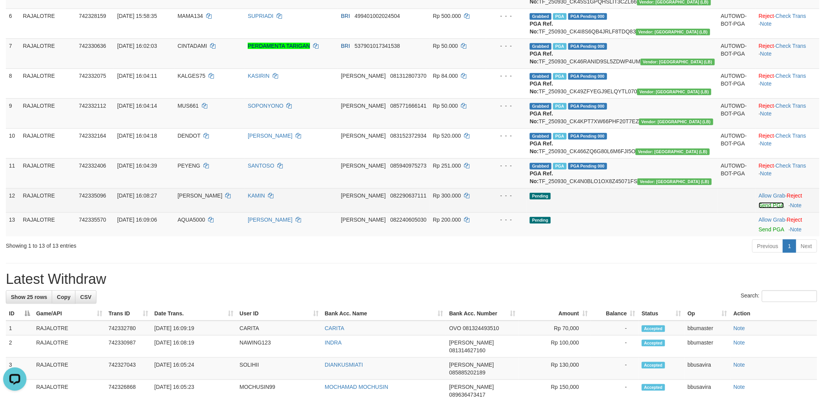
click at [760, 208] on link "Send PGA" at bounding box center [771, 205] width 25 height 6
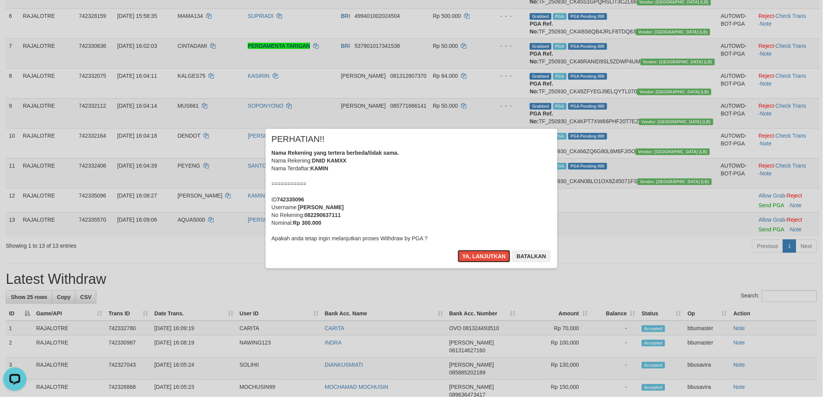
click at [458, 250] on button "Ya, lanjutkan" at bounding box center [484, 256] width 53 height 12
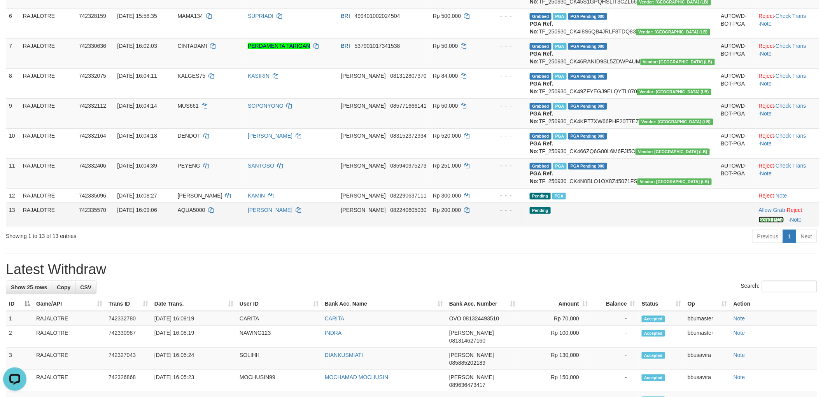
click at [759, 223] on link "Send PGA" at bounding box center [771, 220] width 25 height 6
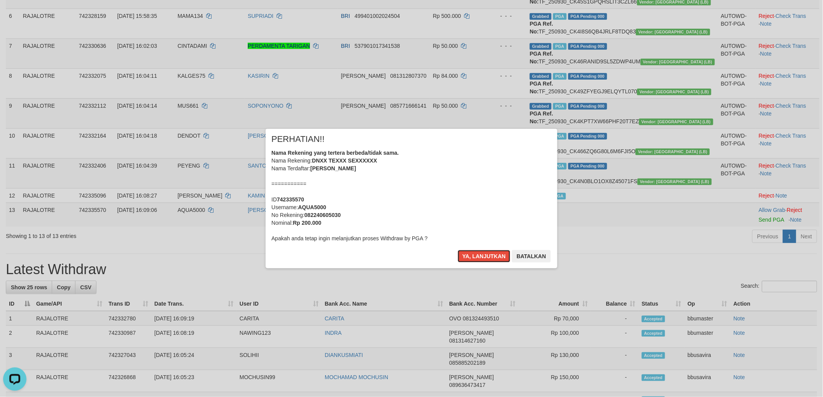
click at [458, 250] on button "Ya, lanjutkan" at bounding box center [484, 256] width 53 height 12
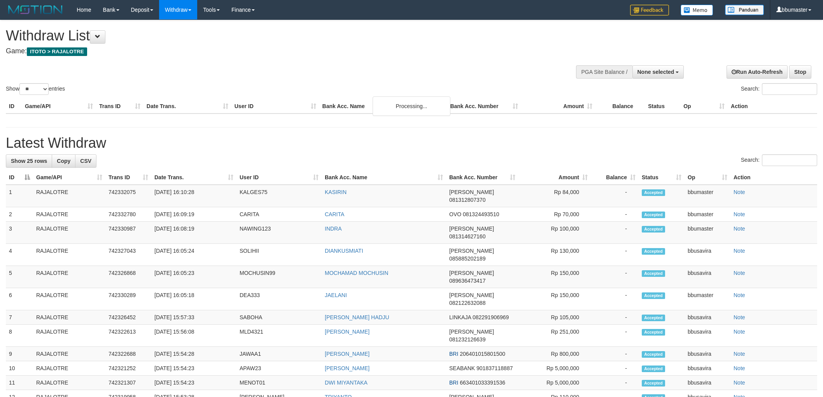
select select
select select "**"
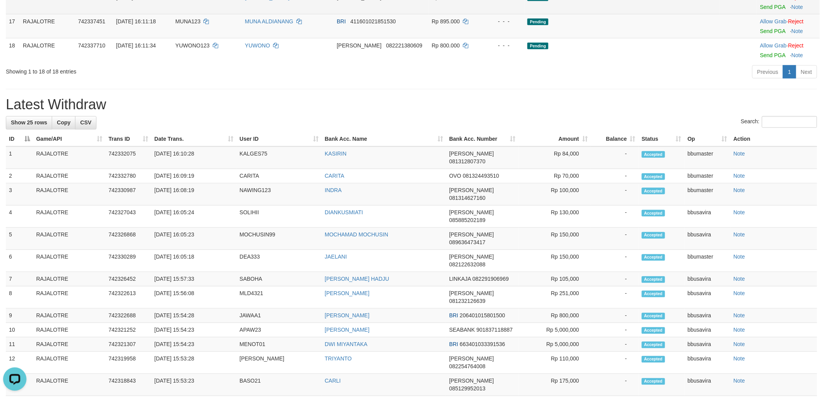
scroll to position [562, 0]
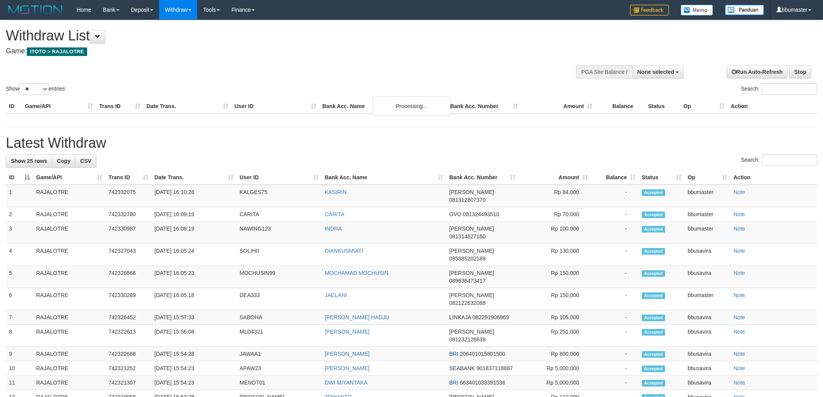
select select
select select "**"
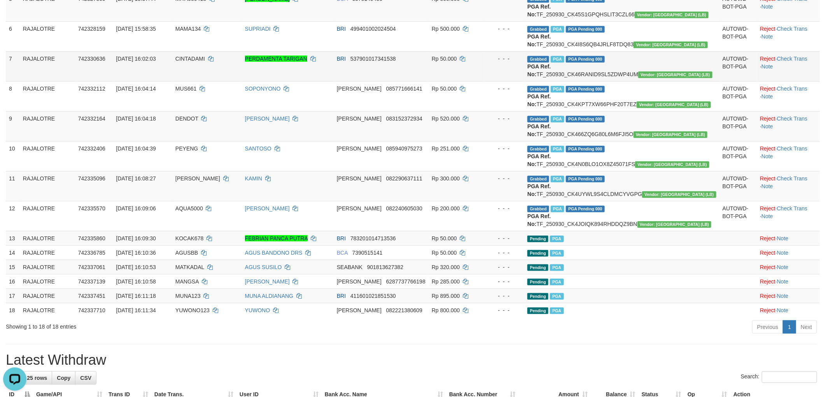
scroll to position [43, 0]
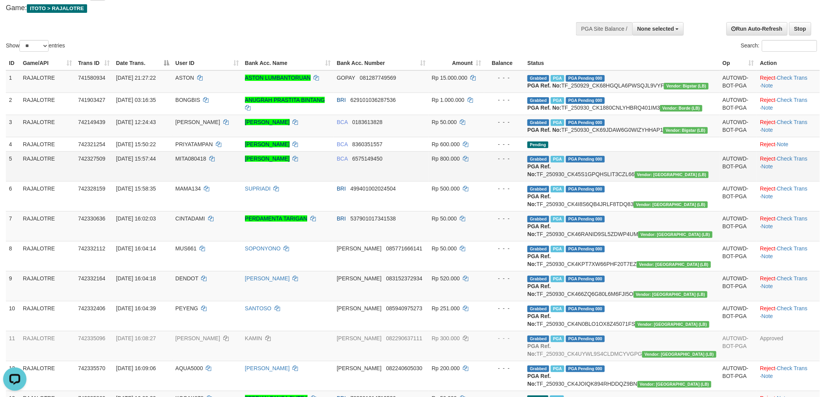
click at [206, 162] on span "MITA080418" at bounding box center [190, 159] width 31 height 6
copy td "MITA080418"
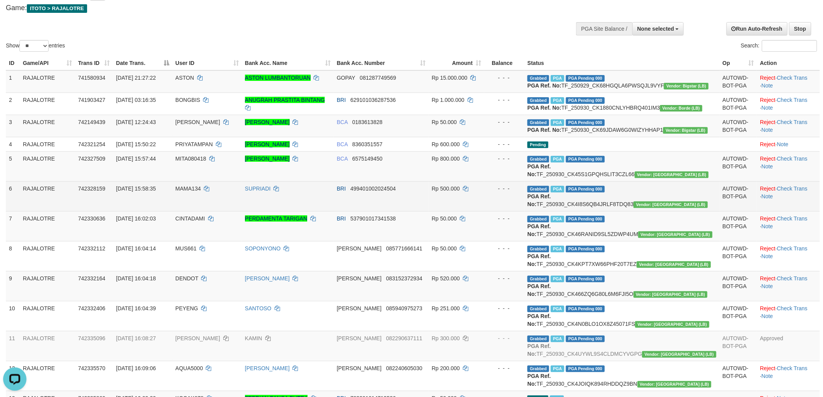
click at [201, 192] on span "MAMA134" at bounding box center [187, 189] width 25 height 6
copy td "MAMA134"
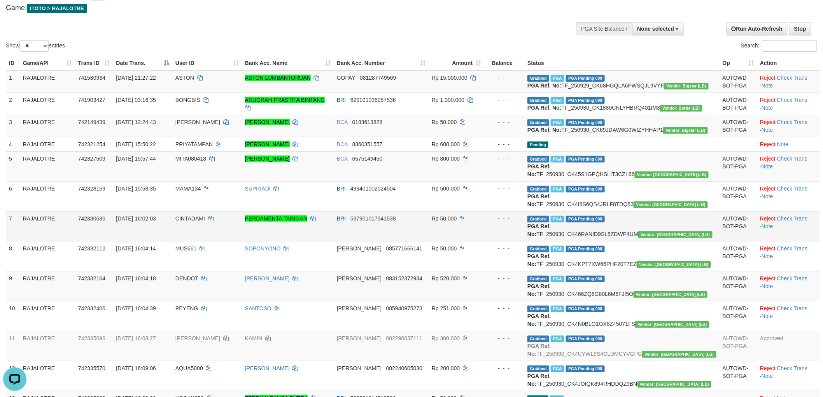
click at [205, 222] on span "CINTADAMI" at bounding box center [190, 218] width 30 height 6
copy td "CINTADAMI"
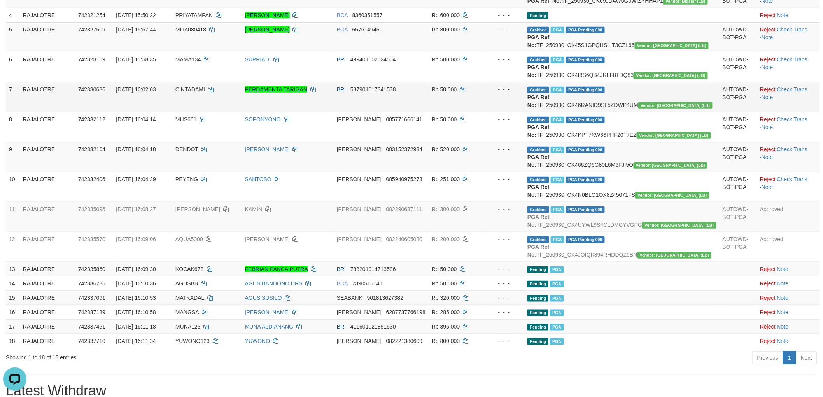
scroll to position [173, 0]
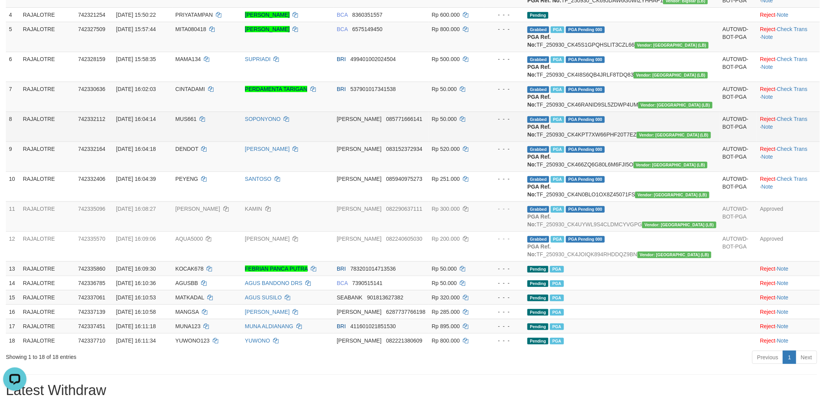
click at [196, 122] on span "MUS661" at bounding box center [185, 119] width 21 height 6
copy td "MUS661"
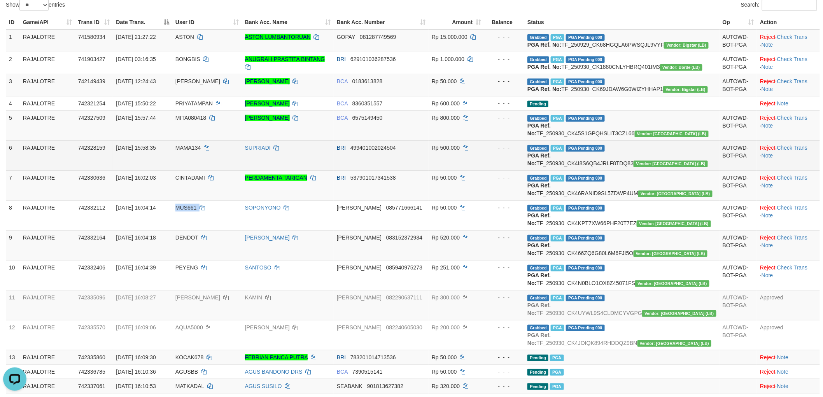
scroll to position [86, 0]
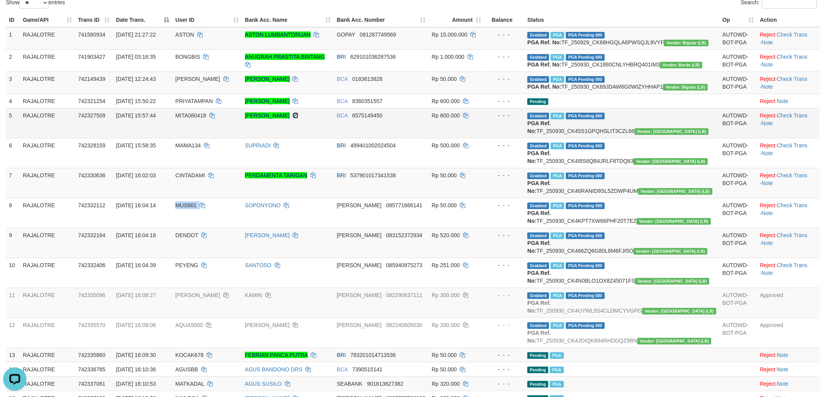
click at [298, 118] on icon at bounding box center [295, 115] width 5 height 5
copy td "MUS661"
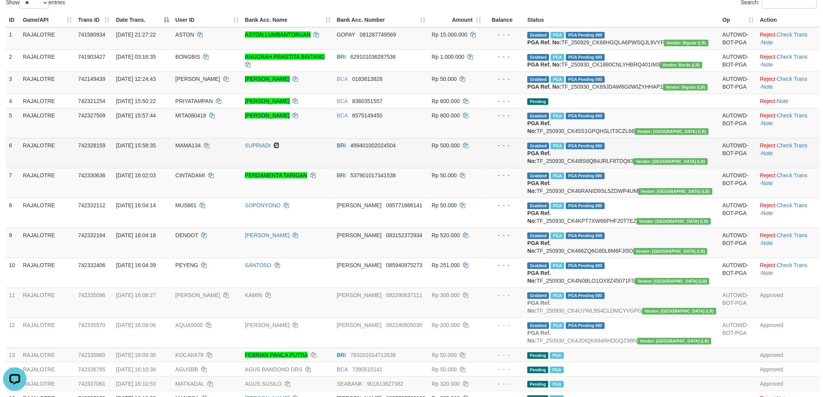
click at [279, 148] on icon at bounding box center [276, 145] width 5 height 5
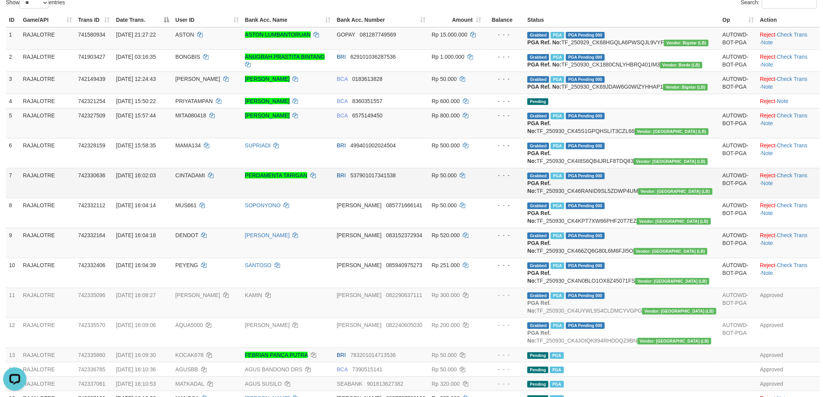
click at [334, 198] on td "PERDAMENTA TARIGAN" at bounding box center [288, 183] width 92 height 30
click at [316, 178] on icon at bounding box center [312, 175] width 5 height 5
click at [654, 138] on td "Grabbed PGA PGA Pending 000 PGA Ref. No: TF_250930_CK45S1GPQHSLIT3CZL66 Vendor:…" at bounding box center [621, 123] width 195 height 30
copy td "TF_250930_CK45S1GPQHSLIT3CZL66"
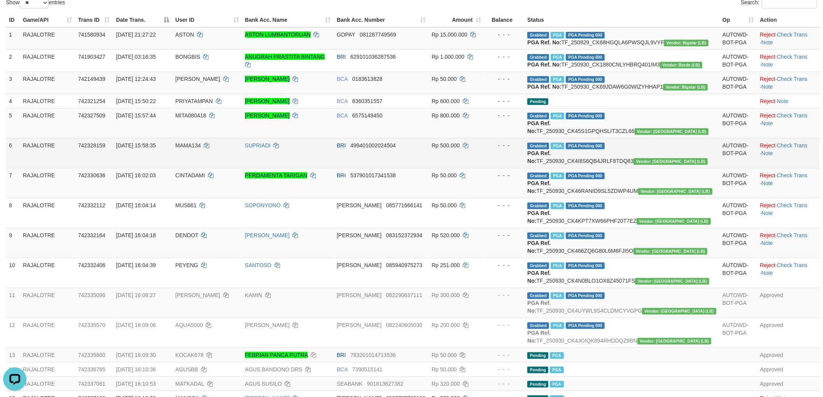
click at [653, 168] on td "Grabbed PGA PGA Pending 000 PGA Ref. No: TF_250930_CK4I8S6QB4JRLF8TDQ83 Vendor:…" at bounding box center [621, 153] width 195 height 30
copy td "TF_250930_CK4I8S6QB4JRLF8TDQ83"
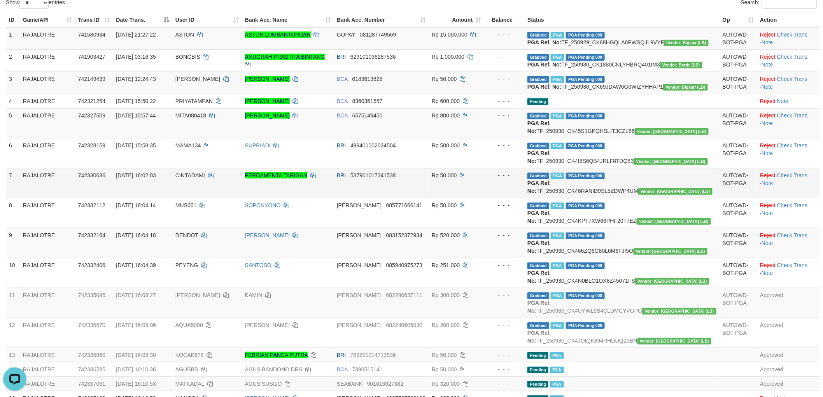
click at [665, 198] on td "Grabbed PGA PGA Pending 000 PGA Ref. No: TF_250930_CK46RANID9SL5ZDWP4UM Vendor:…" at bounding box center [621, 183] width 195 height 30
copy td "TF_250930_CK46RANID9SL5ZDWP4UM"
click at [100, 138] on td "742327509" at bounding box center [94, 123] width 38 height 30
click at [102, 119] on span "742327509" at bounding box center [91, 115] width 27 height 6
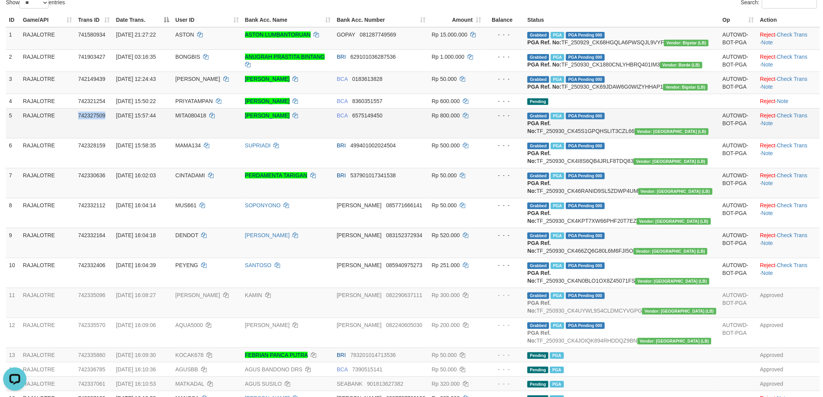
click at [102, 119] on span "742327509" at bounding box center [91, 115] width 27 height 6
copy span "742327509"
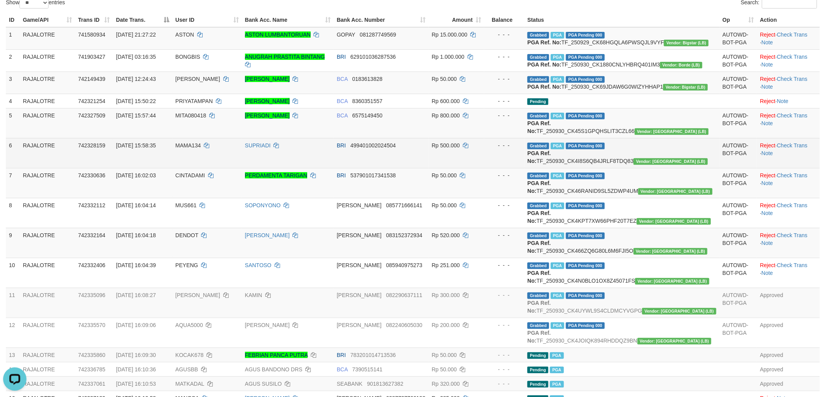
click at [96, 149] on span "742328159" at bounding box center [91, 145] width 27 height 6
copy span "742328159"
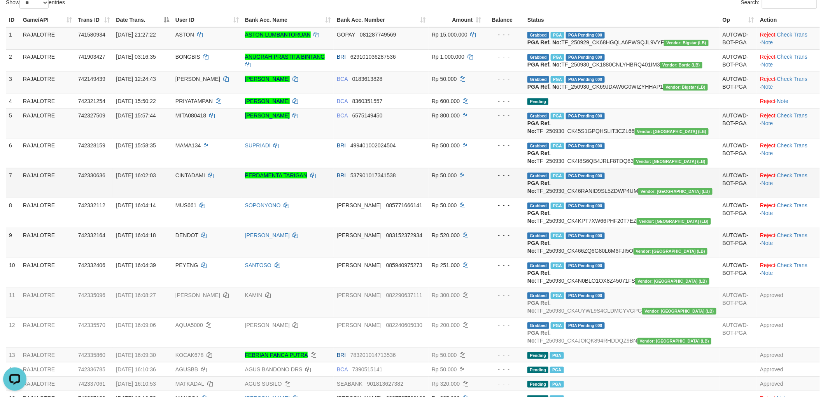
click at [105, 179] on span "742330636" at bounding box center [91, 175] width 27 height 6
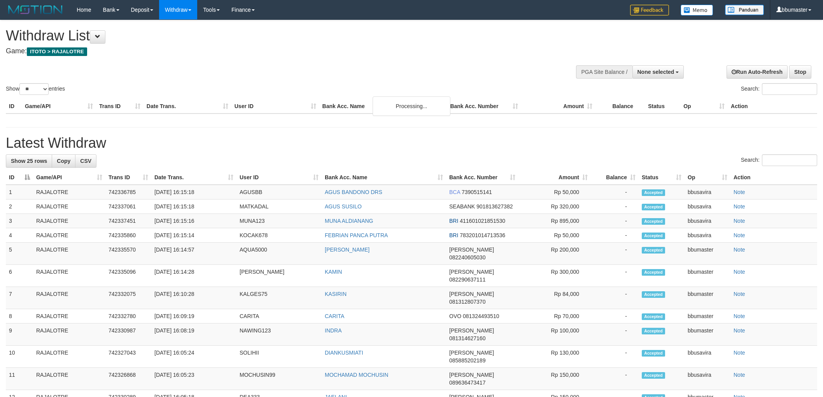
select select
select select "**"
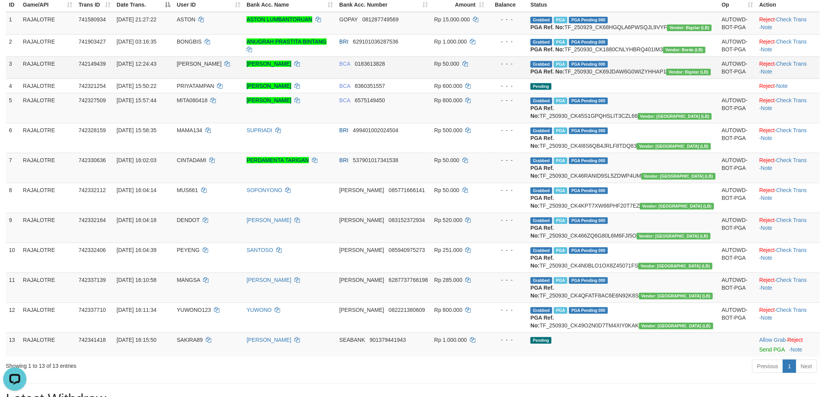
scroll to position [86, 0]
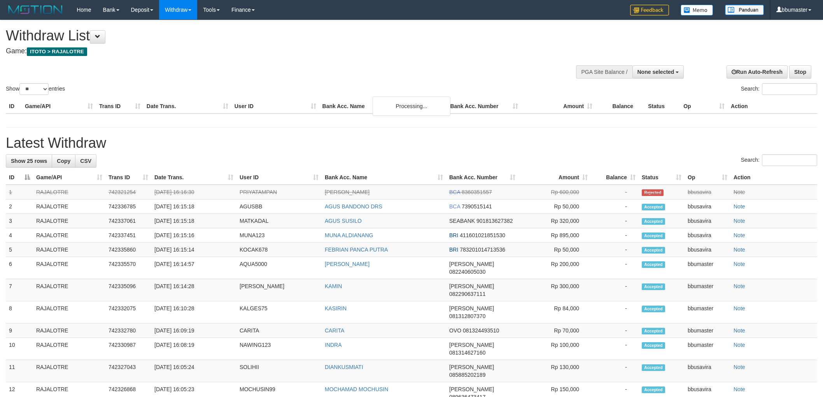
select select
select select "**"
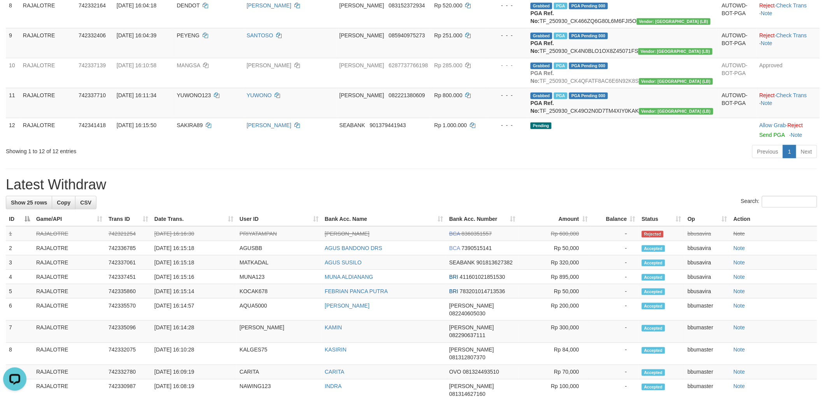
scroll to position [302, 0]
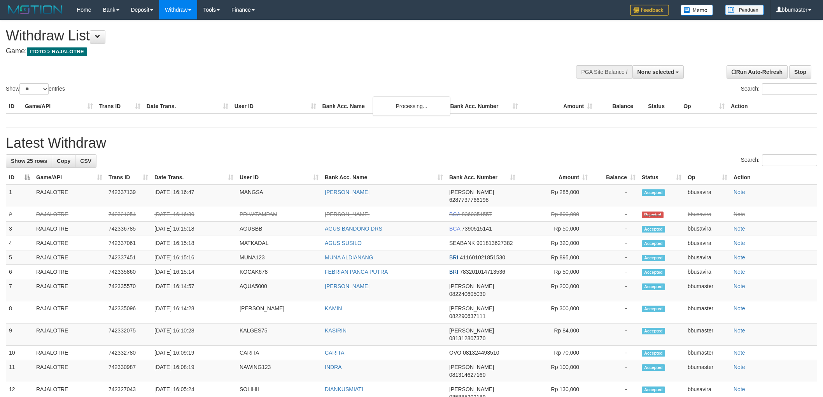
select select
select select "**"
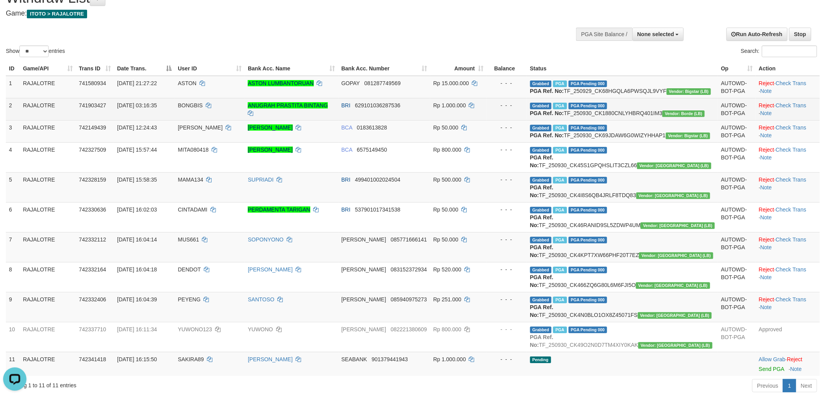
scroll to position [237, 0]
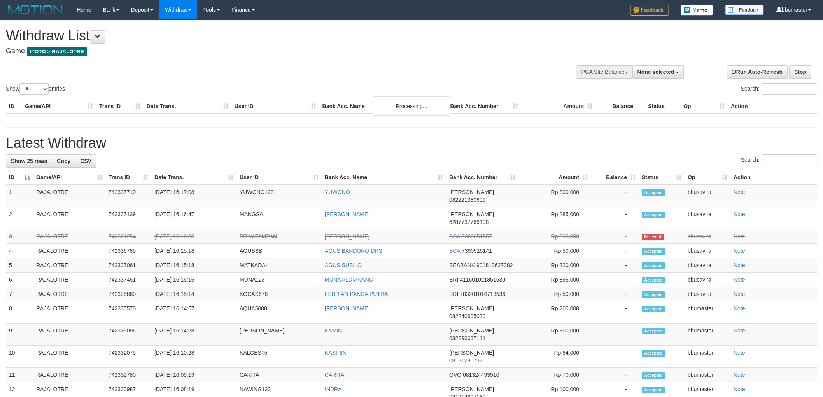
select select
select select "**"
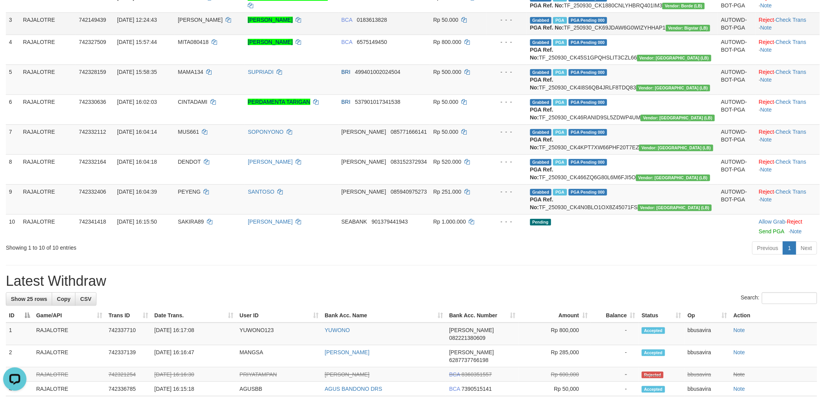
scroll to position [215, 0]
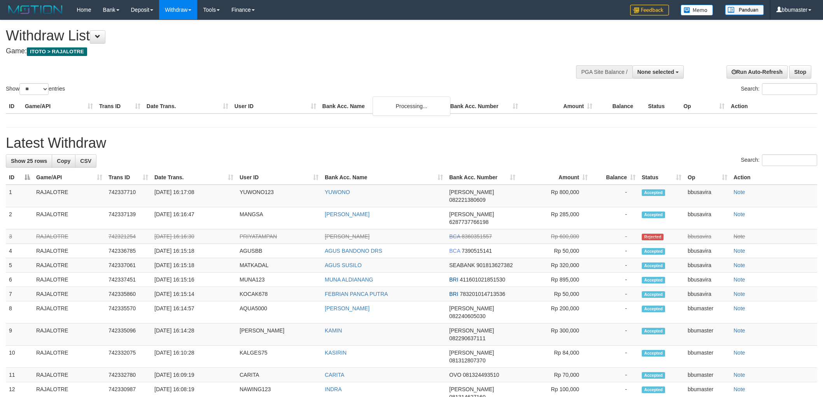
select select
select select "**"
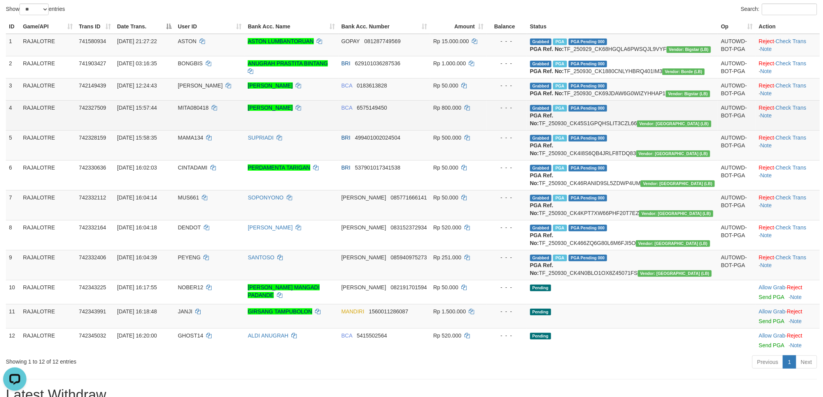
scroll to position [216, 0]
